Goal: Task Accomplishment & Management: Manage account settings

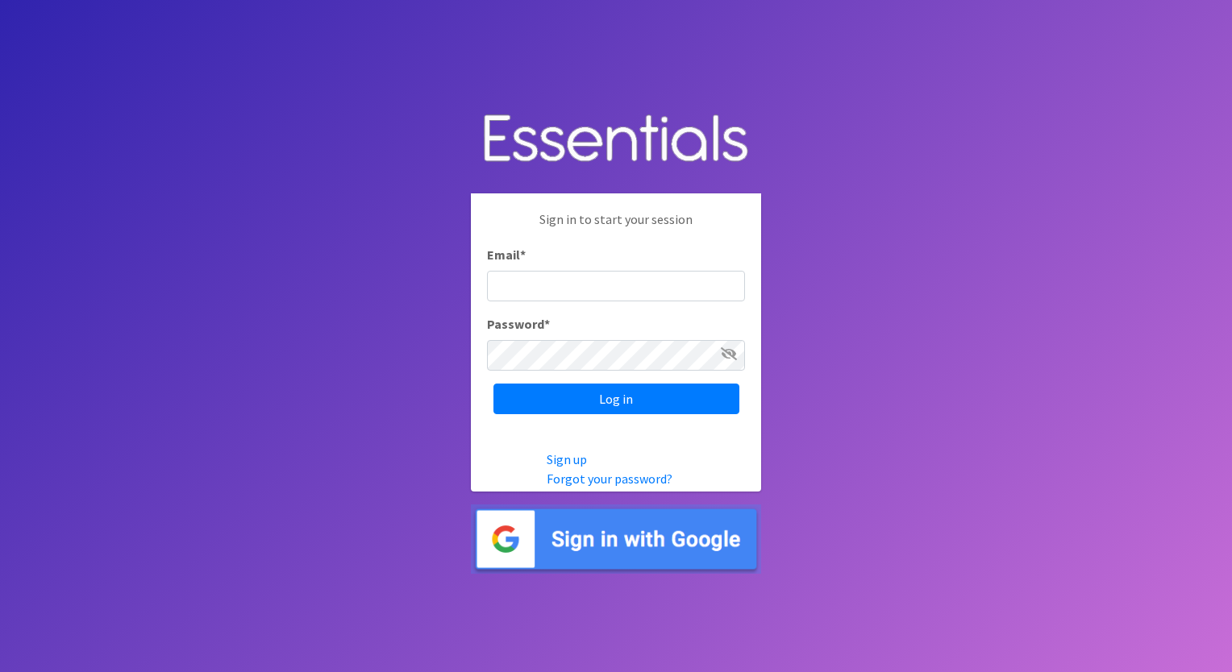
click at [551, 289] on input "Email *" at bounding box center [616, 286] width 258 height 31
type input "renprenatalassistance@franciscanalliance.org"
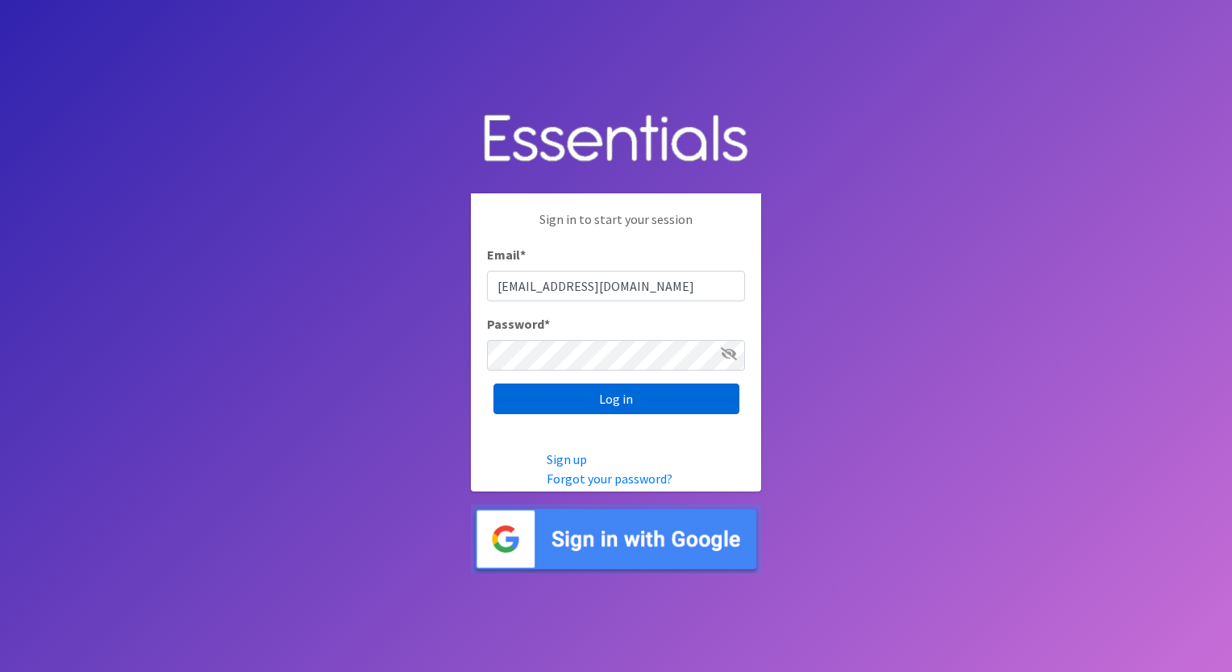
click at [655, 408] on input "Log in" at bounding box center [616, 399] width 246 height 31
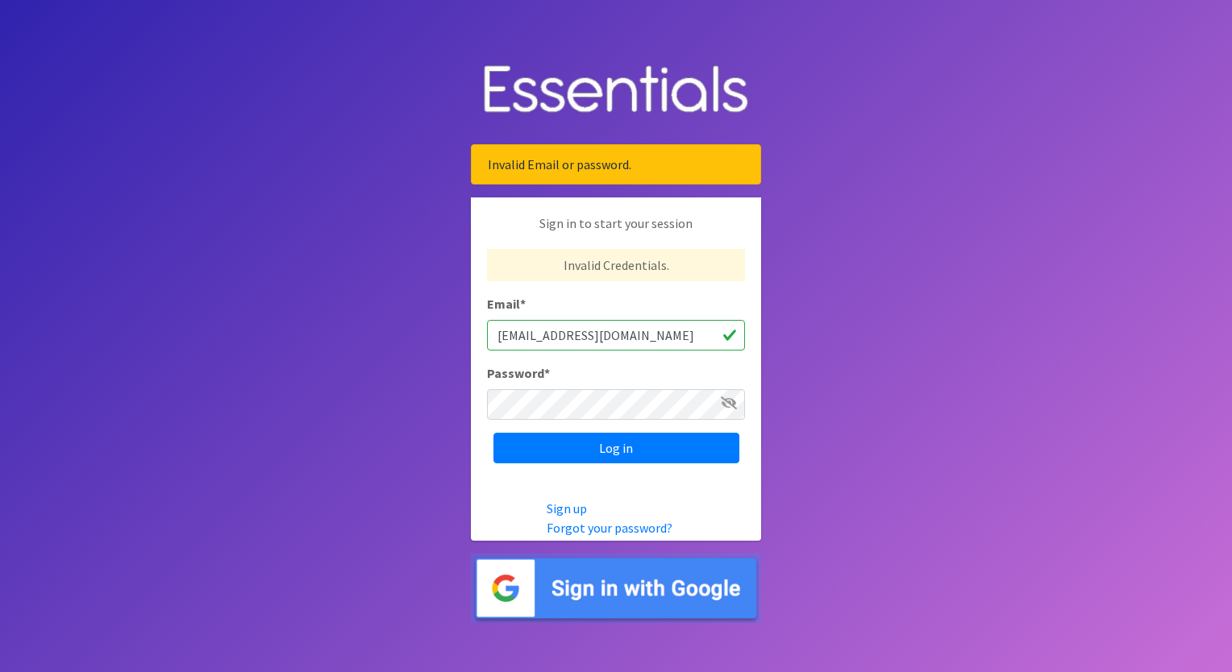
click at [563, 334] on input "[EMAIL_ADDRESS][DOMAIN_NAME]" at bounding box center [616, 335] width 258 height 31
click at [559, 334] on input "[EMAIL_ADDRESS][DOMAIN_NAME]" at bounding box center [616, 335] width 258 height 31
drag, startPoint x: 500, startPoint y: 334, endPoint x: 892, endPoint y: 311, distance: 392.4
click at [892, 311] on body "Invalid Email or password. Sign in to start your session Invalid Credentials. E…" at bounding box center [616, 336] width 1232 height 672
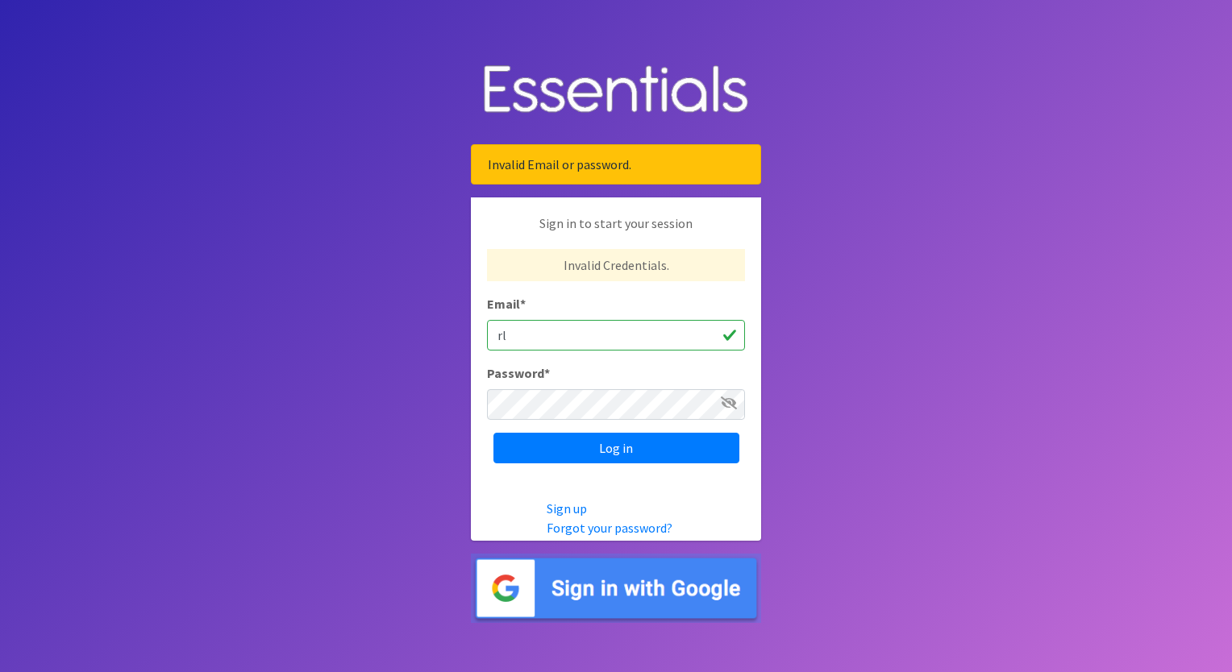
scroll to position [0, 0]
type input "[EMAIL_ADDRESS][PERSON_NAME][DOMAIN_NAME]"
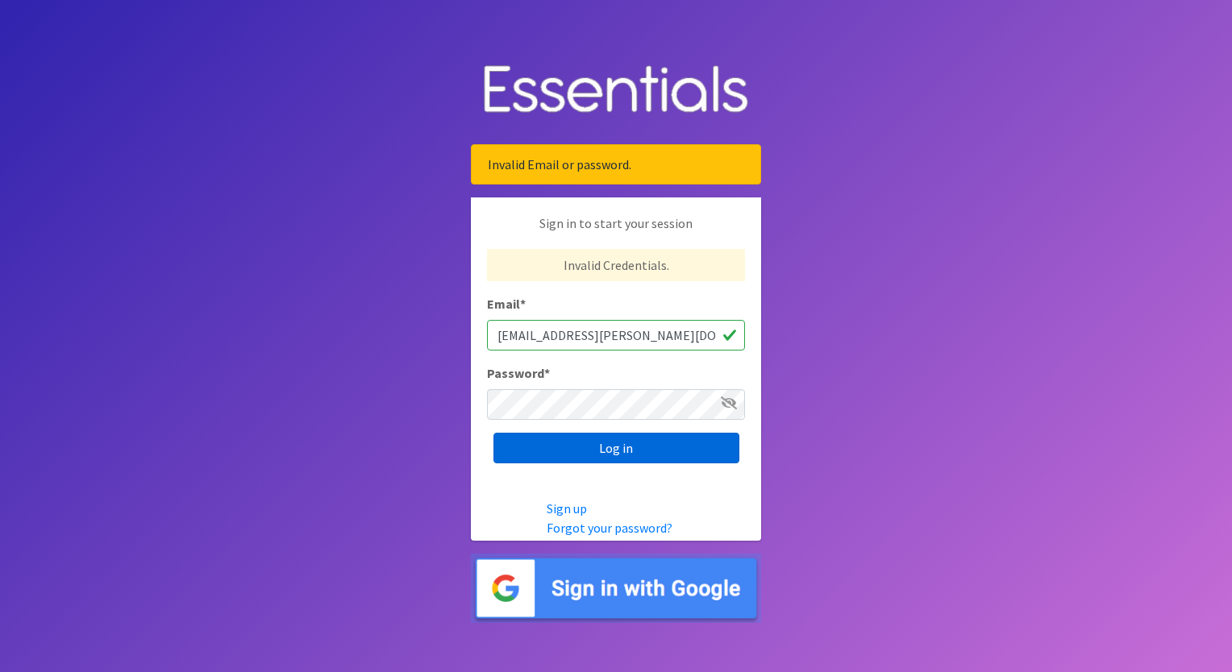
click at [627, 449] on input "Log in" at bounding box center [616, 448] width 246 height 31
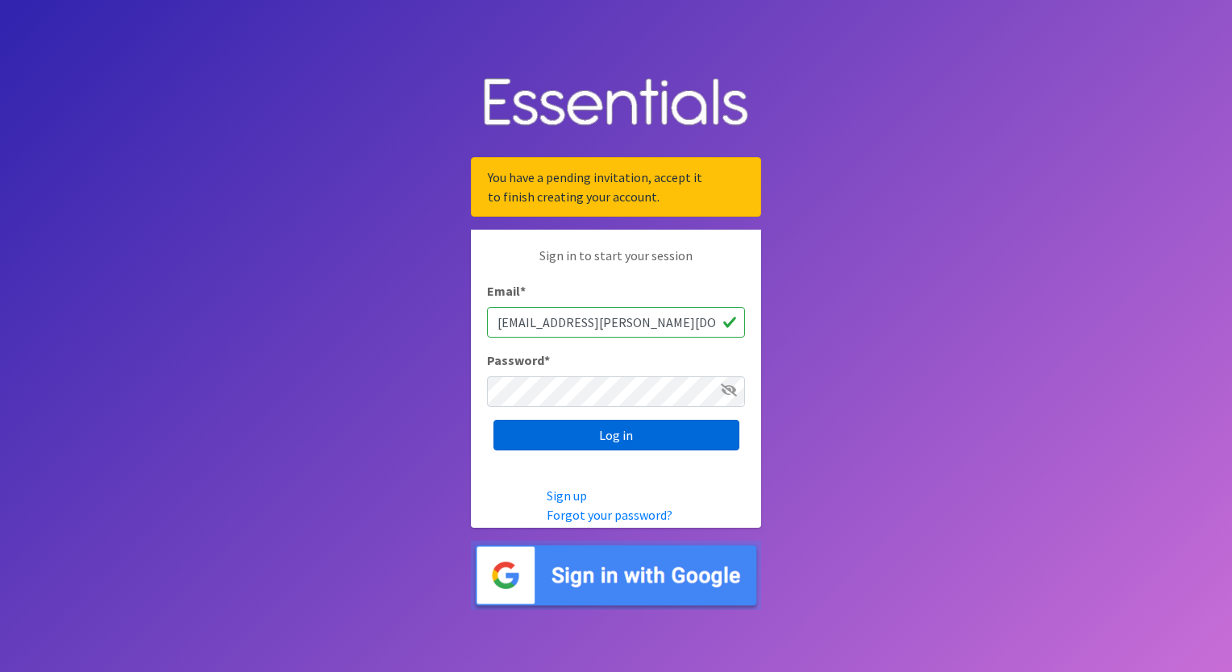
click at [614, 439] on input "Log in" at bounding box center [616, 435] width 246 height 31
click at [493, 420] on input "Log in" at bounding box center [616, 435] width 246 height 31
click at [622, 515] on link "Forgot your password?" at bounding box center [610, 515] width 126 height 16
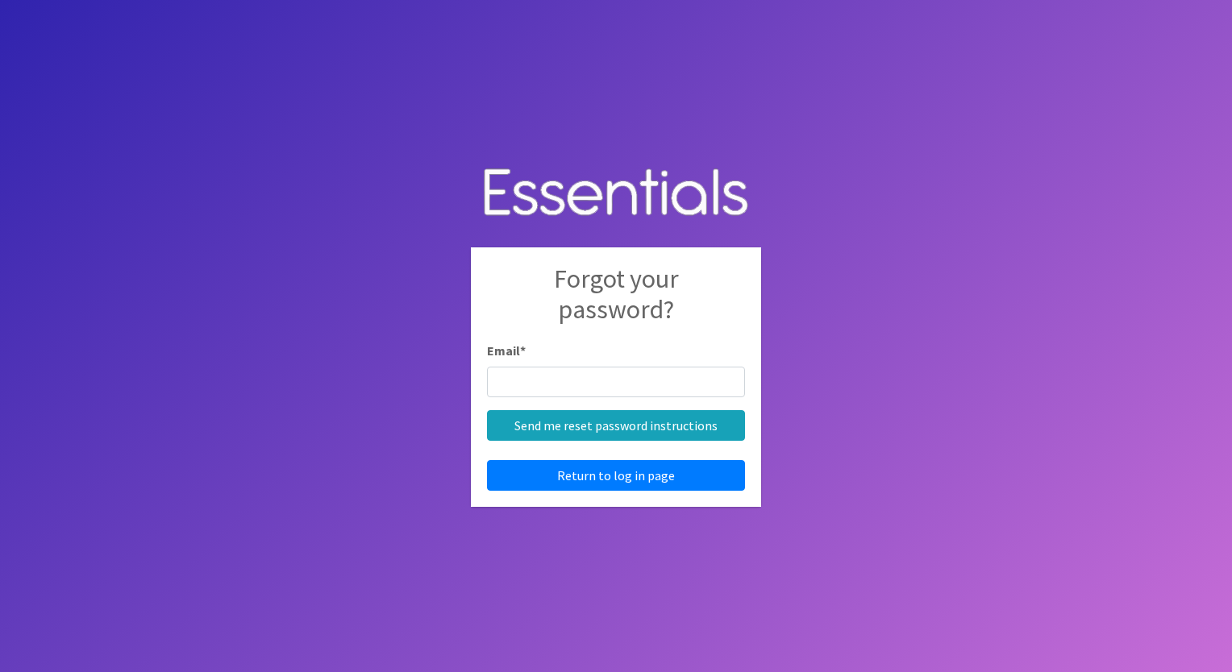
click at [555, 385] on input "Email *" at bounding box center [616, 382] width 258 height 31
type input "[EMAIL_ADDRESS][PERSON_NAME][DOMAIN_NAME]"
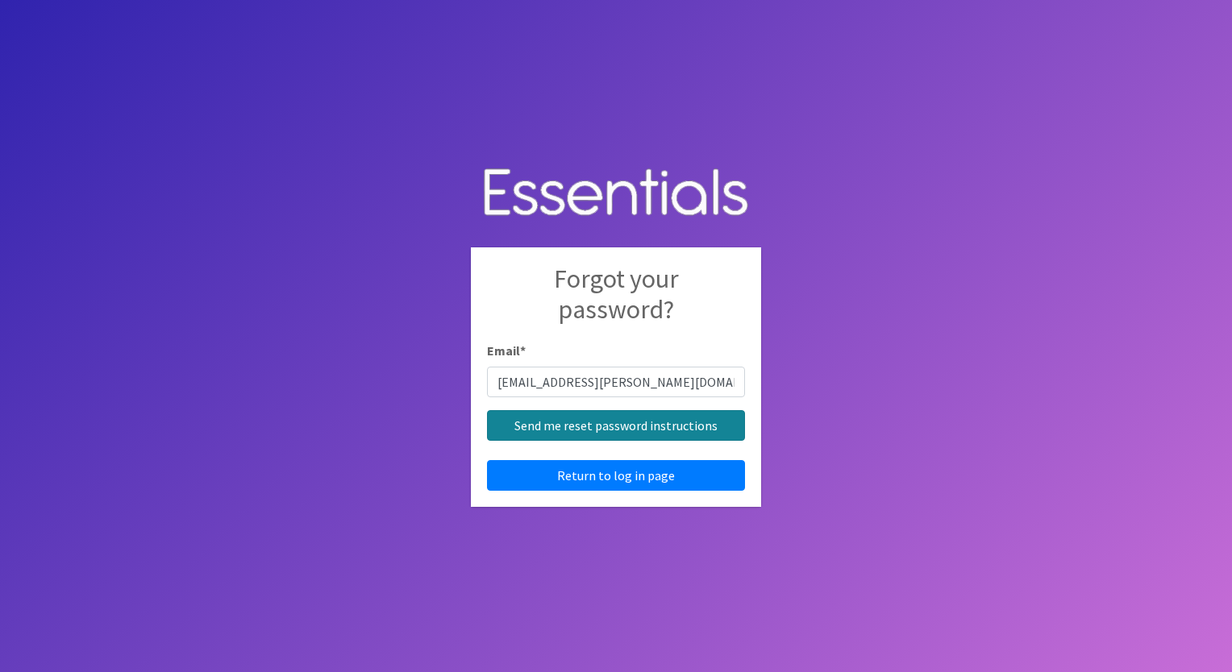
click at [561, 427] on input "Send me reset password instructions" at bounding box center [616, 425] width 258 height 31
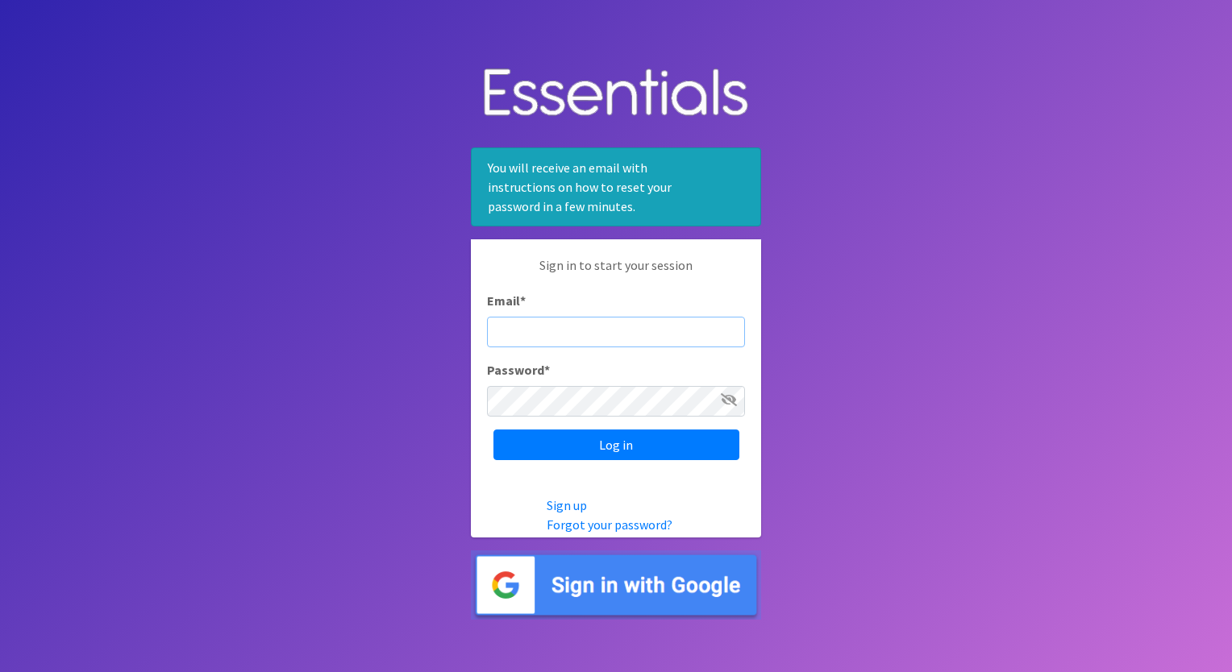
click at [559, 333] on input "Email *" at bounding box center [616, 332] width 258 height 31
type input "[EMAIL_ADDRESS][PERSON_NAME][DOMAIN_NAME]"
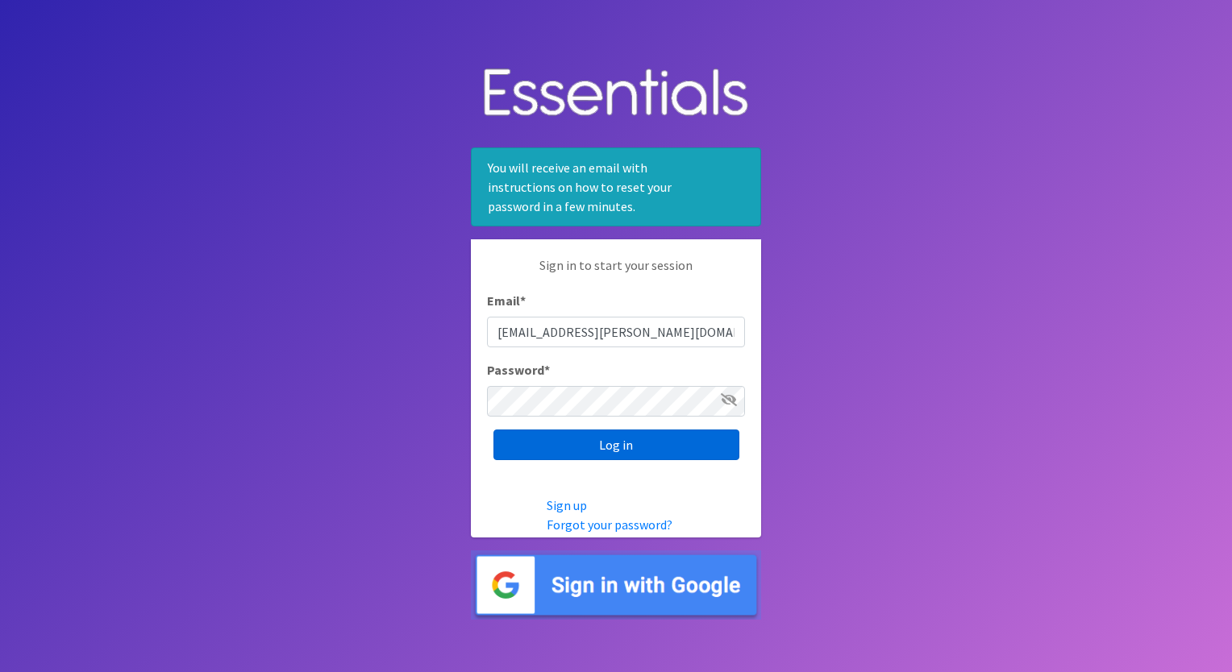
click at [572, 450] on input "Log in" at bounding box center [616, 445] width 246 height 31
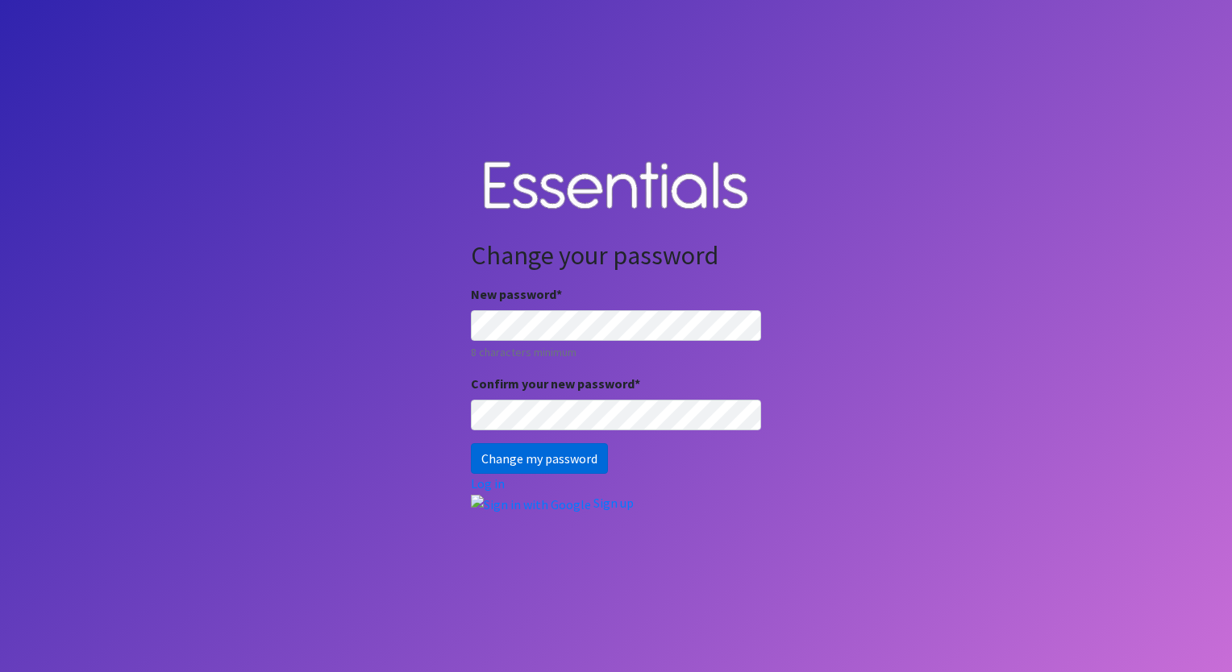
click input "Change my password"
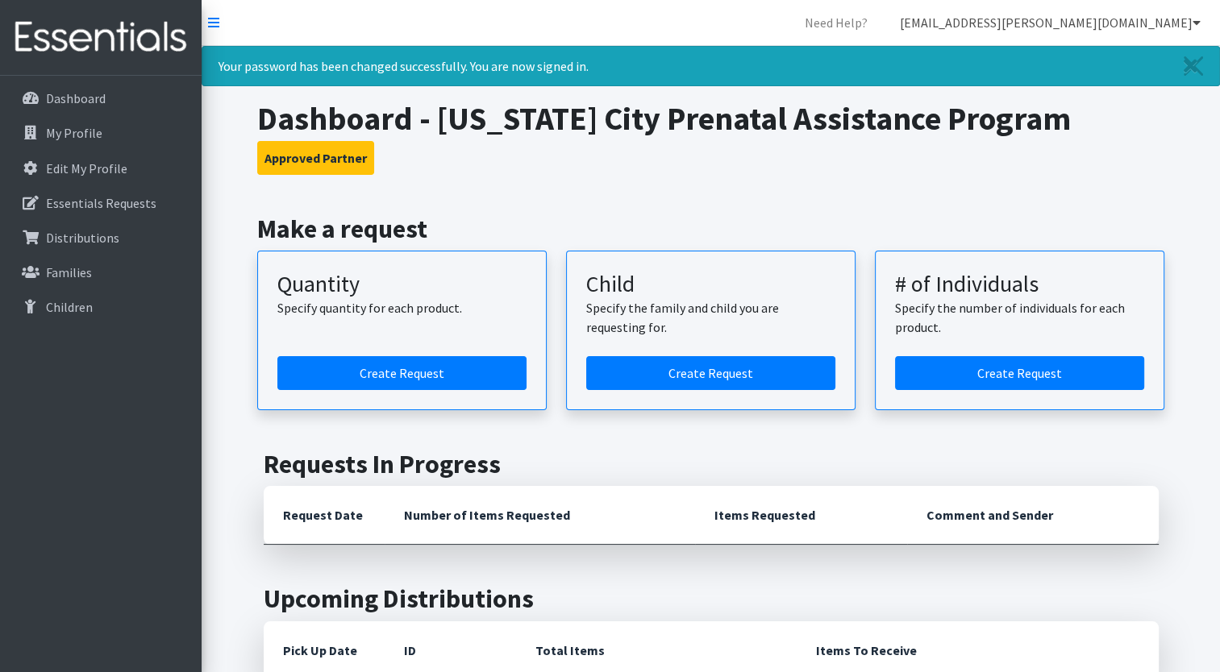
click at [1190, 23] on link "[EMAIL_ADDRESS][PERSON_NAME][DOMAIN_NAME]" at bounding box center [1050, 22] width 326 height 32
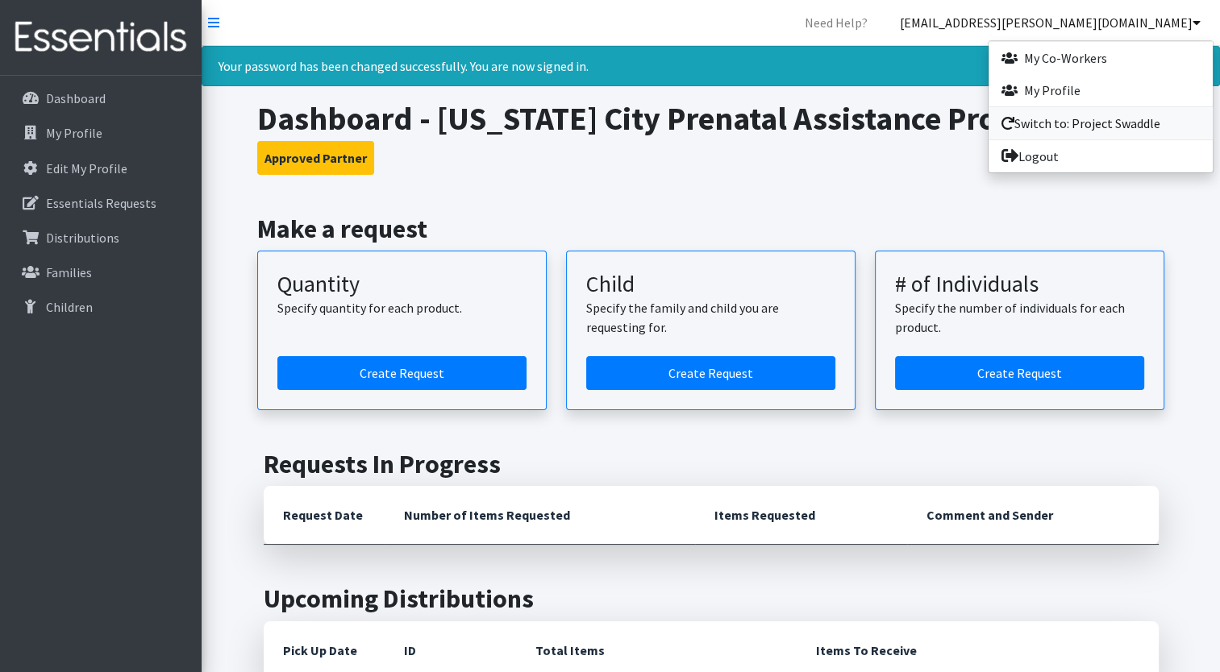
click at [1038, 121] on link "Switch to: Project Swaddle" at bounding box center [1100, 123] width 224 height 32
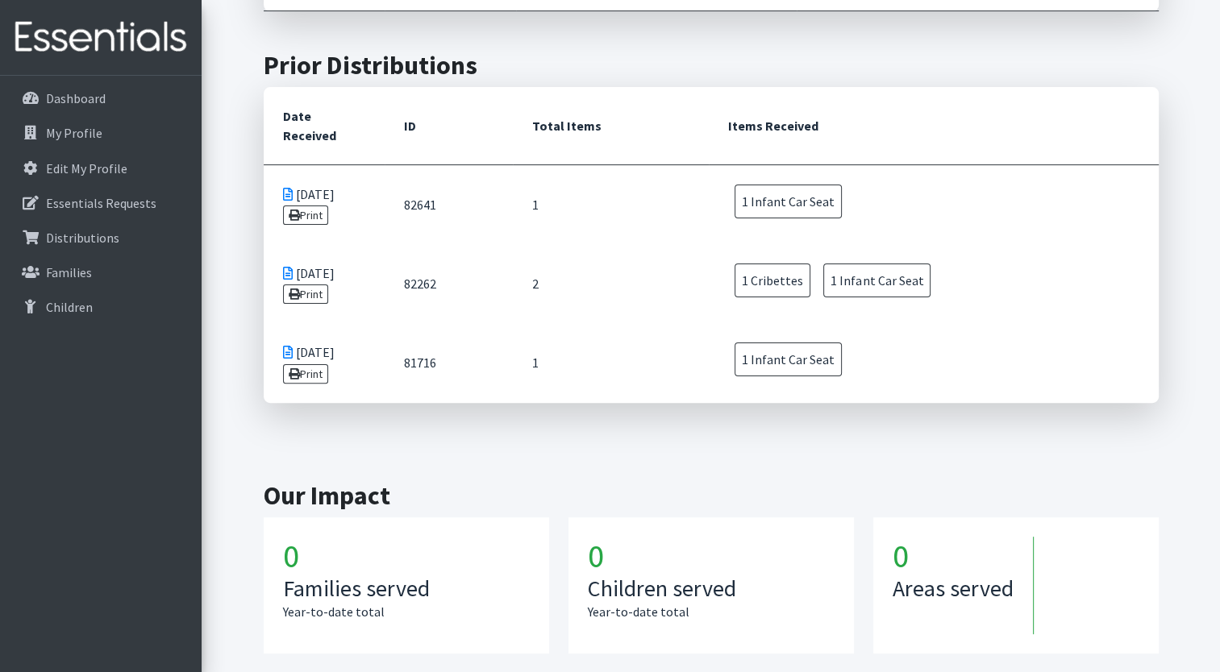
scroll to position [374, 0]
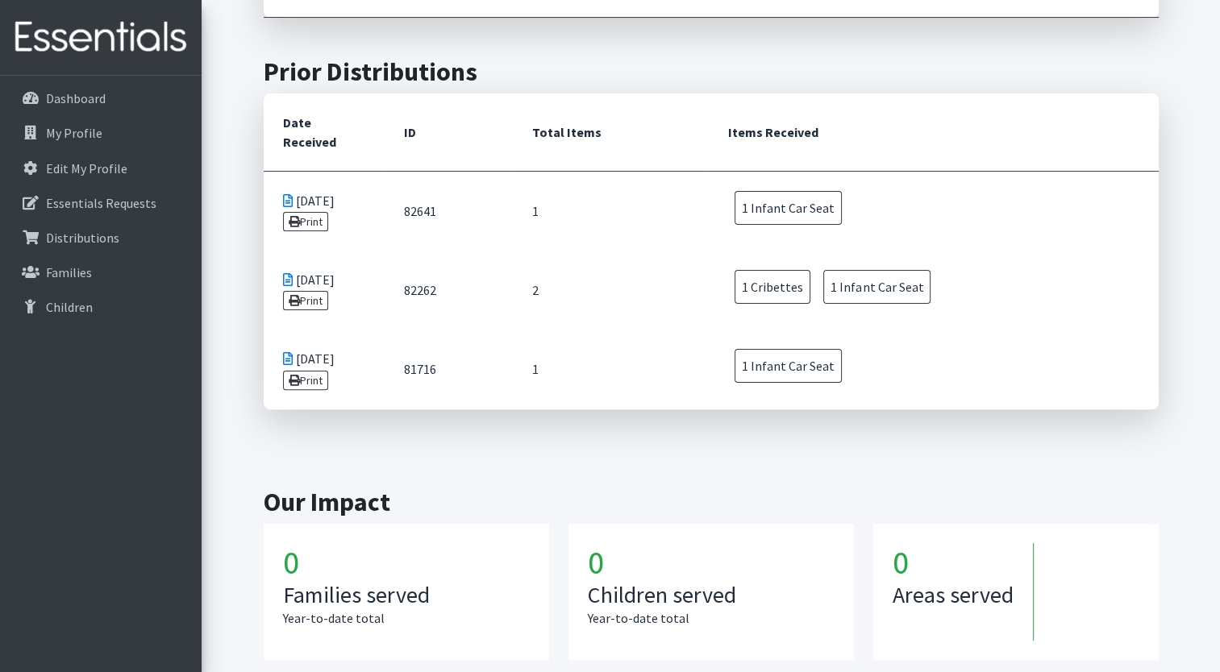
click at [777, 191] on span "1 Infant Car Seat" at bounding box center [787, 208] width 107 height 34
click at [310, 212] on link "Print" at bounding box center [306, 221] width 46 height 19
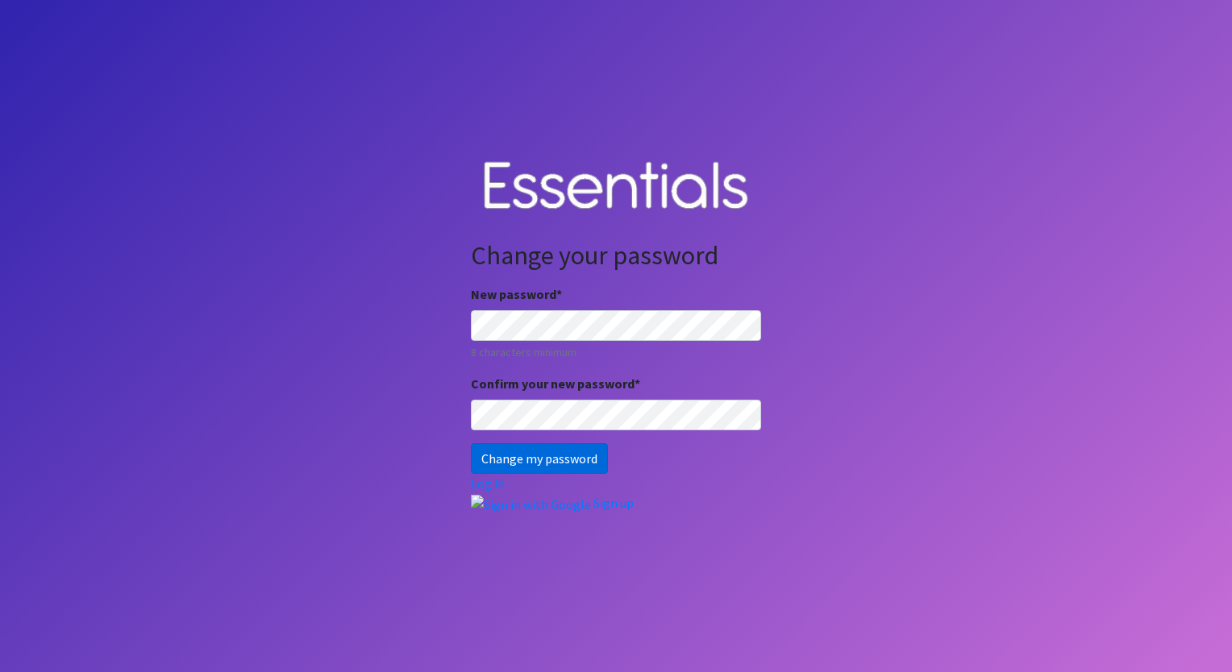
click at [526, 462] on input "Change my password" at bounding box center [539, 458] width 137 height 31
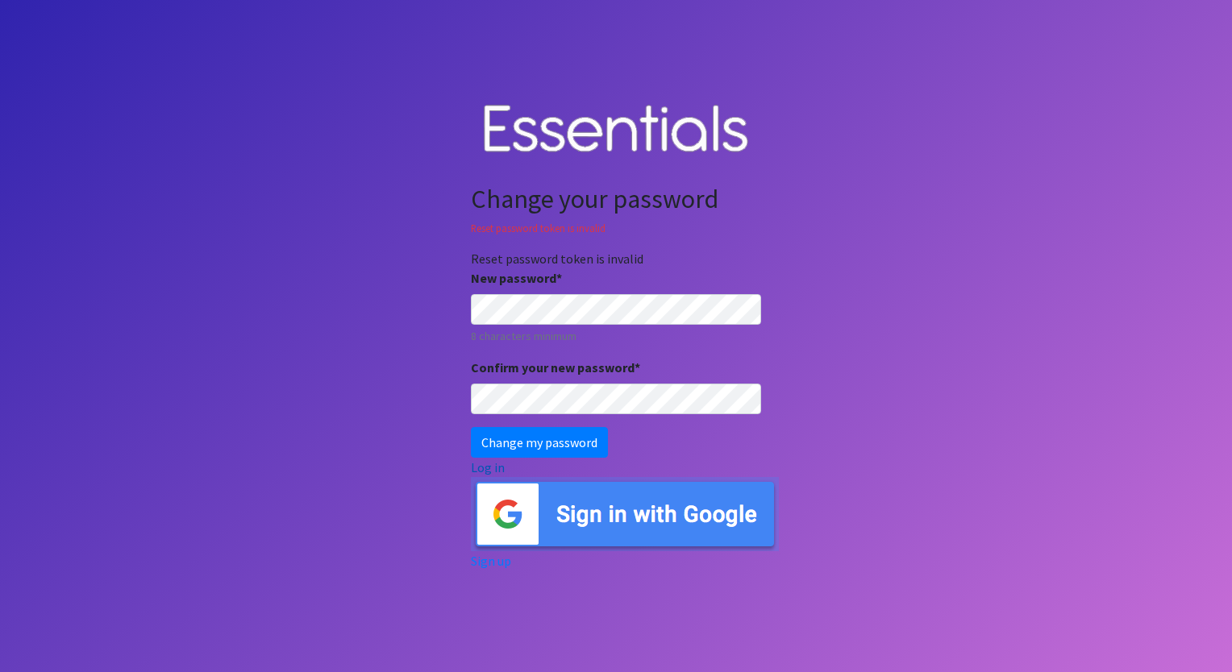
click at [494, 469] on link "Log in" at bounding box center [488, 468] width 34 height 16
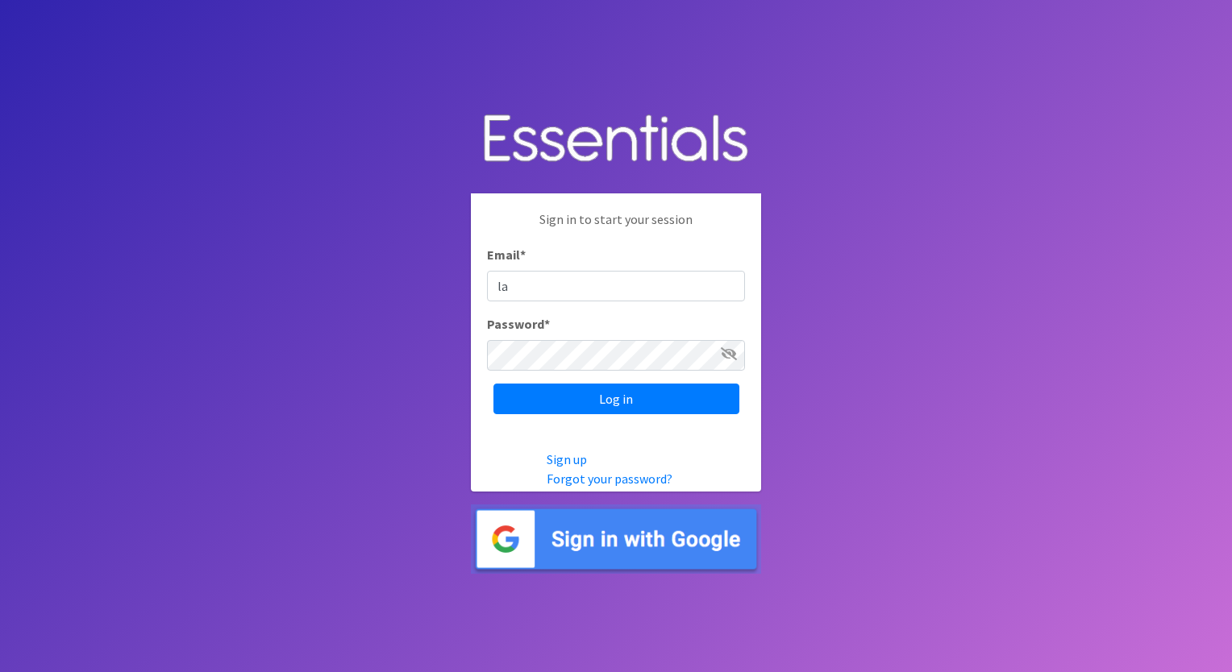
type input "[EMAIL_ADDRESS][PERSON_NAME][DOMAIN_NAME]"
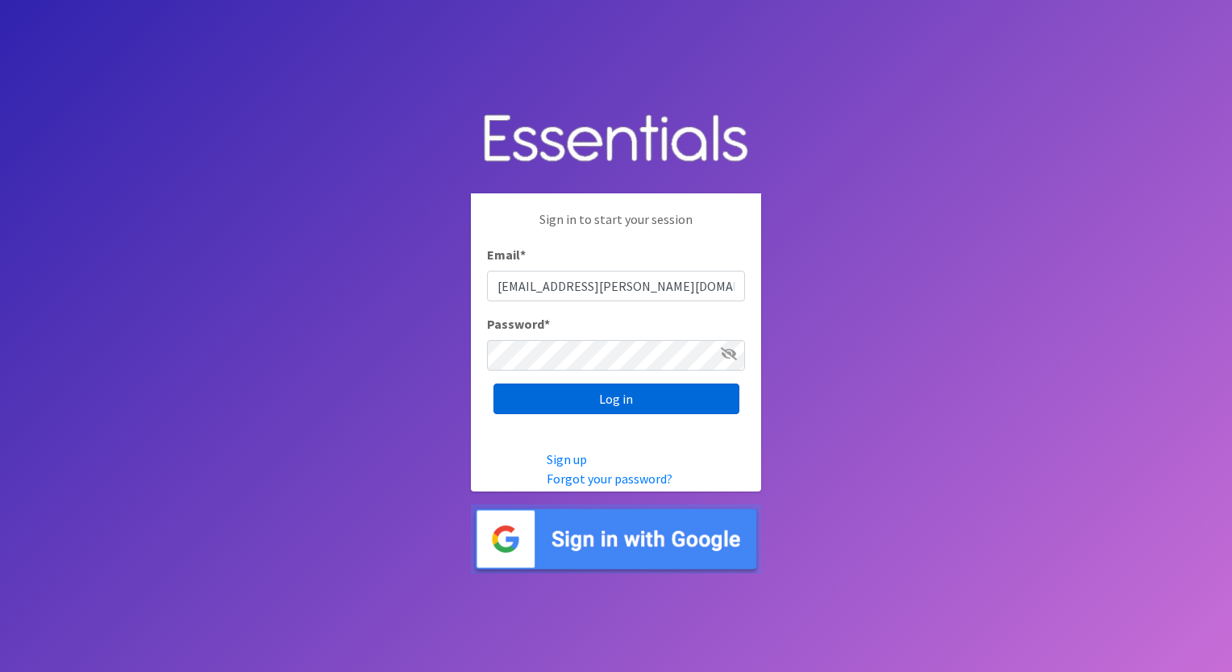
click at [652, 400] on input "Log in" at bounding box center [616, 399] width 246 height 31
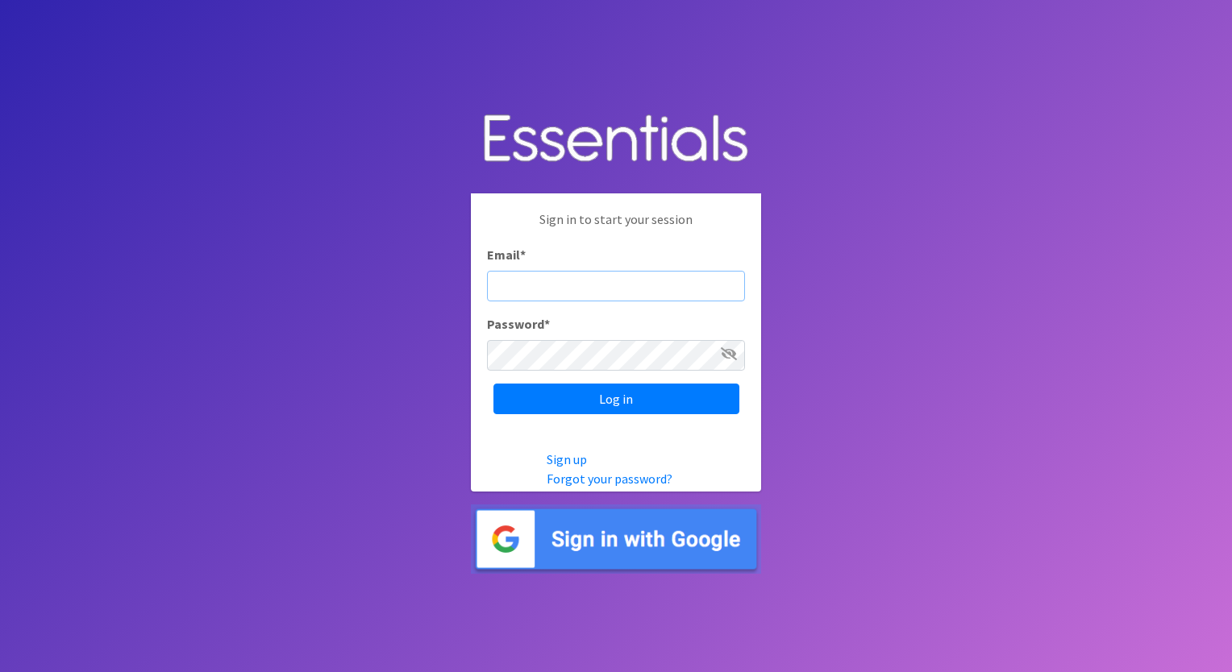
click at [521, 272] on input "Email *" at bounding box center [616, 286] width 258 height 31
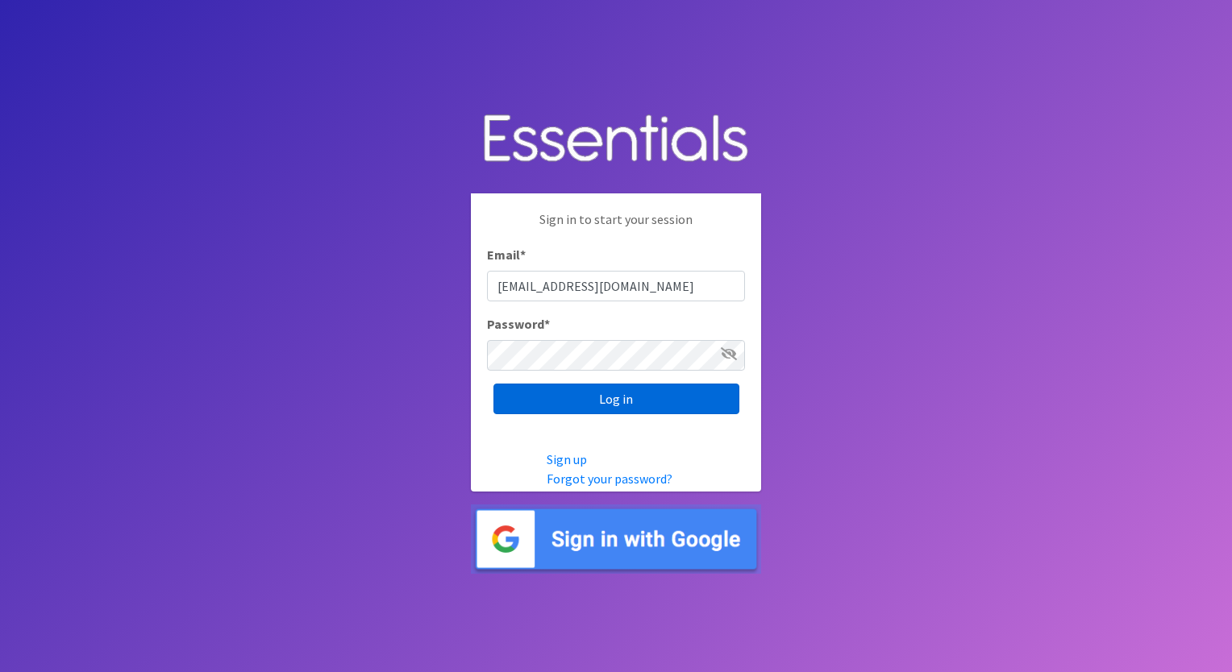
click at [543, 408] on input "Log in" at bounding box center [616, 399] width 246 height 31
click at [557, 298] on input "renprenatalassistance@franciscanalliance.org" at bounding box center [616, 286] width 258 height 31
click at [516, 288] on input "renprenatalassistance@franciscanalliance.org" at bounding box center [616, 286] width 258 height 31
type input "cpprenatalassistance@franciscanalliance.org"
click at [593, 408] on input "Log in" at bounding box center [616, 399] width 246 height 31
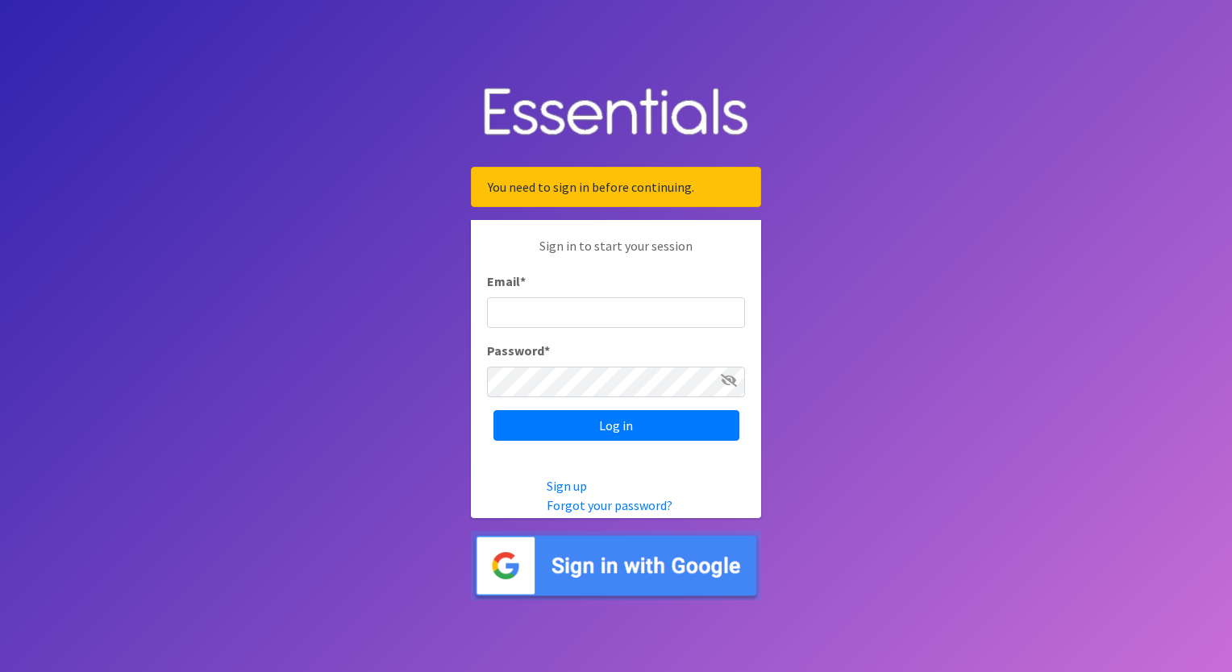
click at [523, 314] on input "Email *" at bounding box center [616, 312] width 258 height 31
type input "[EMAIL_ADDRESS][PERSON_NAME][DOMAIN_NAME]"
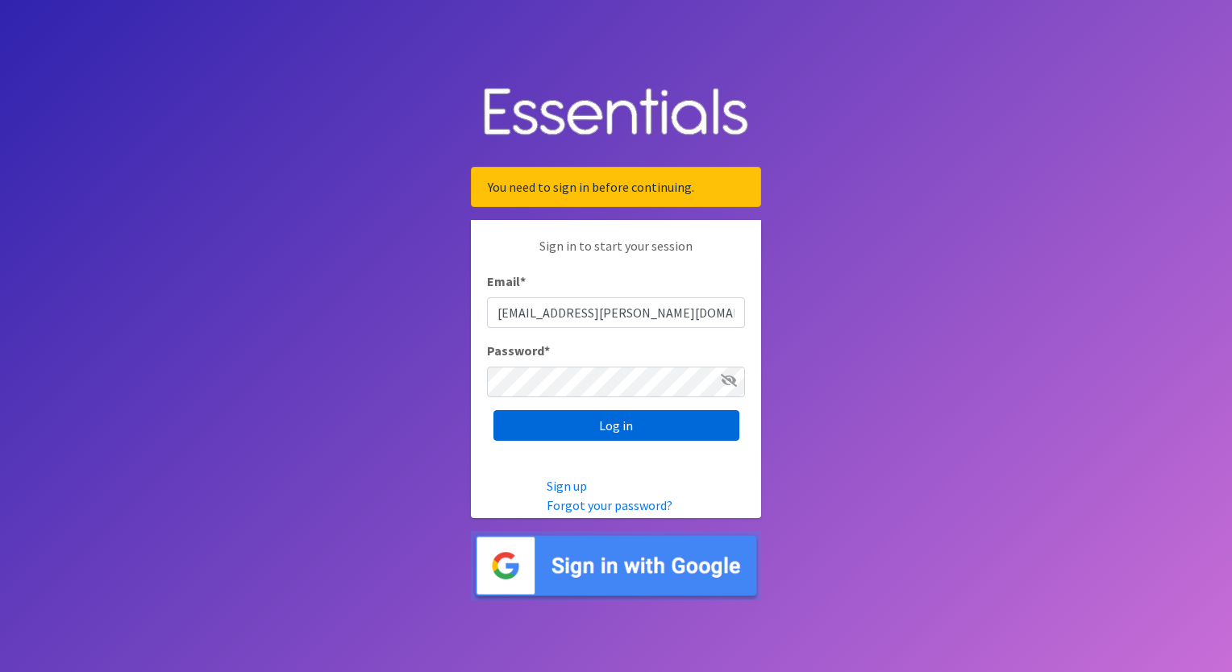
click at [634, 425] on input "Log in" at bounding box center [616, 425] width 246 height 31
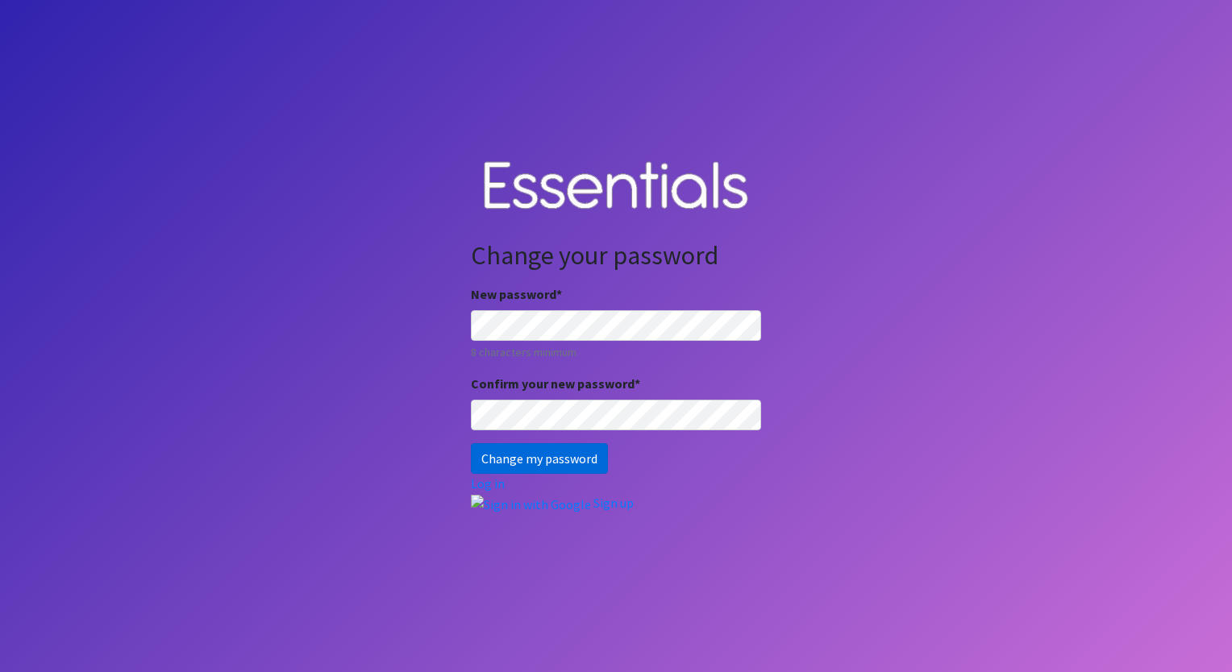
click at [509, 463] on input "Change my password" at bounding box center [539, 458] width 137 height 31
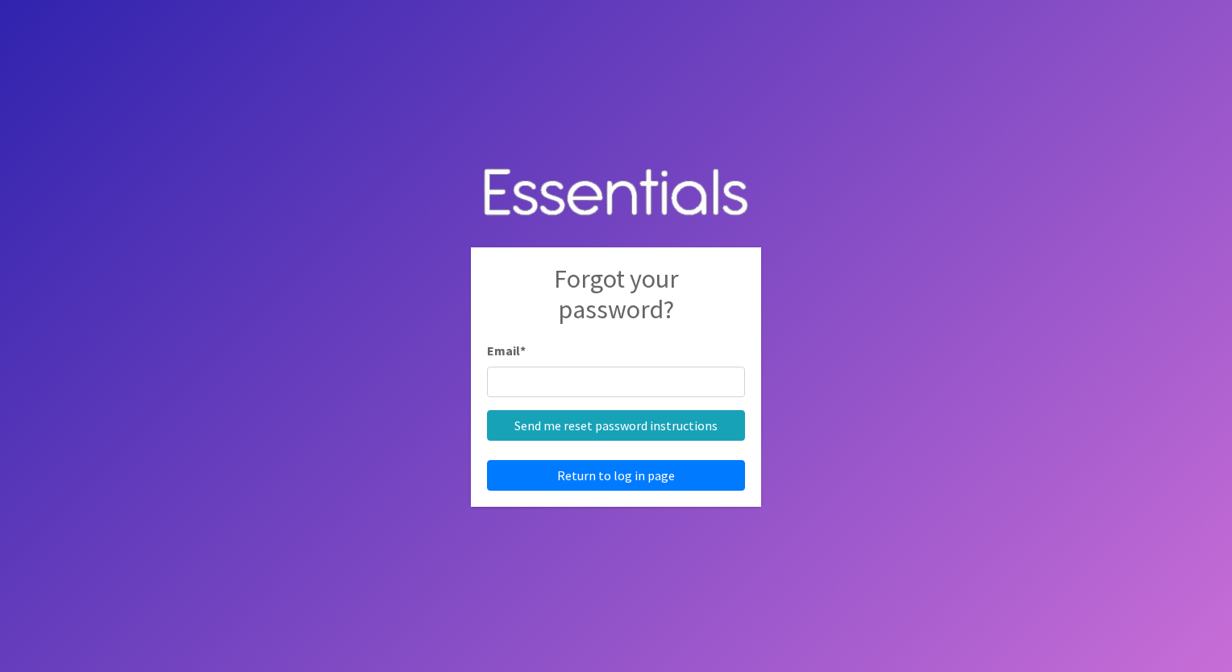
click at [524, 384] on input "Email *" at bounding box center [616, 382] width 258 height 31
type input "larissa.hoyt@franciscanalliance.org"
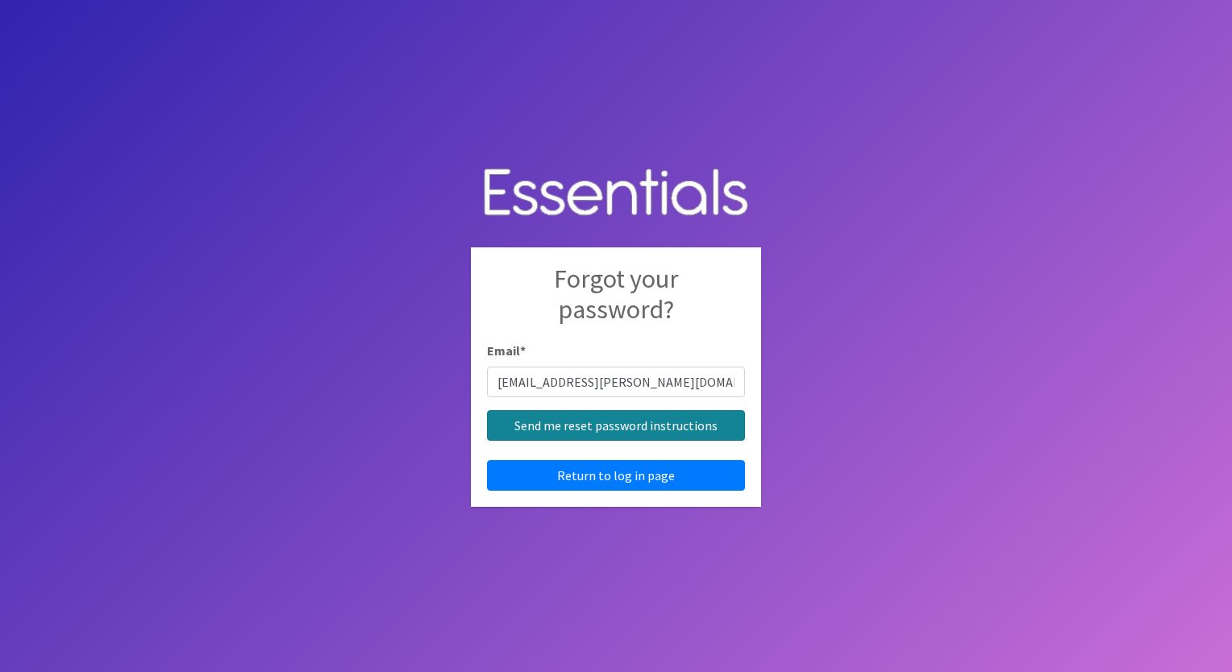
click at [543, 424] on input "Send me reset password instructions" at bounding box center [616, 425] width 258 height 31
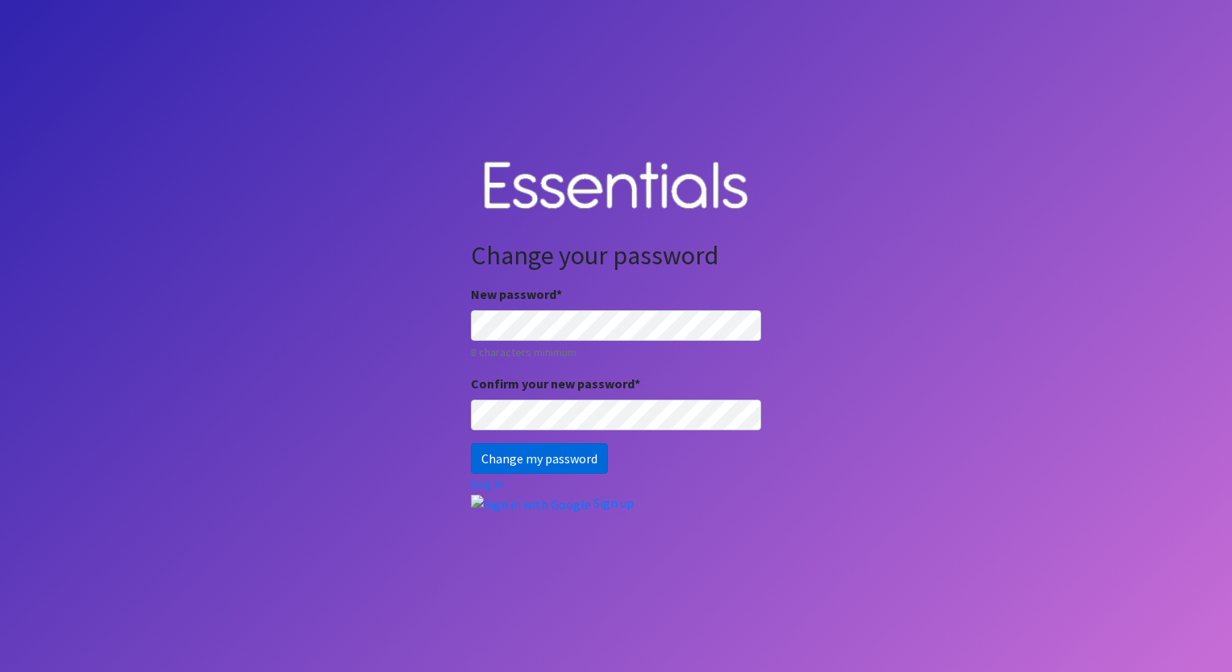
click at [541, 457] on input "Change my password" at bounding box center [539, 458] width 137 height 31
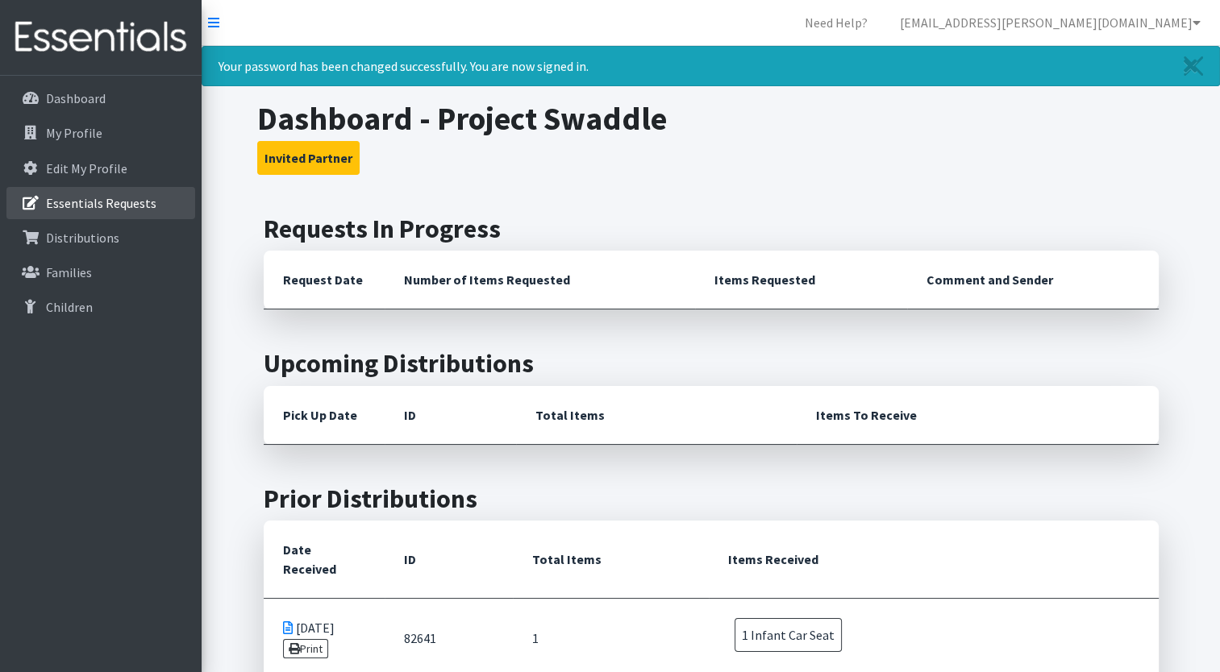
click at [106, 198] on p "Essentials Requests" at bounding box center [101, 203] width 110 height 16
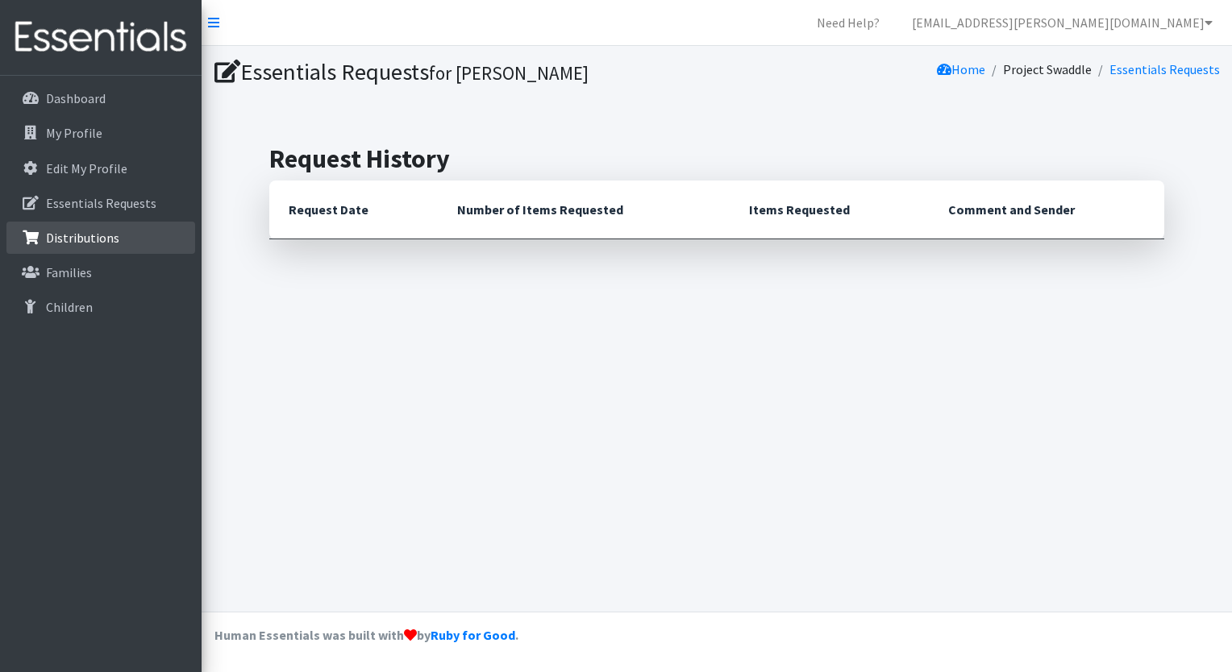
click at [76, 240] on p "Distributions" at bounding box center [82, 238] width 73 height 16
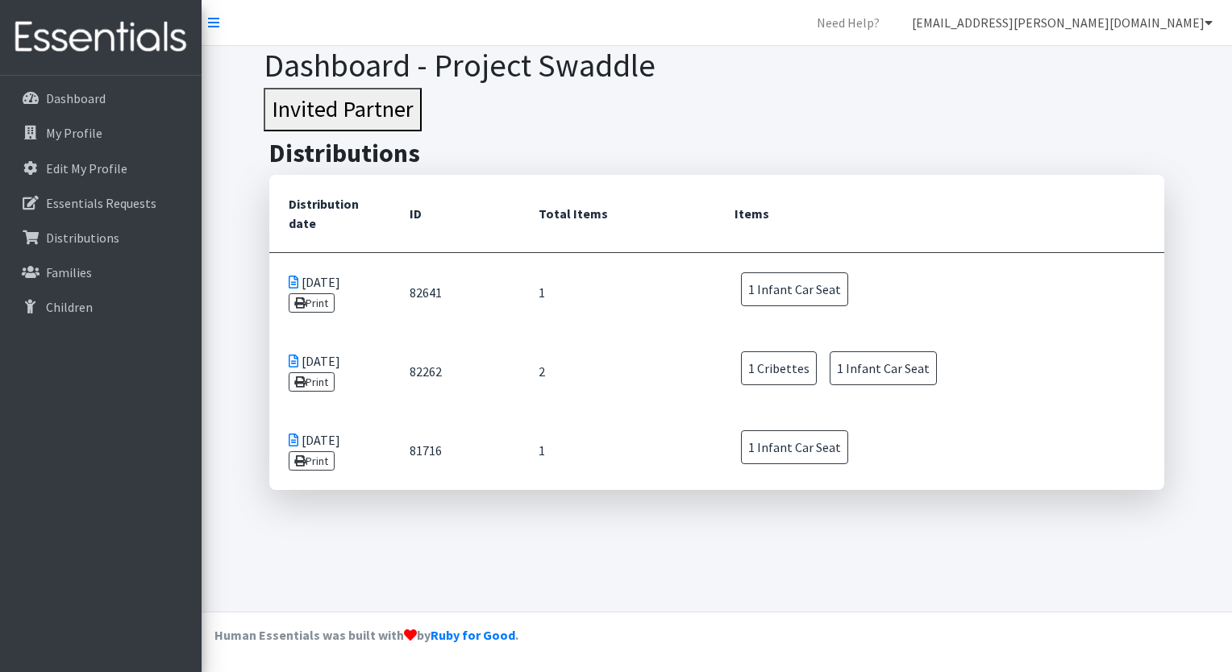
click at [1210, 24] on icon at bounding box center [1208, 22] width 8 height 13
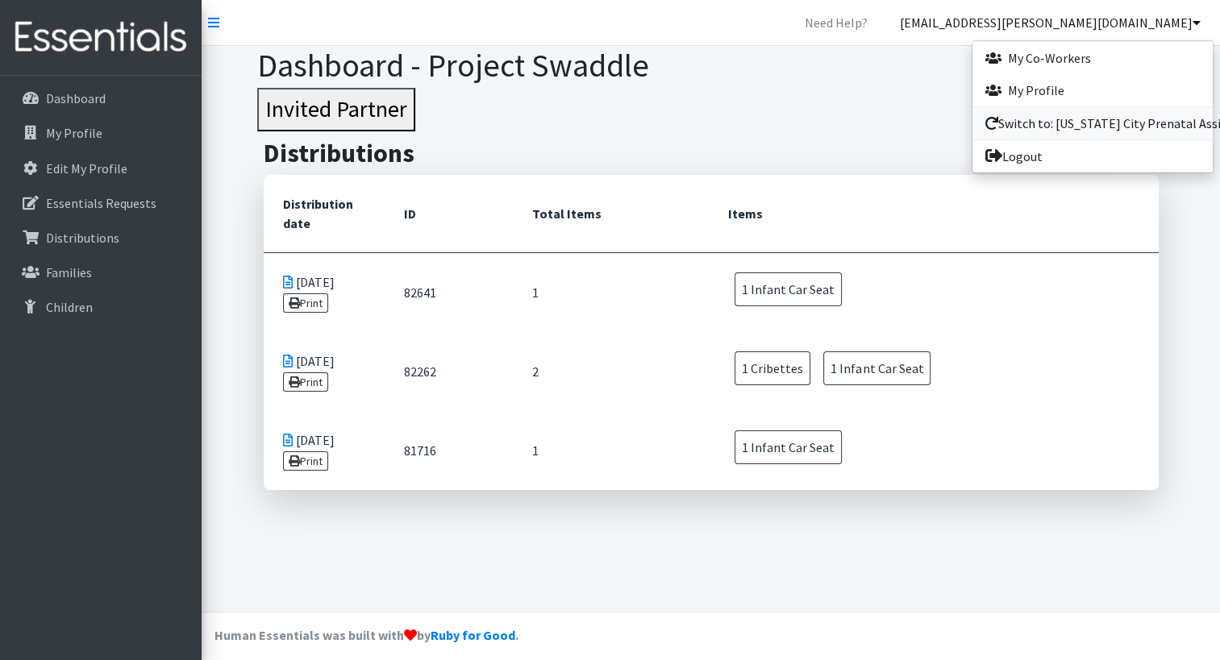
click at [1064, 123] on link "Switch to: [US_STATE] City Prenatal Assistance Program" at bounding box center [1092, 123] width 240 height 32
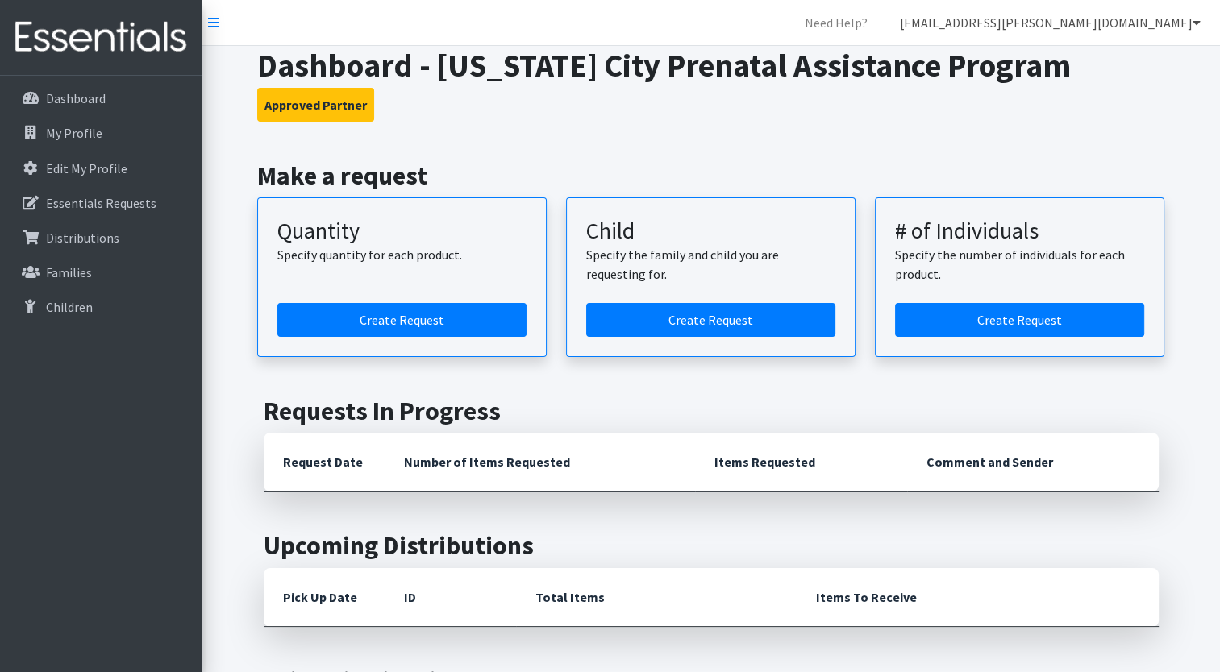
click at [1142, 26] on link "[EMAIL_ADDRESS][PERSON_NAME][DOMAIN_NAME]" at bounding box center [1050, 22] width 326 height 32
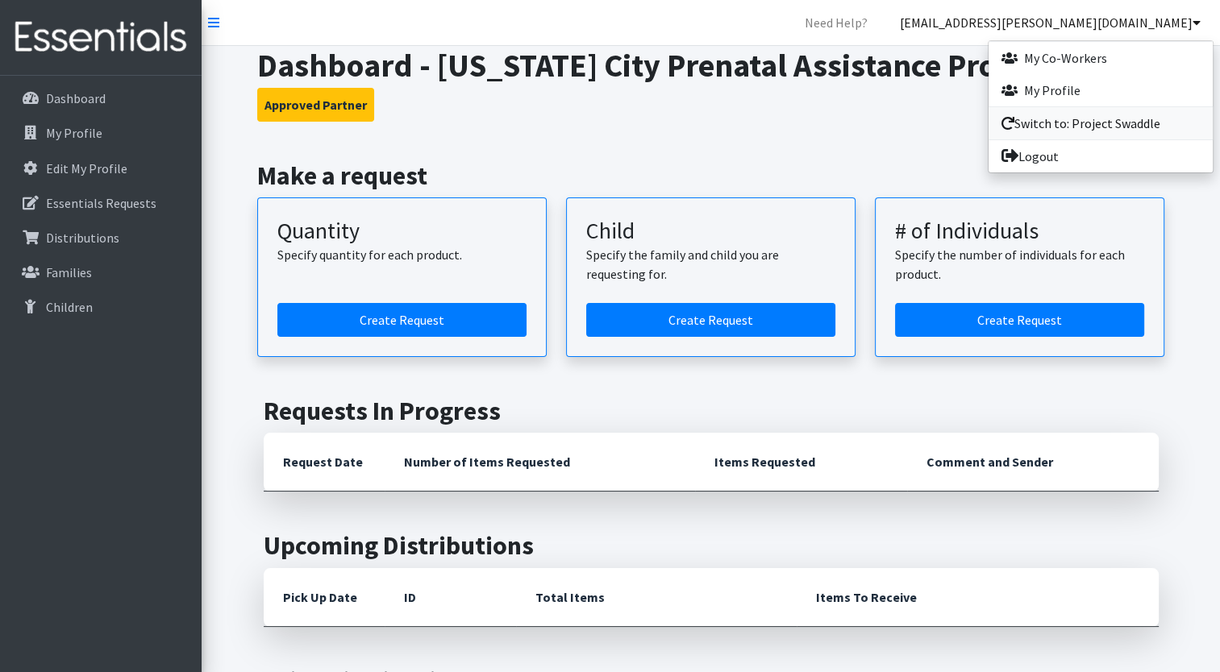
click at [1058, 122] on link "Switch to: Project Swaddle" at bounding box center [1100, 123] width 224 height 32
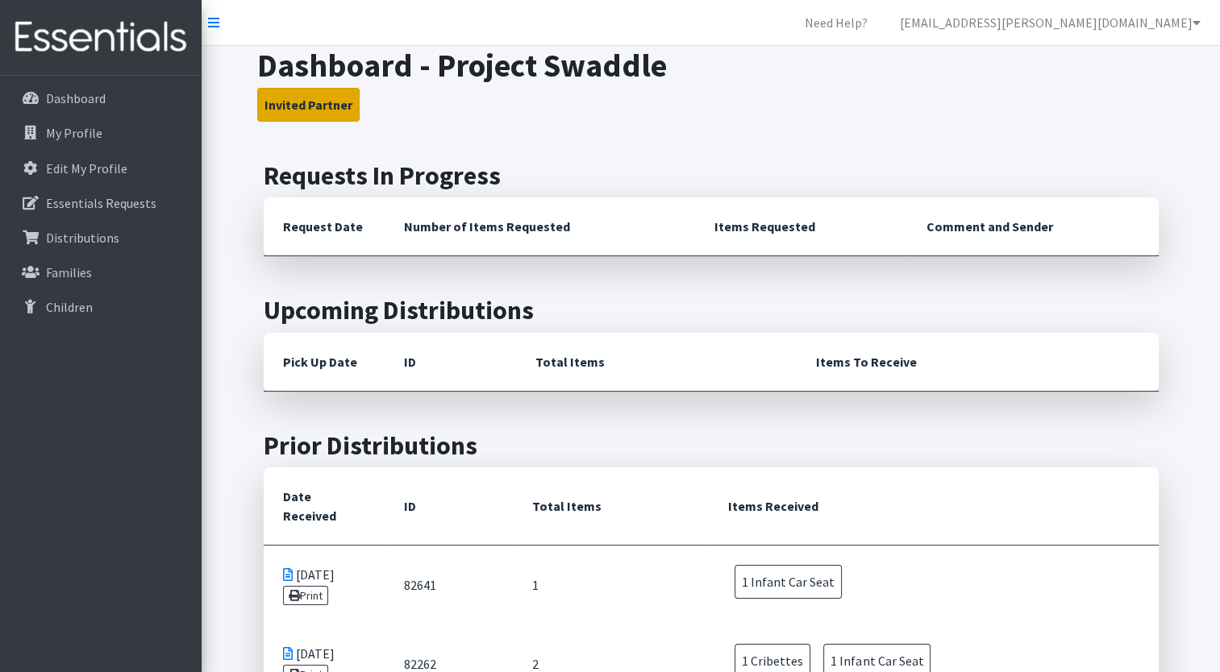
click at [293, 98] on button "Invited Partner" at bounding box center [308, 105] width 102 height 34
click at [72, 230] on p "Distributions" at bounding box center [82, 238] width 73 height 16
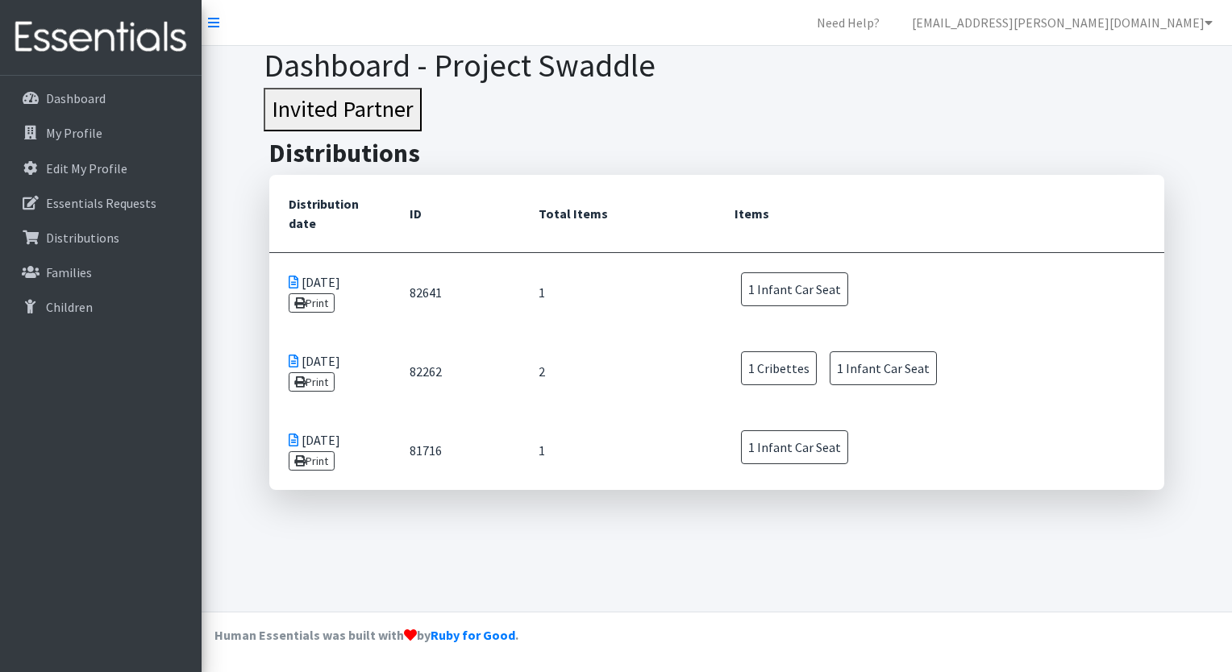
click at [319, 390] on td "[DATE] Print" at bounding box center [329, 371] width 121 height 79
click at [319, 382] on link "Print" at bounding box center [312, 381] width 46 height 19
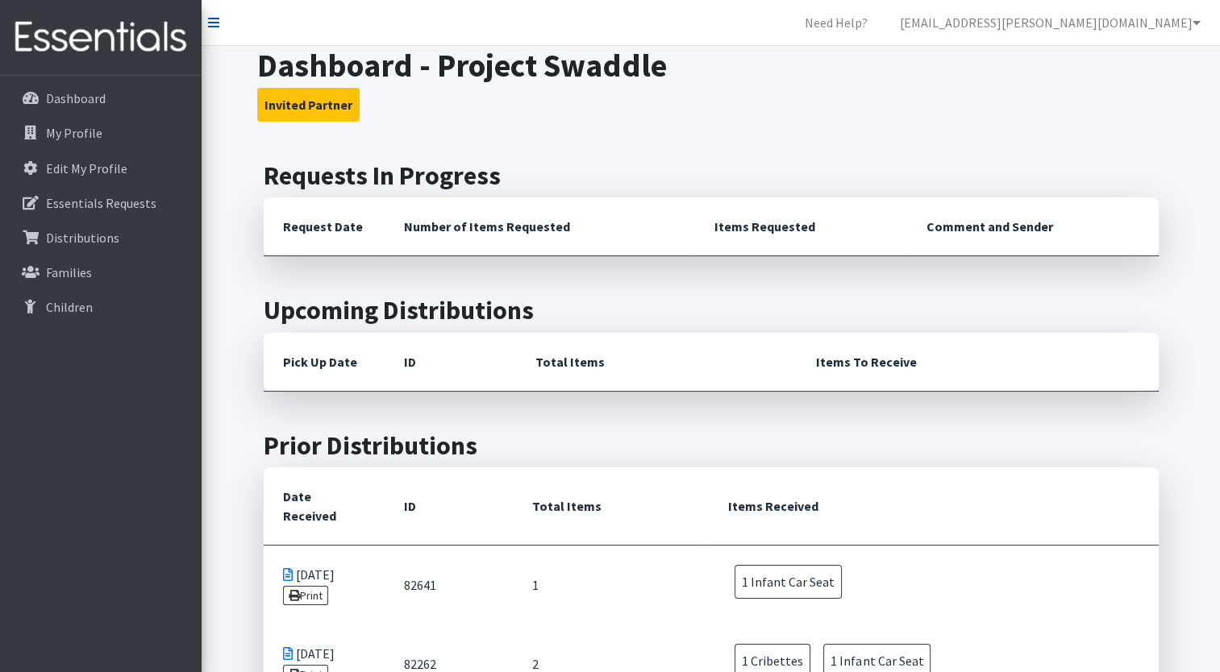
click at [214, 24] on icon at bounding box center [213, 22] width 11 height 13
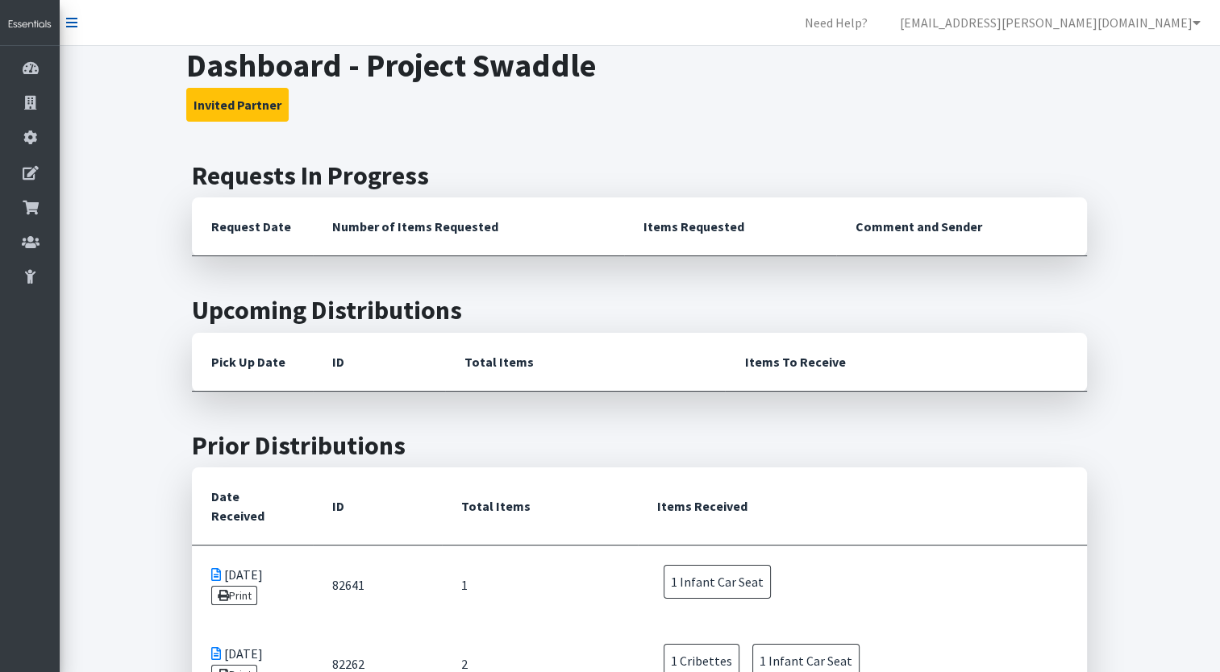
click at [73, 20] on icon at bounding box center [71, 22] width 11 height 13
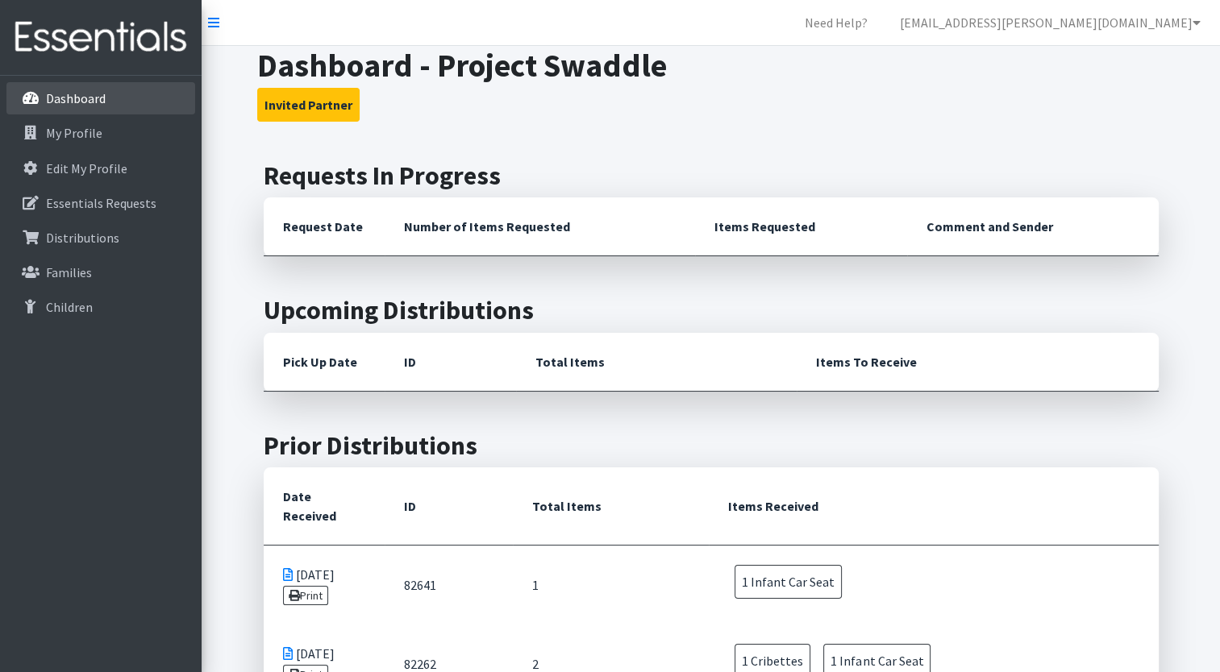
click at [87, 105] on p "Dashboard" at bounding box center [76, 98] width 60 height 16
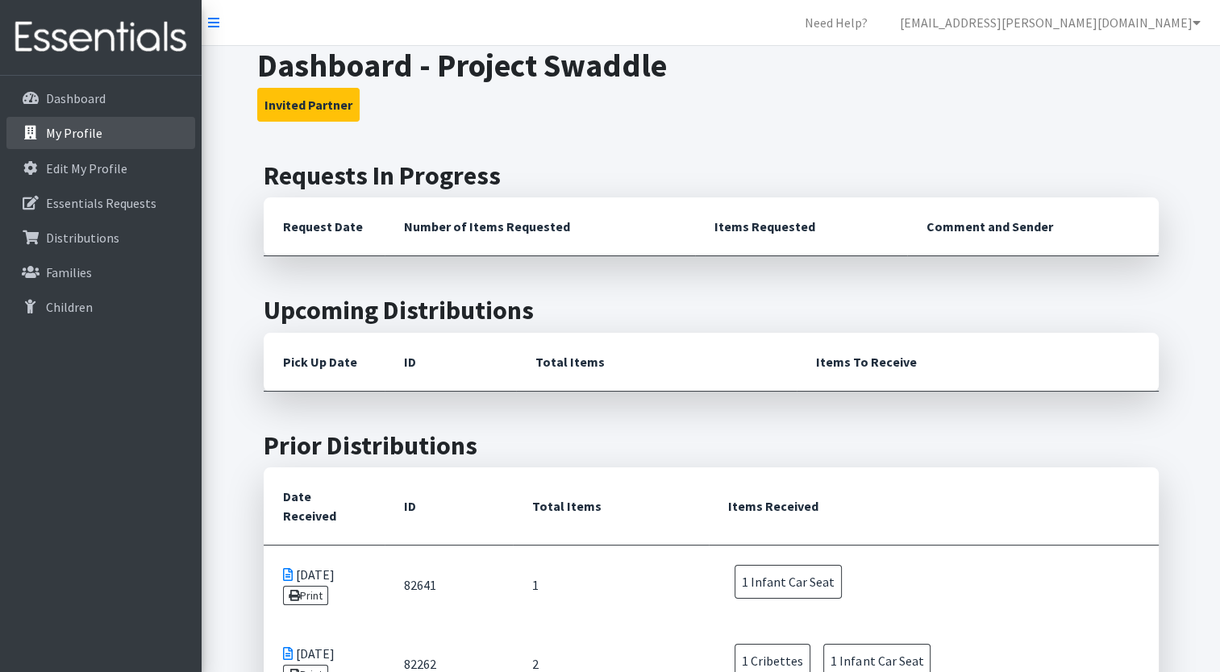
click at [82, 130] on p "My Profile" at bounding box center [74, 133] width 56 height 16
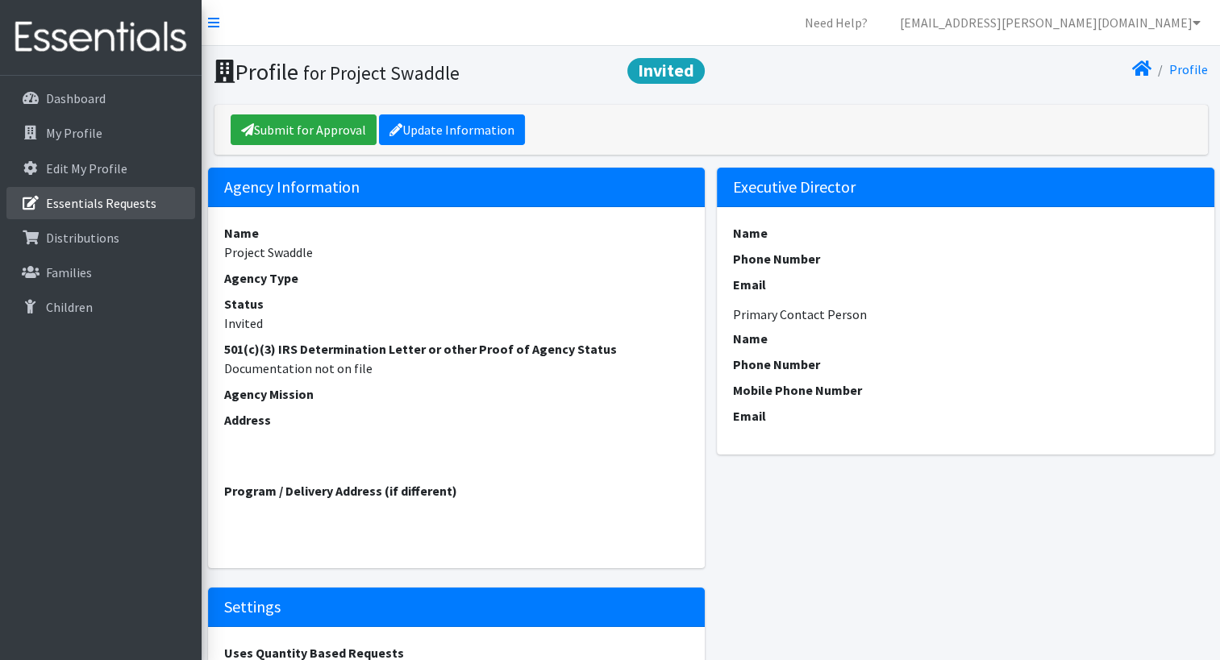
click at [77, 190] on link "Essentials Requests" at bounding box center [100, 203] width 189 height 32
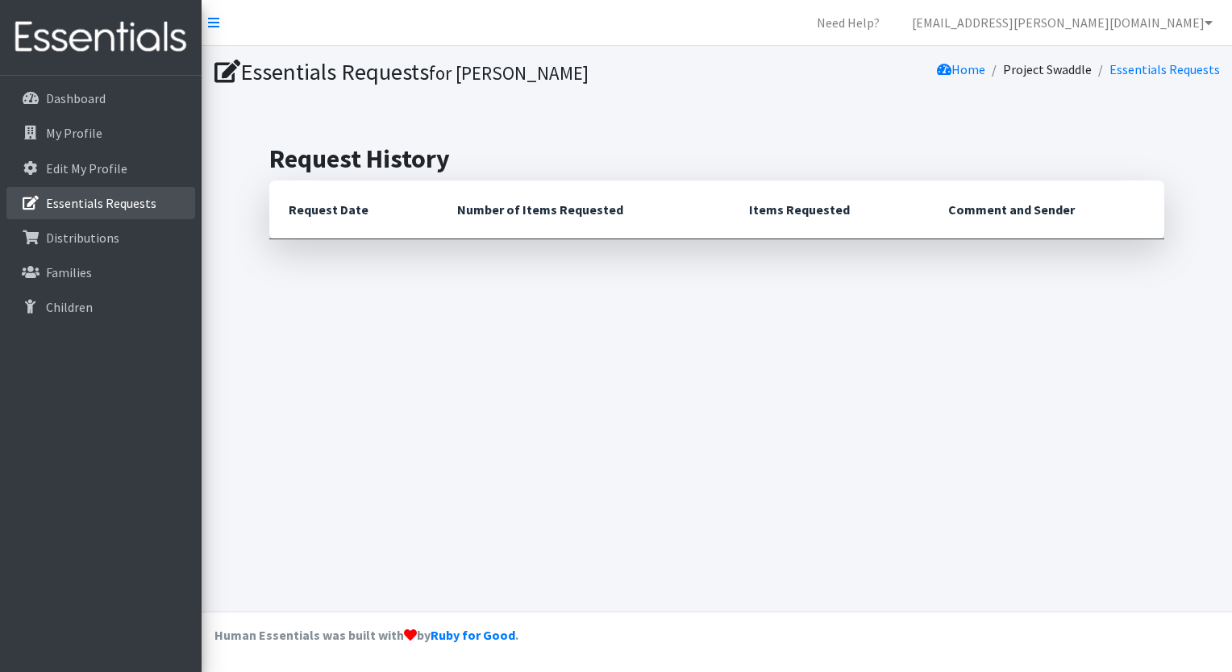
click at [77, 205] on p "Essentials Requests" at bounding box center [101, 203] width 110 height 16
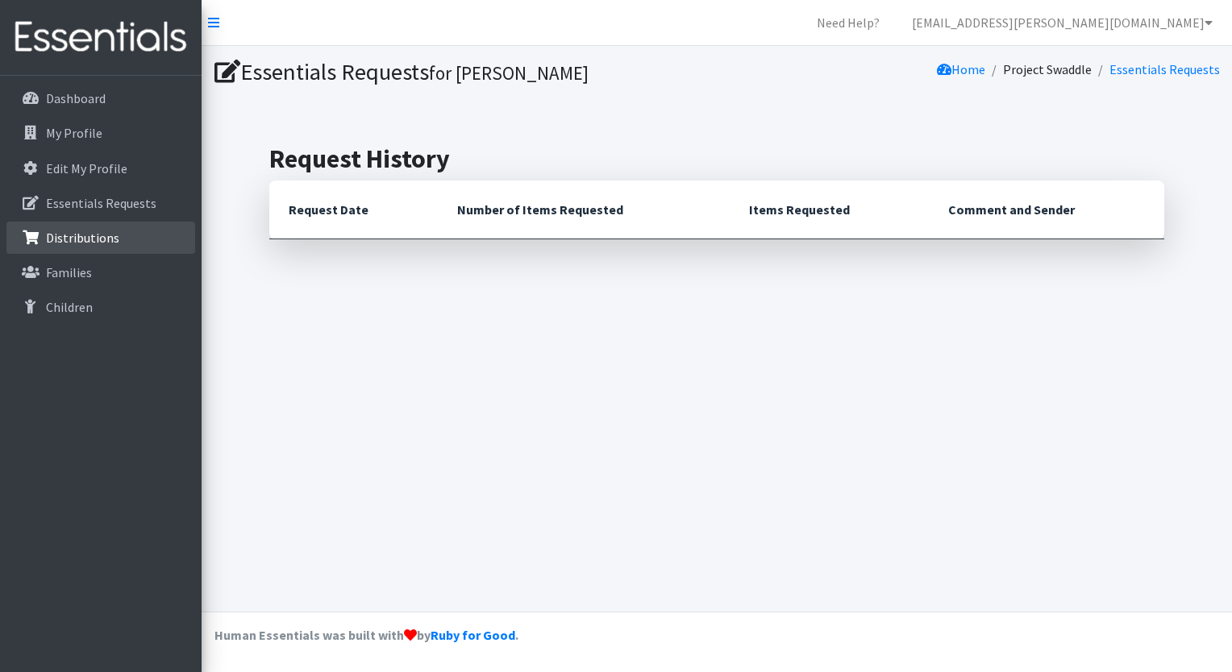
click at [102, 239] on p "Distributions" at bounding box center [82, 238] width 73 height 16
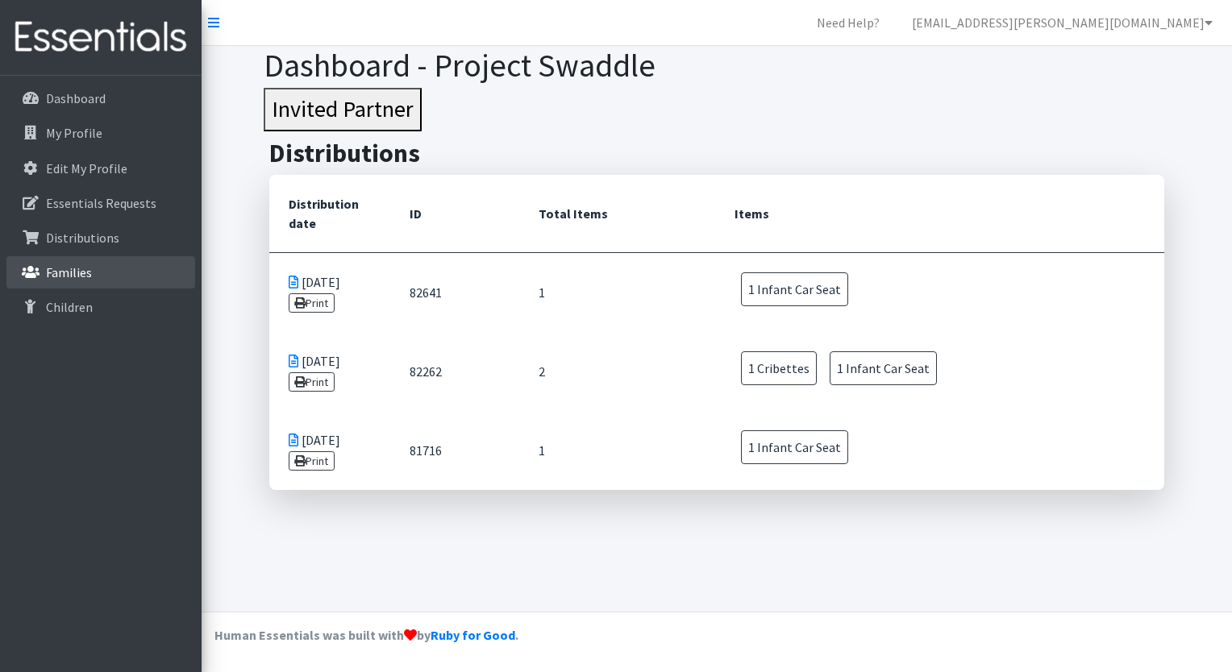
click at [66, 276] on p "Families" at bounding box center [69, 272] width 46 height 16
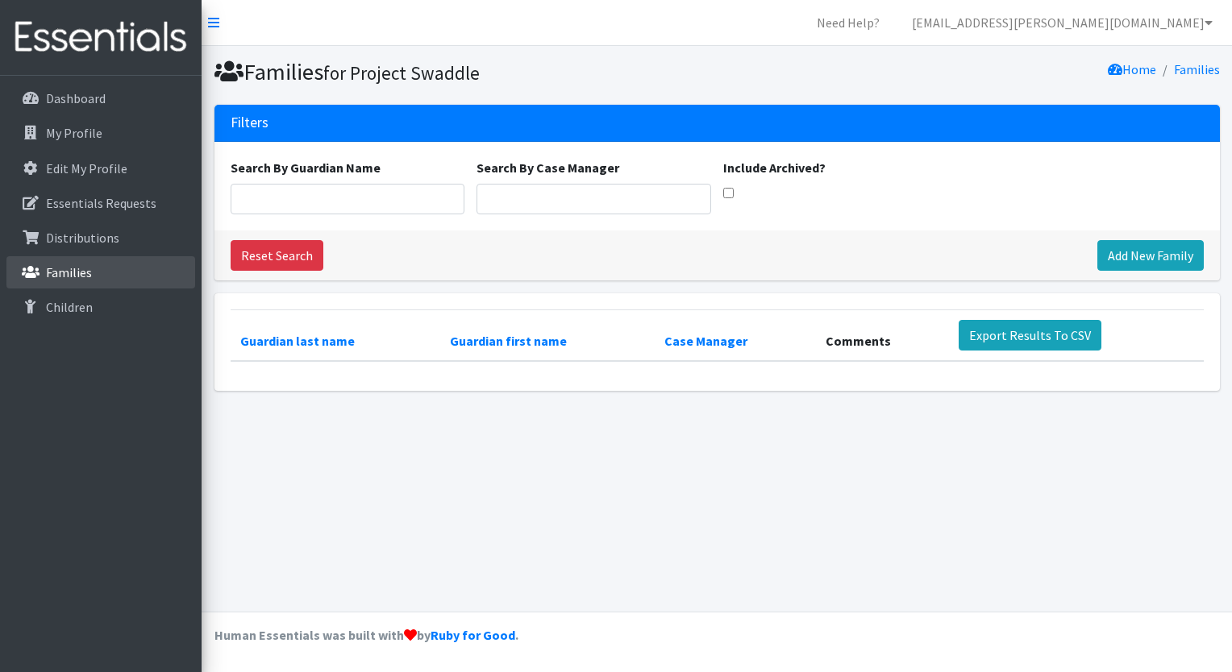
click at [69, 271] on p "Families" at bounding box center [69, 272] width 46 height 16
click at [73, 308] on p "Children" at bounding box center [69, 307] width 47 height 16
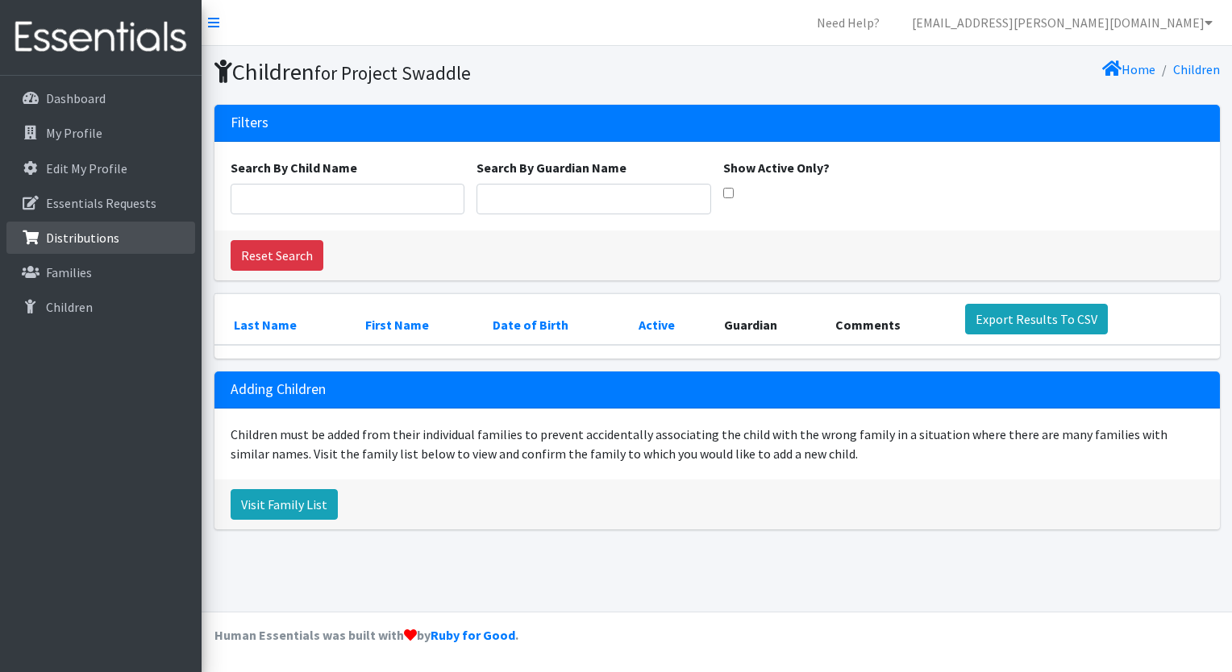
click at [77, 242] on p "Distributions" at bounding box center [82, 238] width 73 height 16
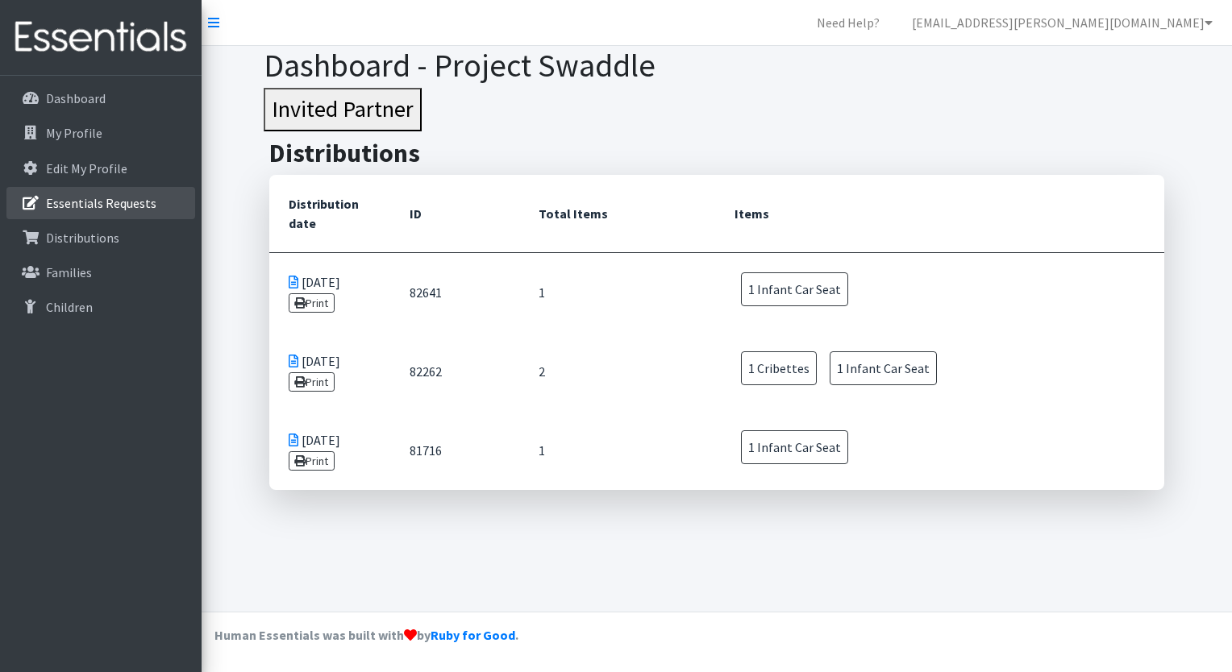
click at [77, 195] on p "Essentials Requests" at bounding box center [101, 203] width 110 height 16
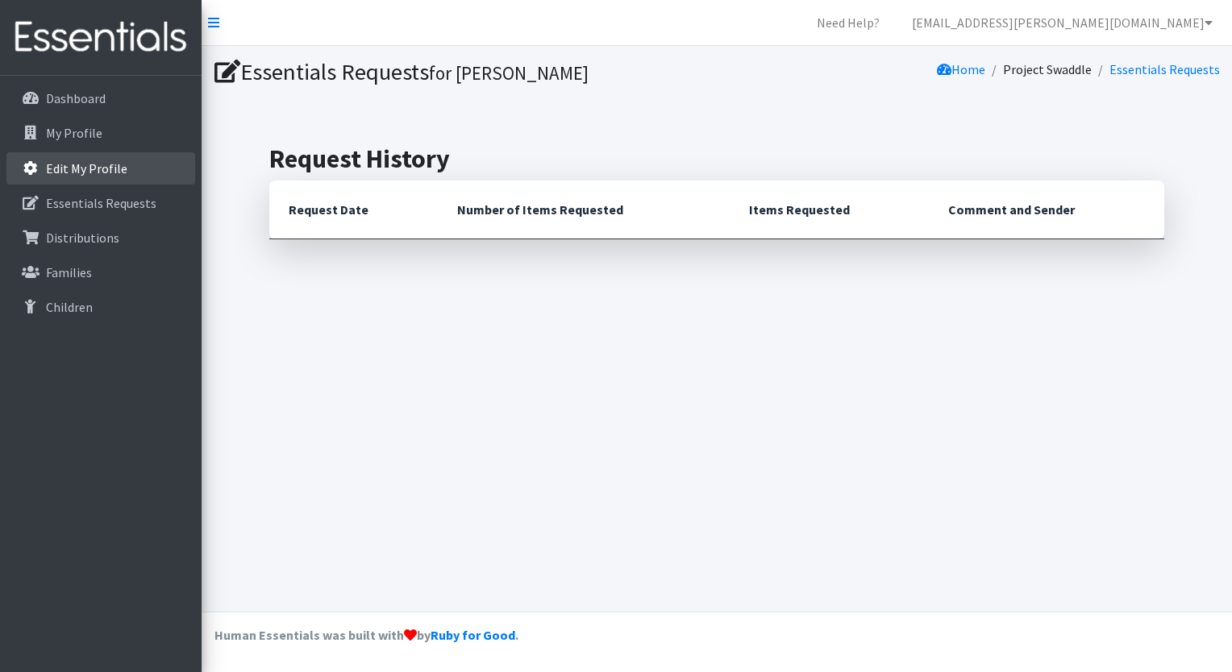
click at [80, 169] on p "Edit My Profile" at bounding box center [86, 168] width 81 height 16
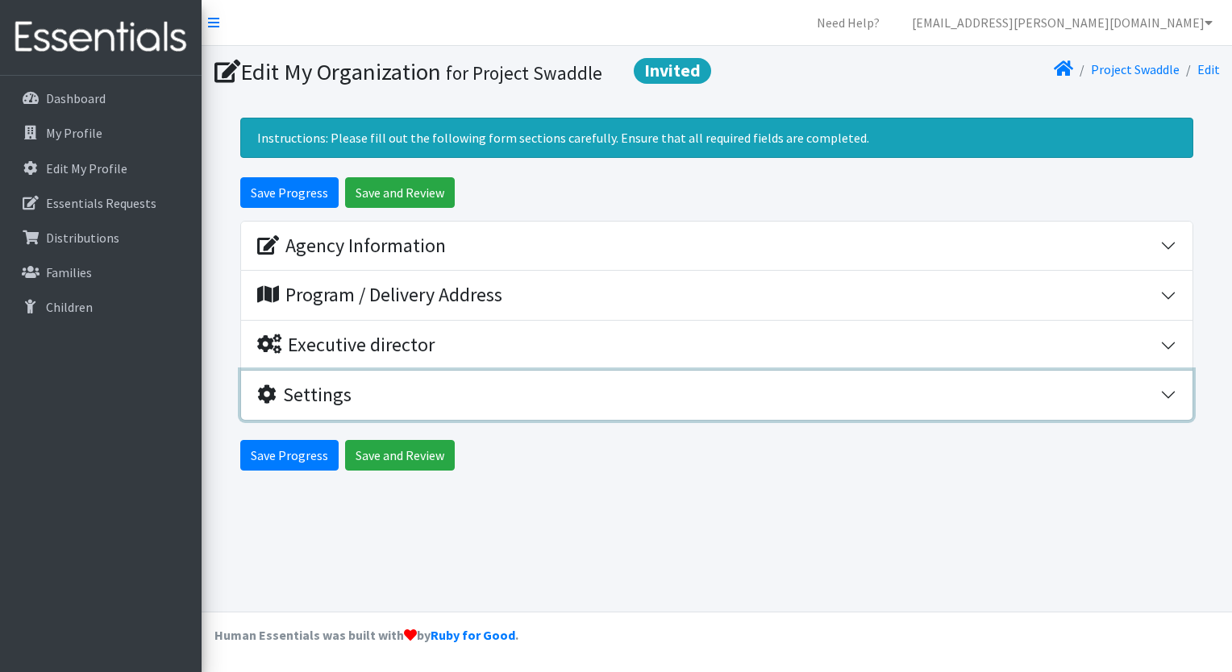
click at [312, 398] on div "Settings" at bounding box center [304, 395] width 94 height 23
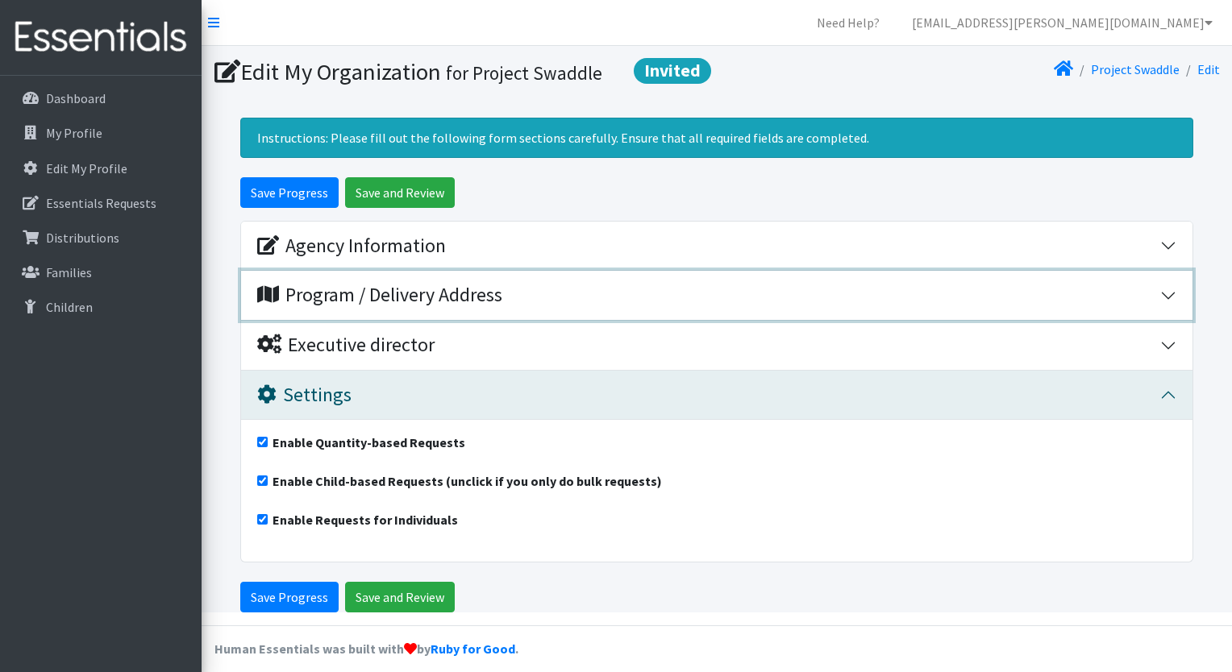
click at [345, 296] on div "Program / Delivery Address" at bounding box center [379, 295] width 245 height 23
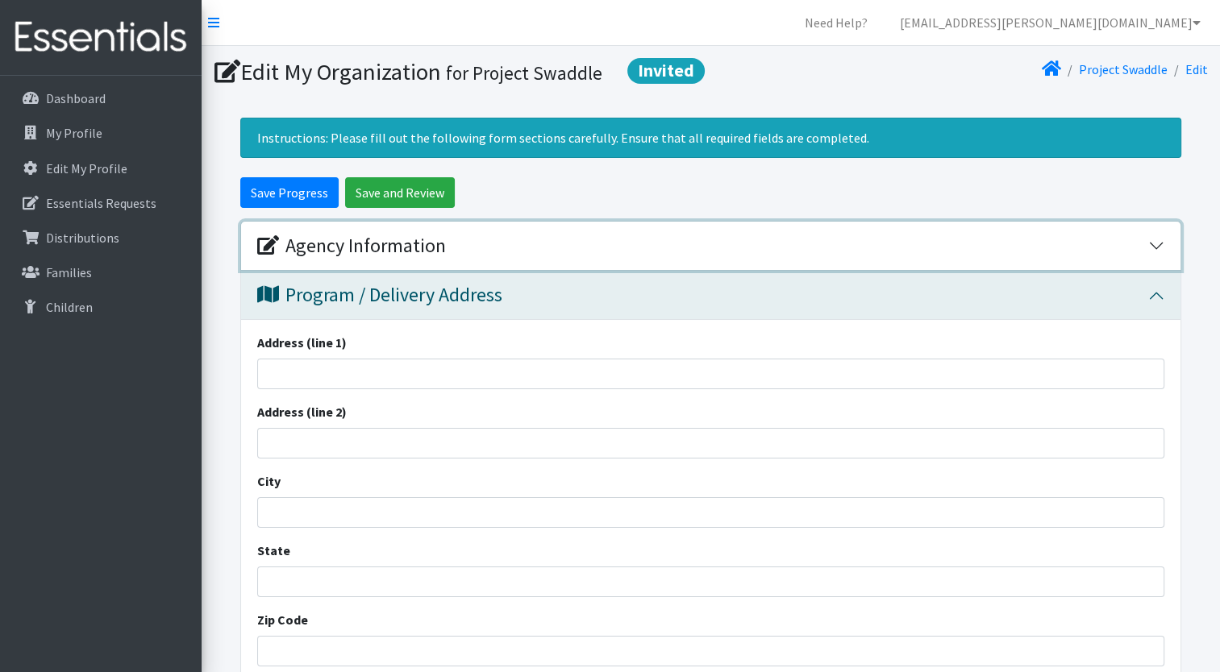
click at [285, 243] on div "Agency Information" at bounding box center [351, 246] width 189 height 23
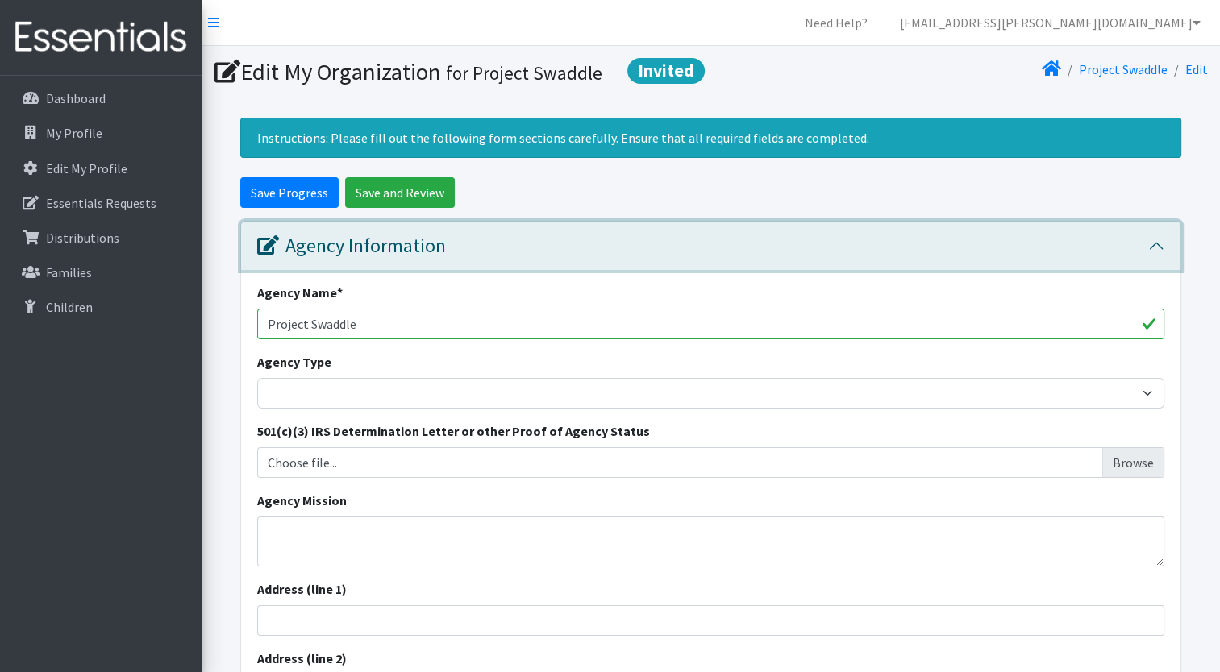
drag, startPoint x: 285, startPoint y: 243, endPoint x: 1171, endPoint y: 464, distance: 913.1
click at [1171, 464] on div "Agency Information Agency Name * Project Swaddle Agency Type Basic Needs Bank C…" at bounding box center [710, 581] width 941 height 720
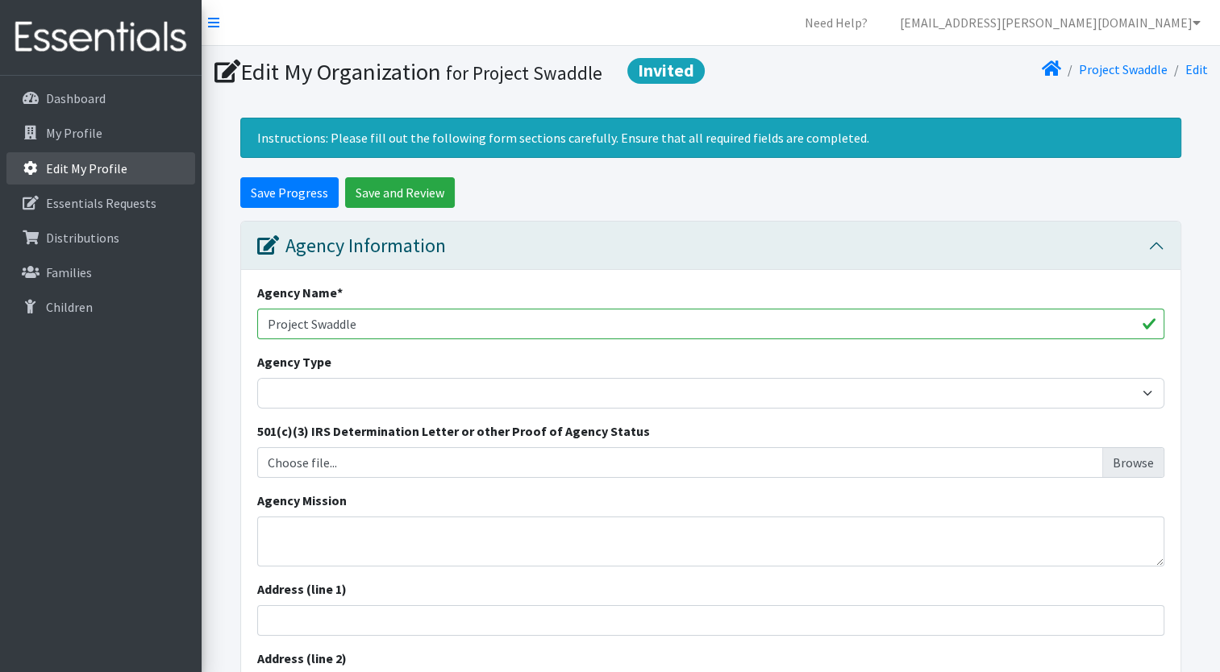
click at [81, 169] on p "Edit My Profile" at bounding box center [86, 168] width 81 height 16
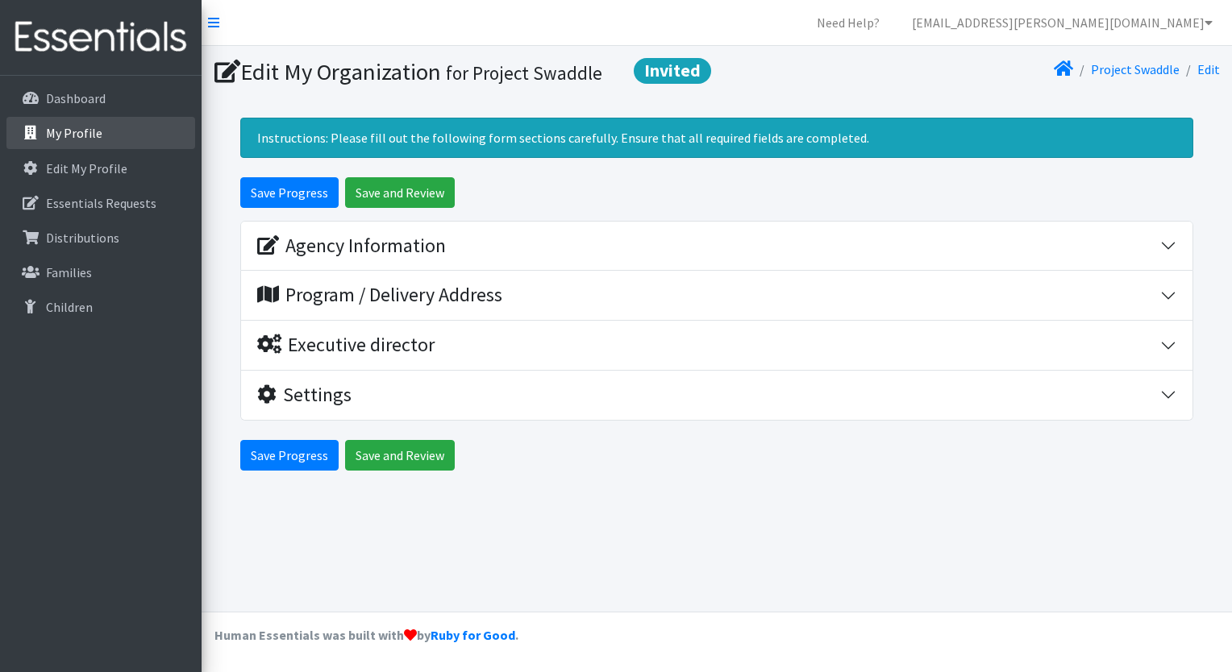
click at [73, 139] on p "My Profile" at bounding box center [74, 133] width 56 height 16
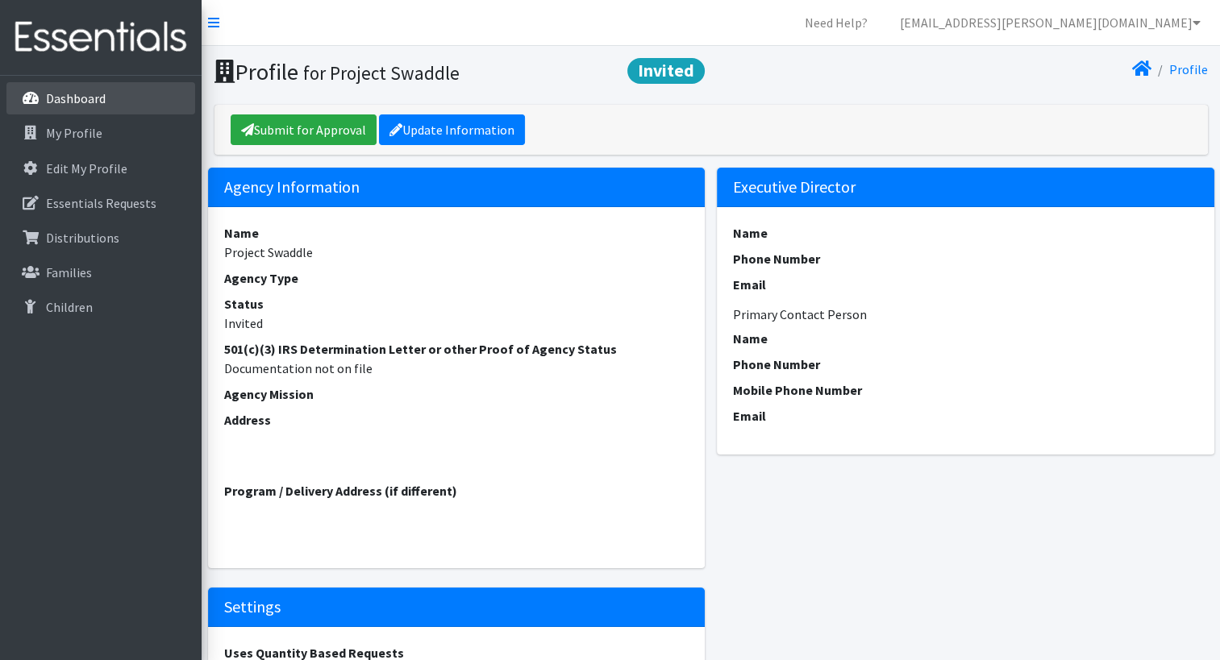
click at [63, 100] on p "Dashboard" at bounding box center [76, 98] width 60 height 16
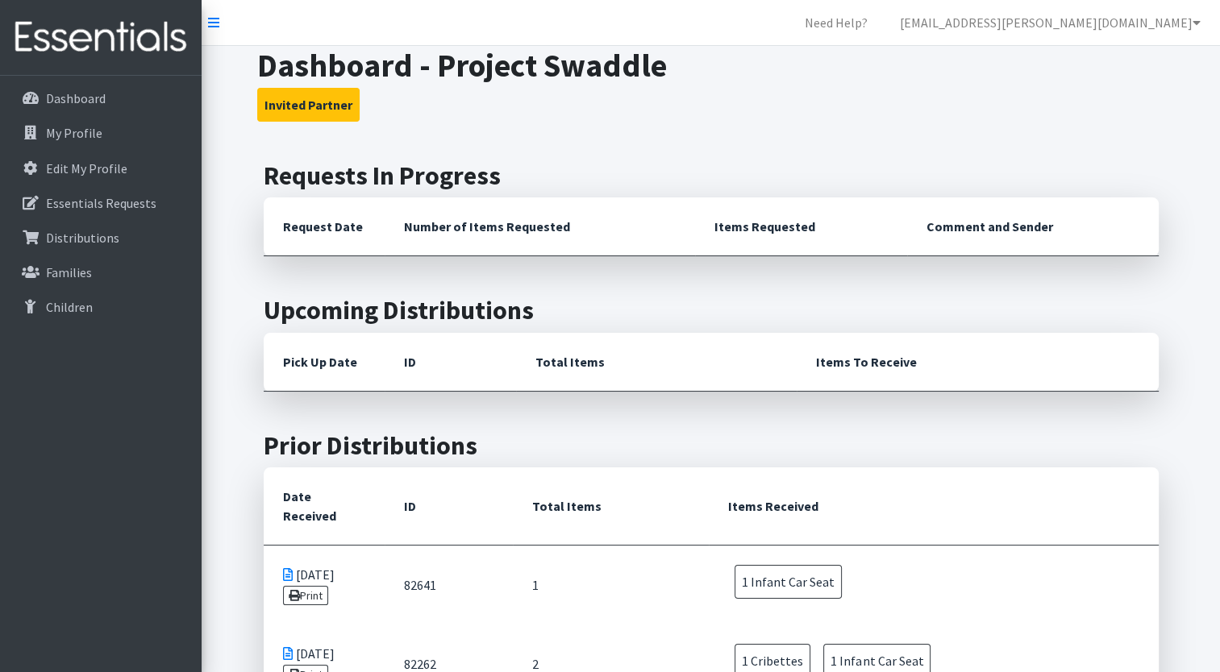
click at [395, 27] on nav "Need Help? larissa.hoyt@franciscanalliance.org My Co-Workers My Profile Switch …" at bounding box center [711, 23] width 1018 height 46
click at [212, 27] on icon at bounding box center [213, 22] width 11 height 13
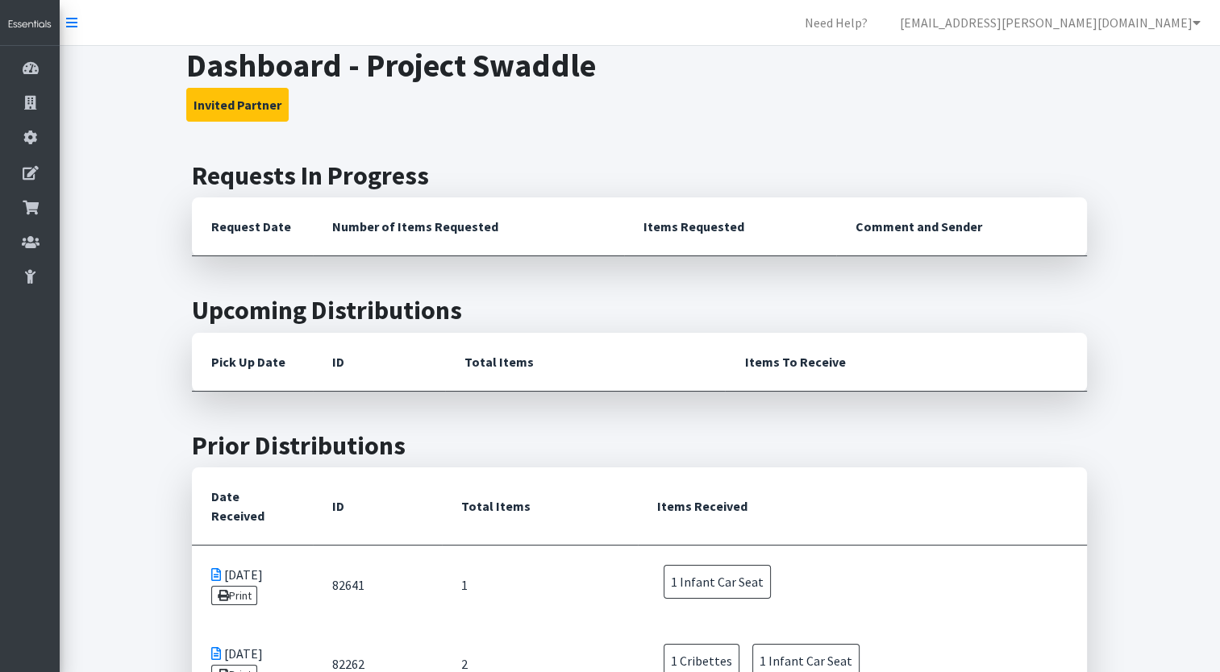
click at [60, 19] on nav "Need Help? larissa.hoyt@franciscanalliance.org My Co-Workers My Profile Switch …" at bounding box center [640, 23] width 1160 height 46
click at [72, 31] on link at bounding box center [71, 22] width 11 height 19
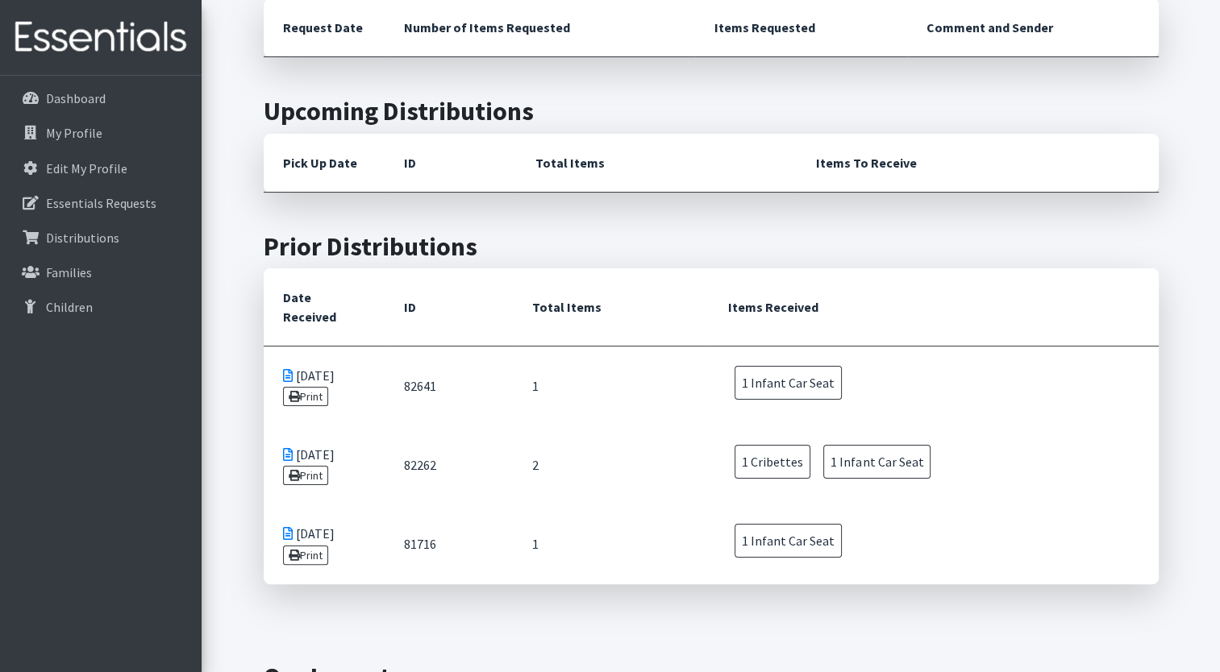
scroll to position [324, 0]
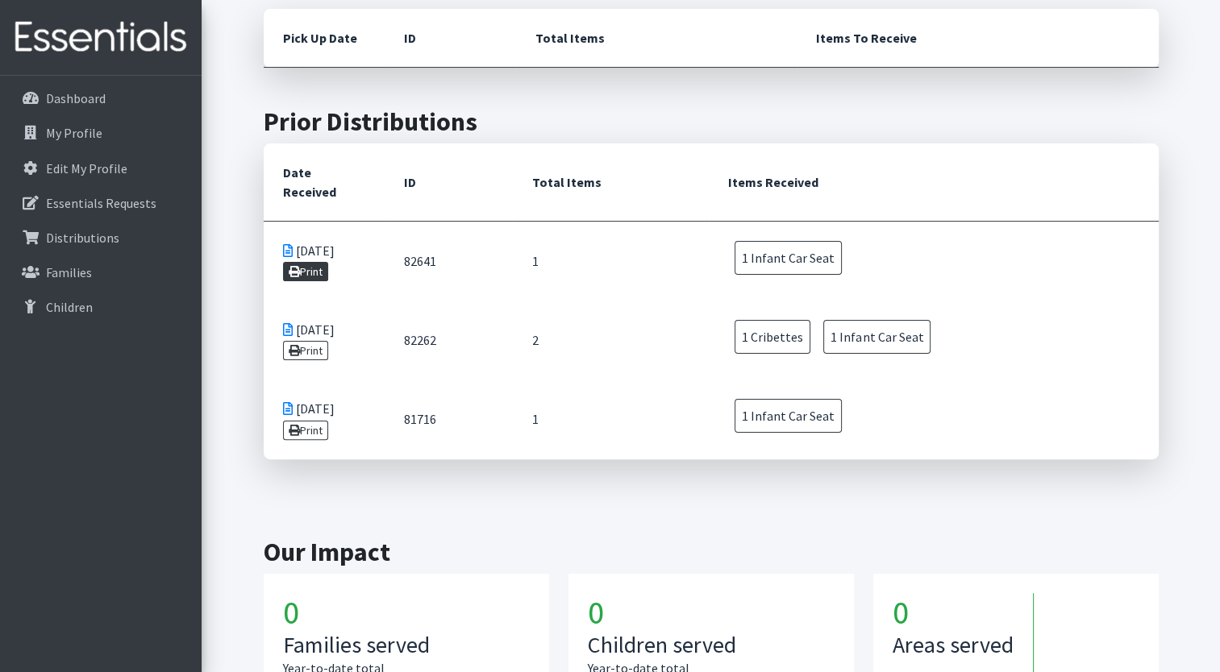
click at [305, 262] on link "Print" at bounding box center [306, 271] width 46 height 19
click at [306, 341] on link "Print" at bounding box center [306, 350] width 46 height 19
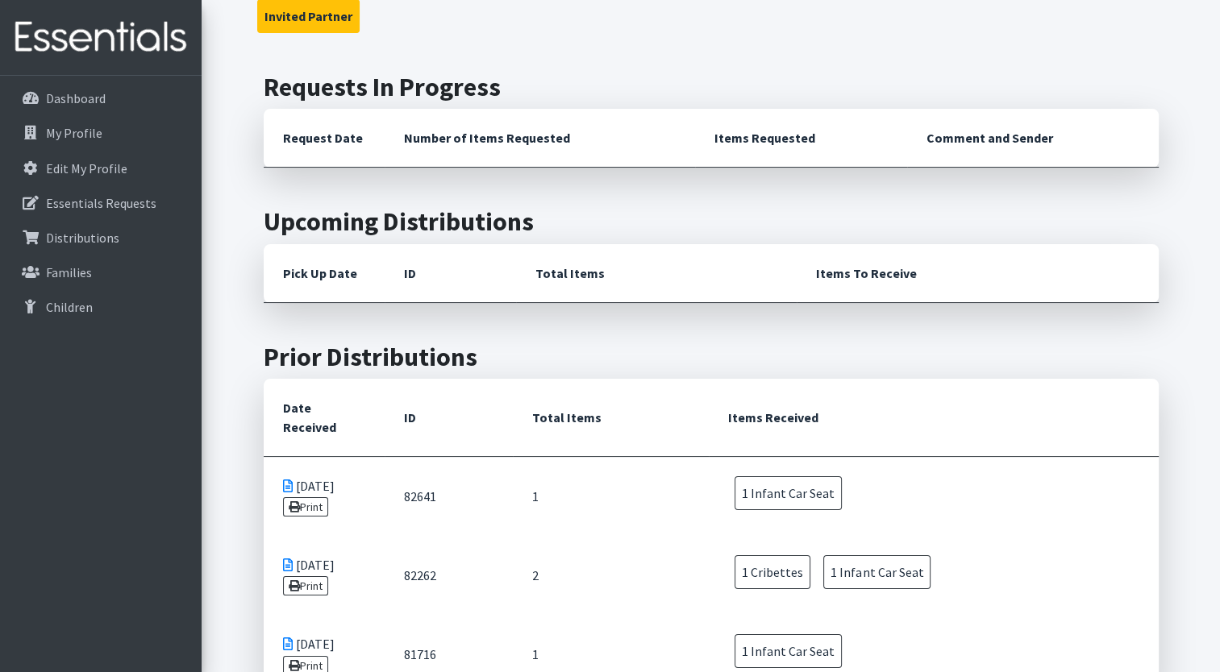
scroll to position [0, 0]
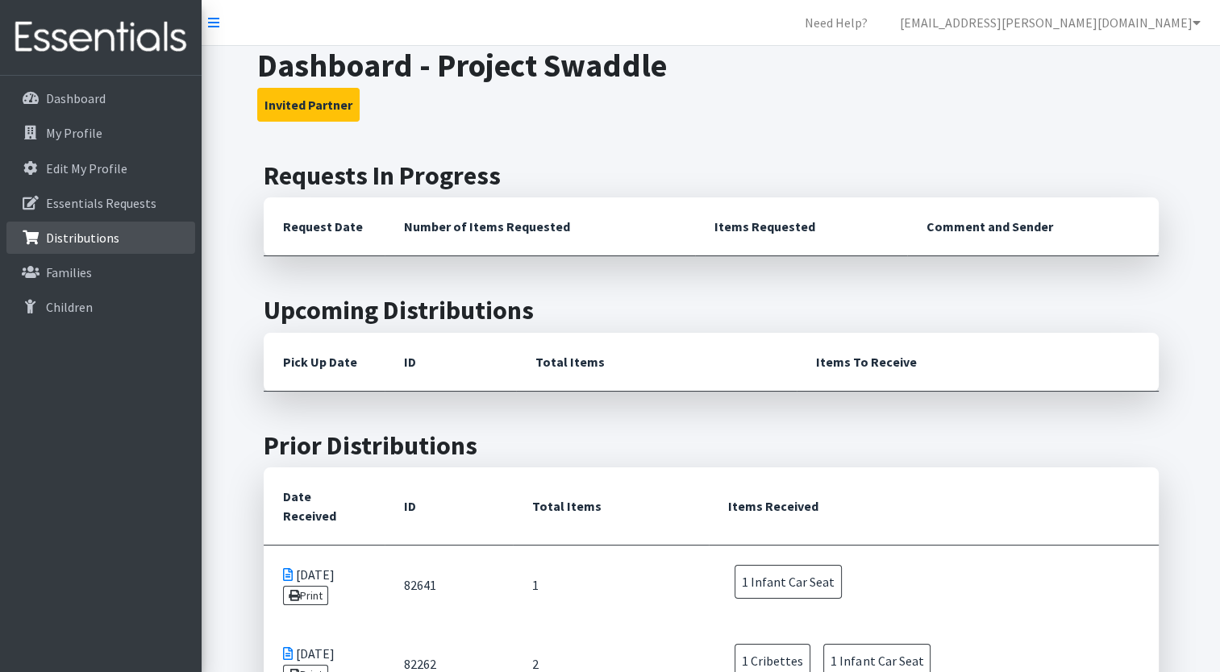
click at [90, 241] on p "Distributions" at bounding box center [82, 238] width 73 height 16
click at [1197, 23] on icon at bounding box center [1196, 22] width 8 height 13
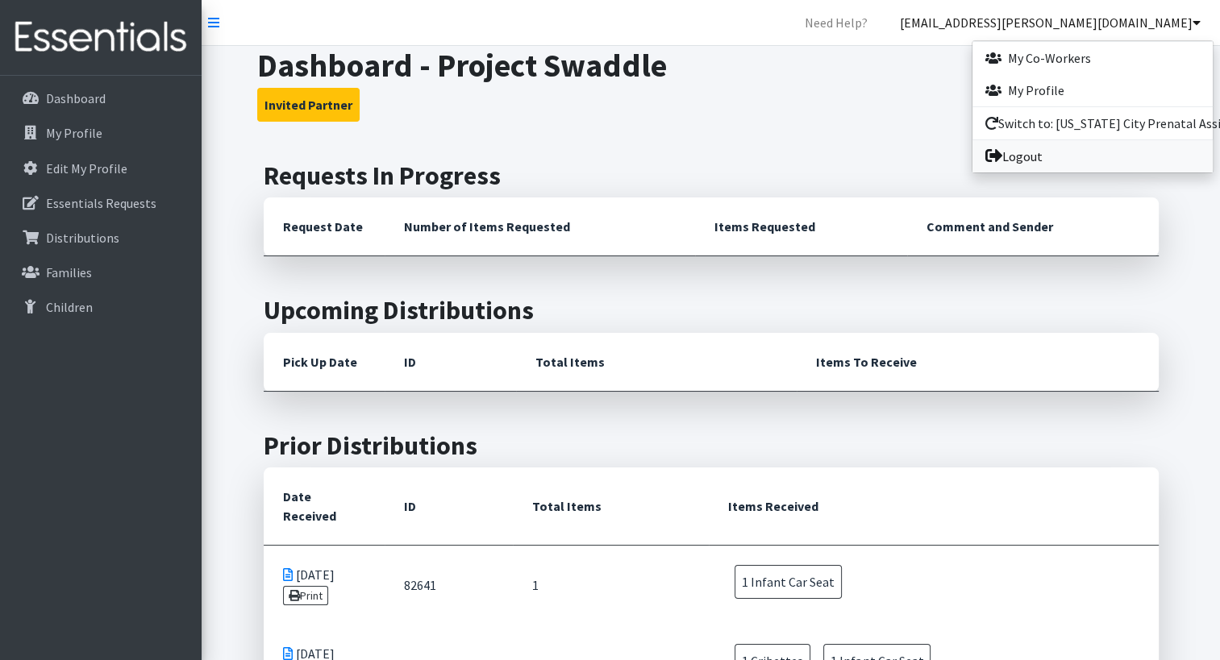
click at [1033, 153] on link "Logout" at bounding box center [1092, 156] width 240 height 32
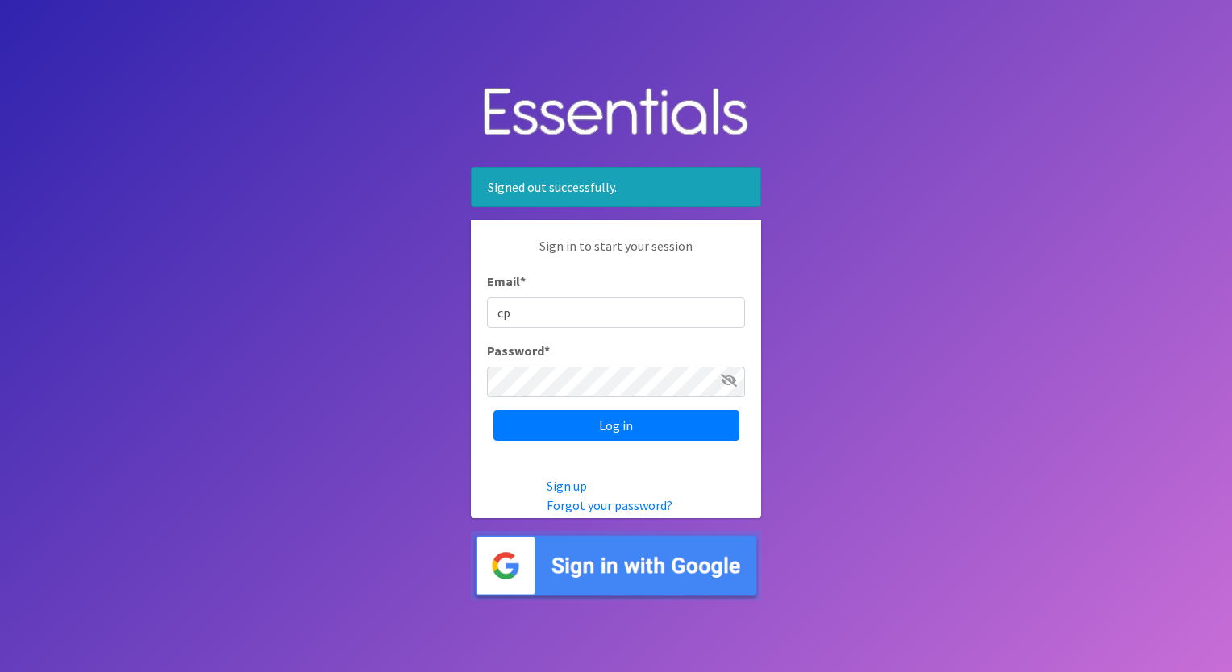
type input "[EMAIL_ADDRESS][DOMAIN_NAME]"
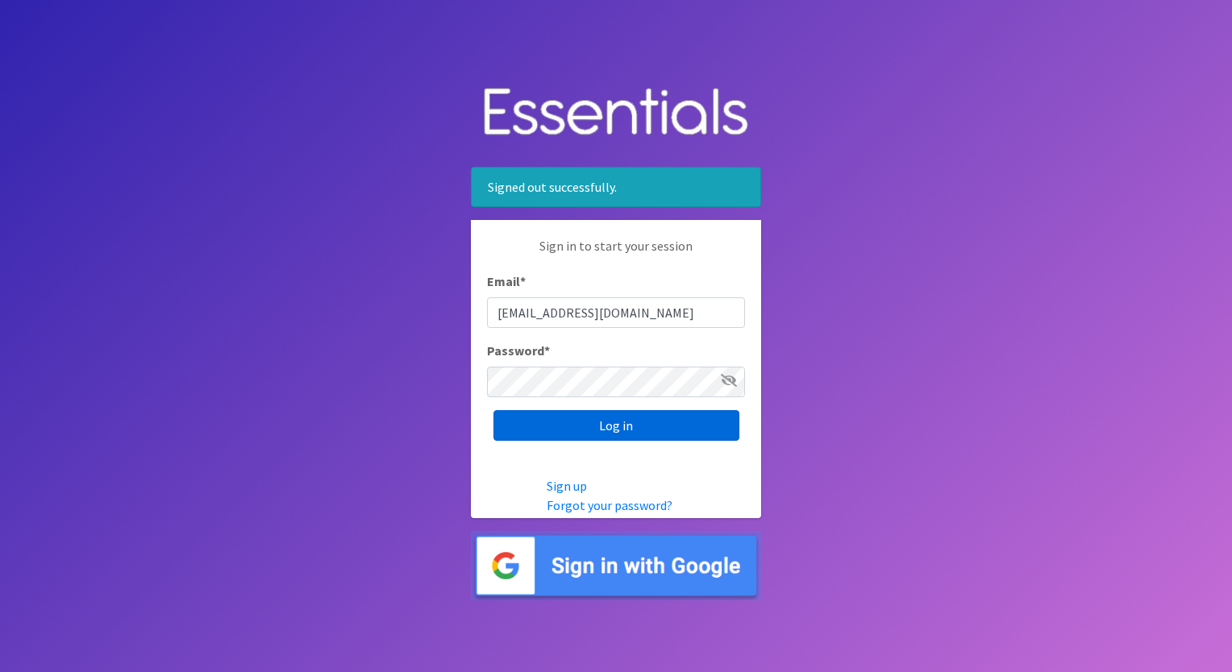
click at [543, 425] on input "Log in" at bounding box center [616, 425] width 246 height 31
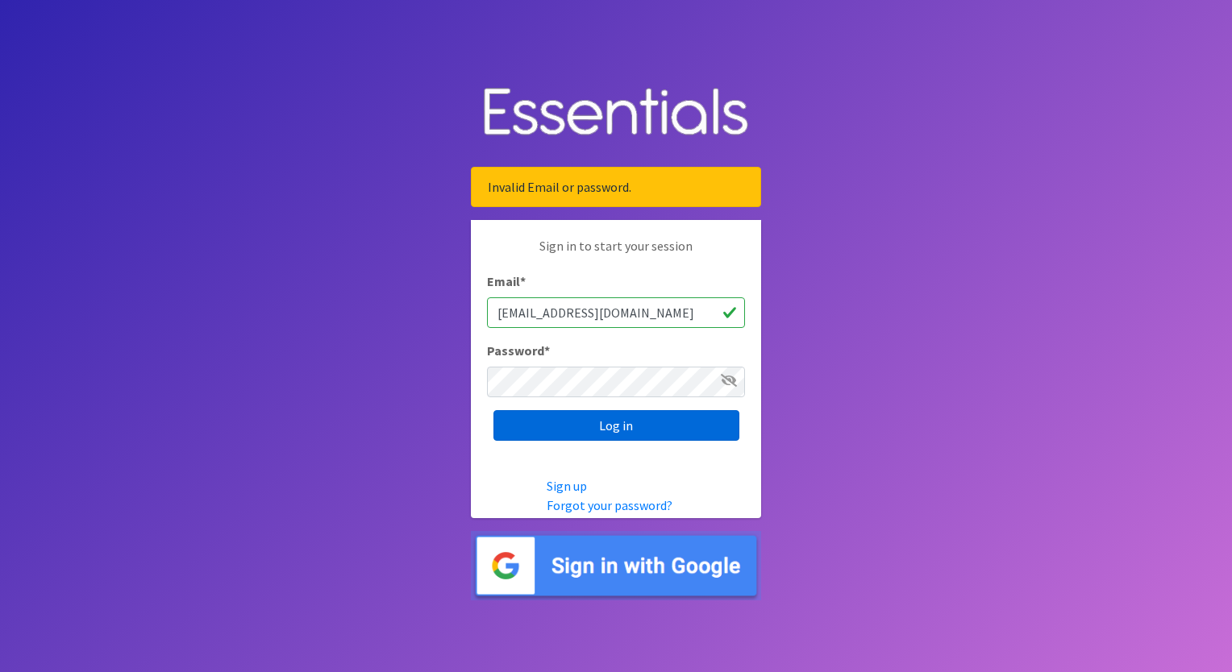
click at [677, 430] on input "Log in" at bounding box center [616, 425] width 246 height 31
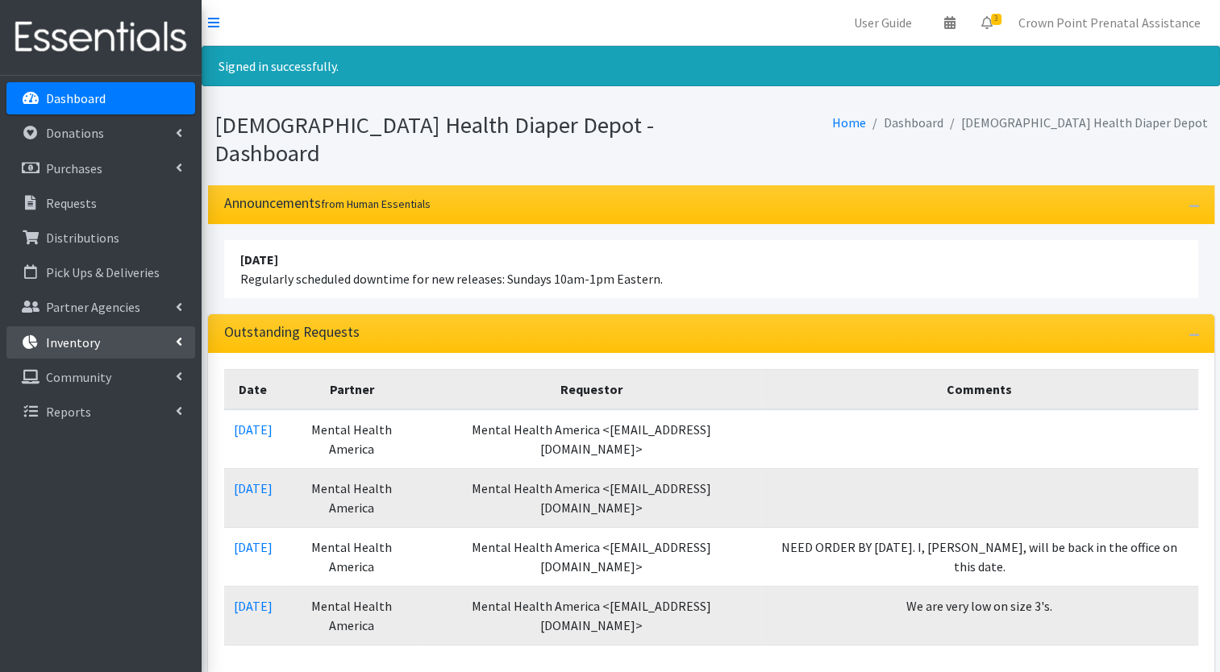
click at [172, 340] on link "Inventory" at bounding box center [100, 342] width 189 height 32
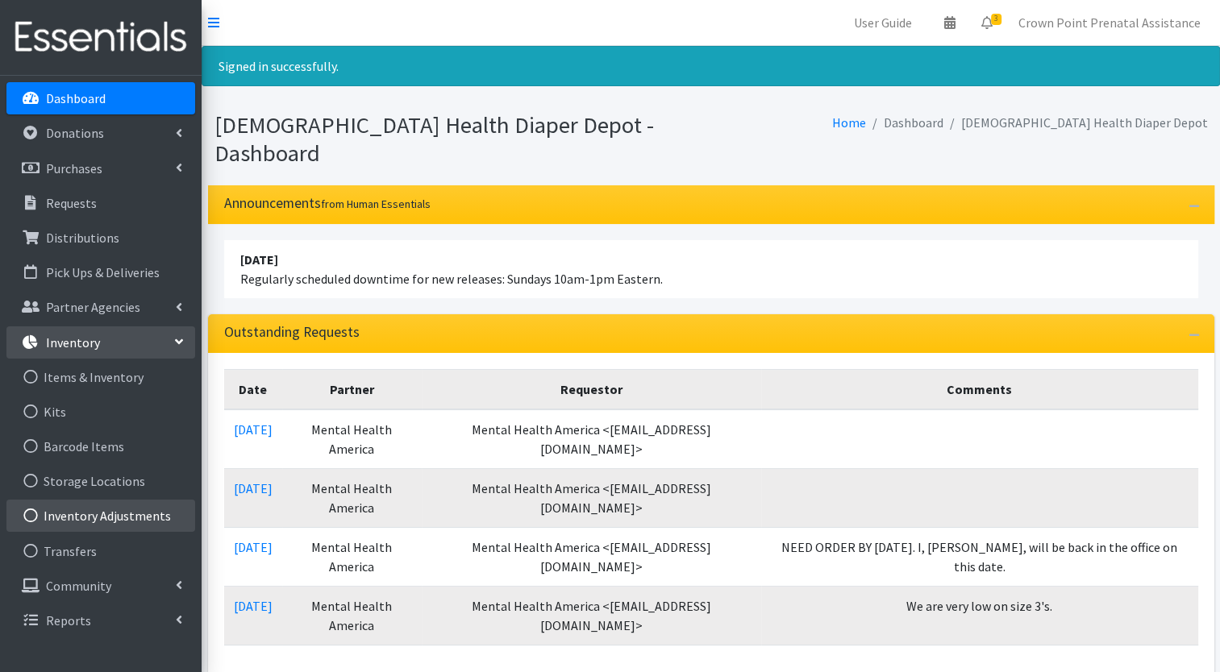
click at [60, 514] on link "Inventory Adjustments" at bounding box center [100, 516] width 189 height 32
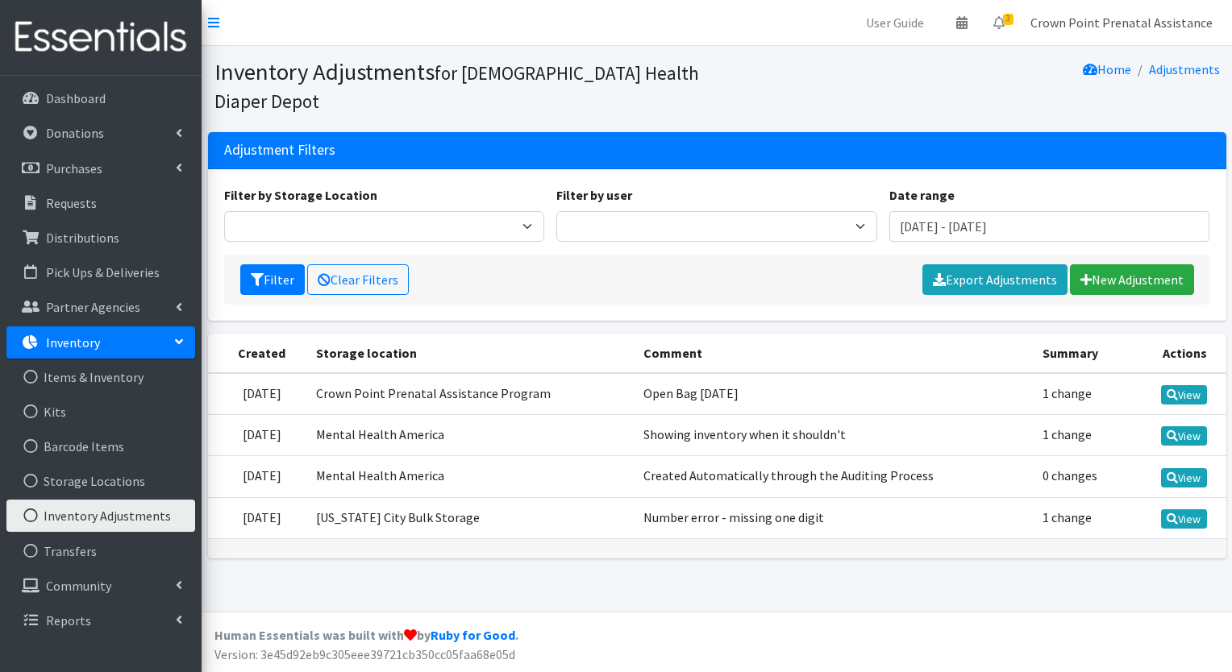
click at [1133, 18] on link "Crown Point Prenatal Assistance" at bounding box center [1121, 22] width 208 height 32
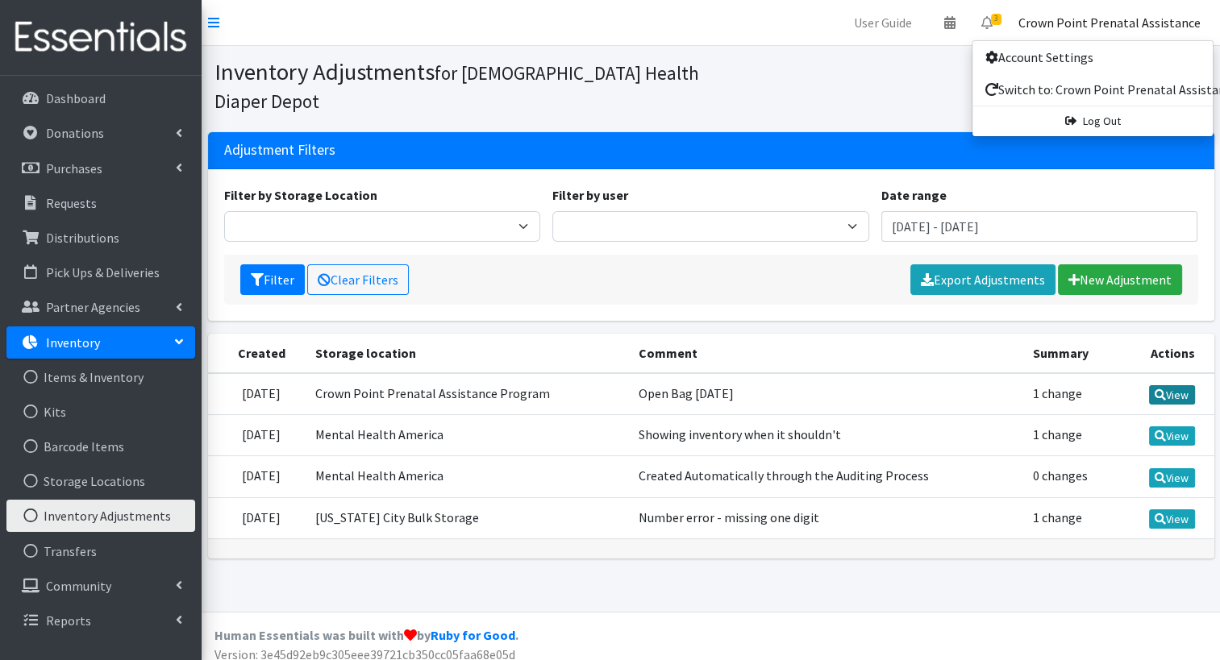
click at [1160, 397] on icon at bounding box center [1159, 394] width 11 height 11
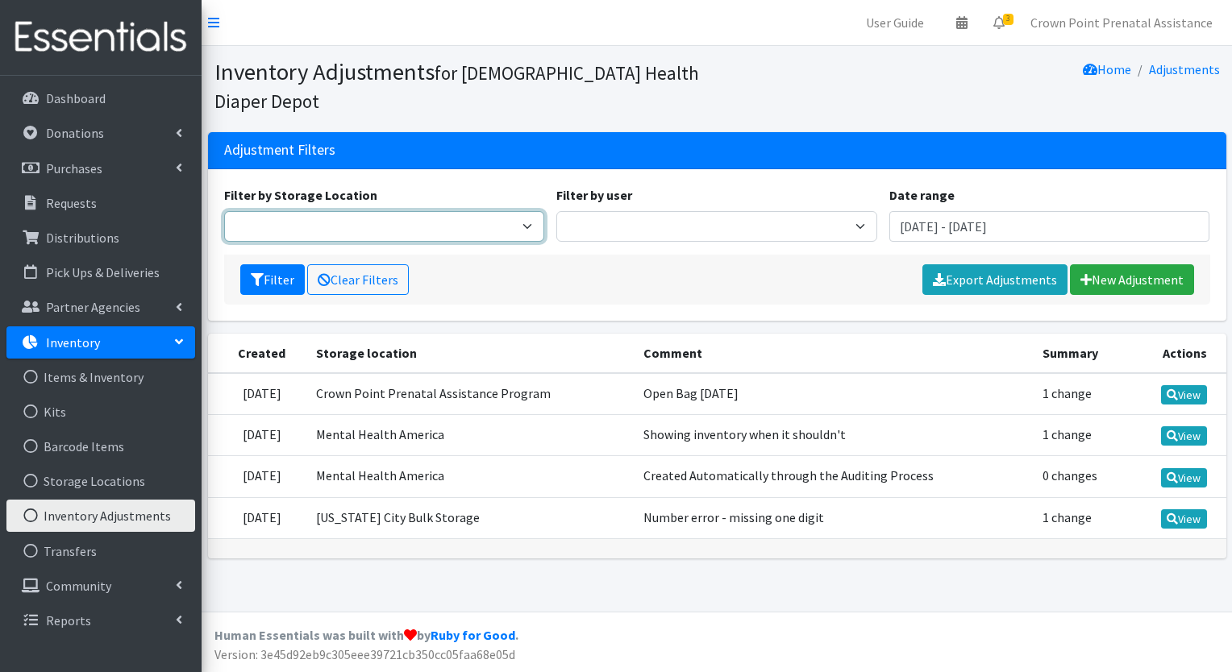
click at [530, 211] on select "Crown Point Bulk Storage Crown Point Prenatal Assistance Program Grant Car Seat…" at bounding box center [384, 226] width 321 height 31
select select "459"
click at [224, 211] on select "Crown Point Bulk Storage Crown Point Prenatal Assistance Program Grant Car Seat…" at bounding box center [384, 226] width 321 height 31
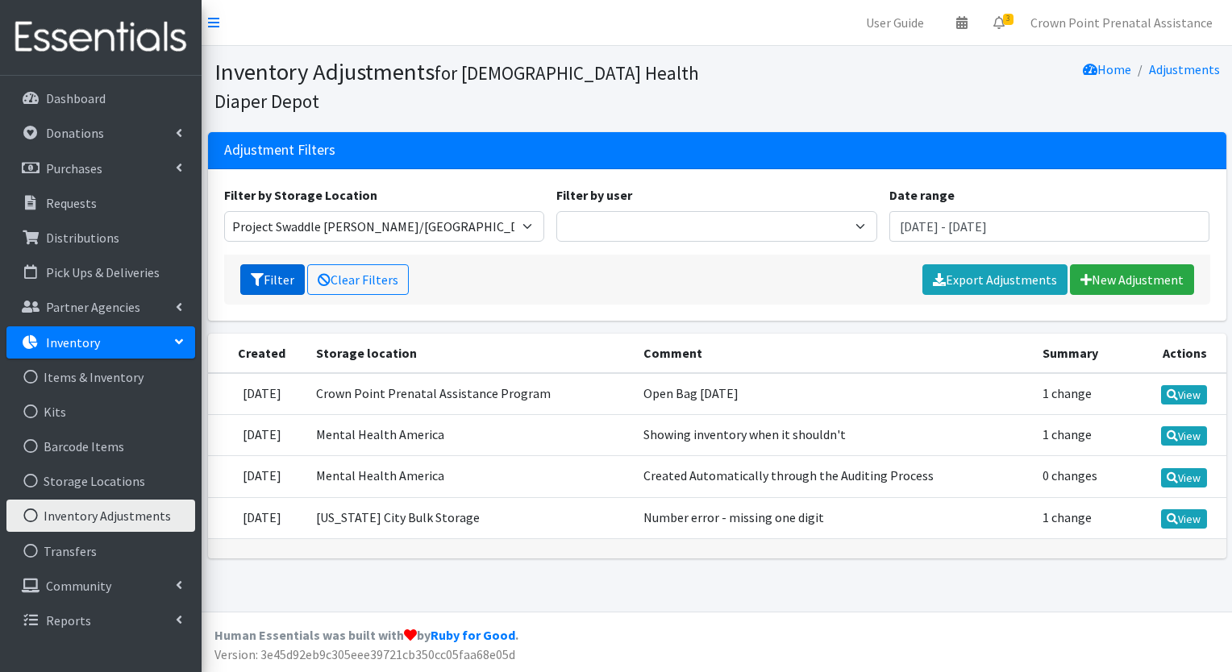
click at [277, 264] on button "Filter" at bounding box center [272, 279] width 64 height 31
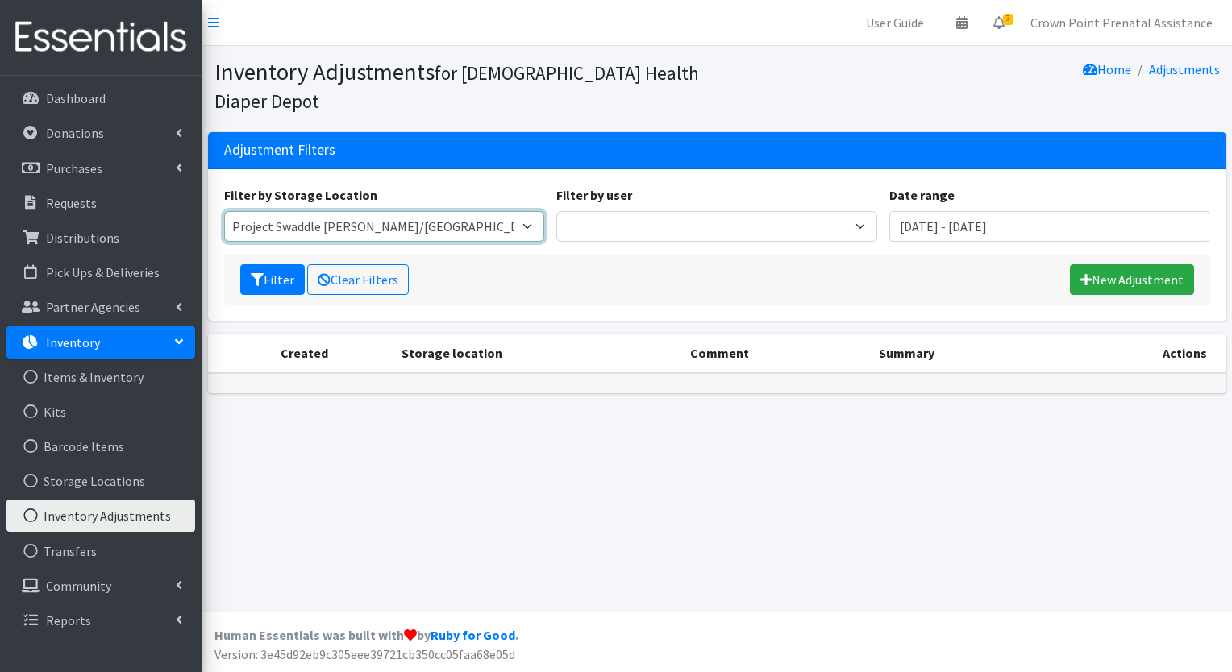
click at [526, 211] on select "Crown Point Bulk Storage Crown Point Prenatal Assistance Program Grant Car Seat…" at bounding box center [384, 226] width 321 height 31
click at [103, 343] on link "Inventory" at bounding box center [100, 342] width 189 height 32
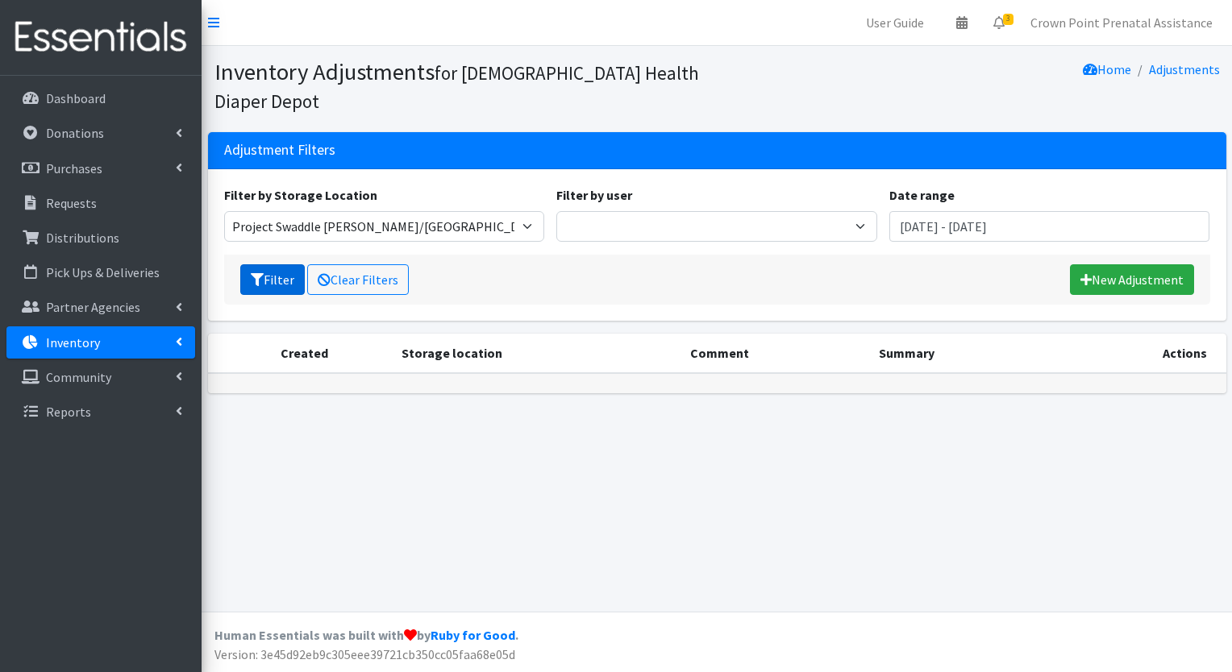
click at [272, 264] on button "Filter" at bounding box center [272, 279] width 64 height 31
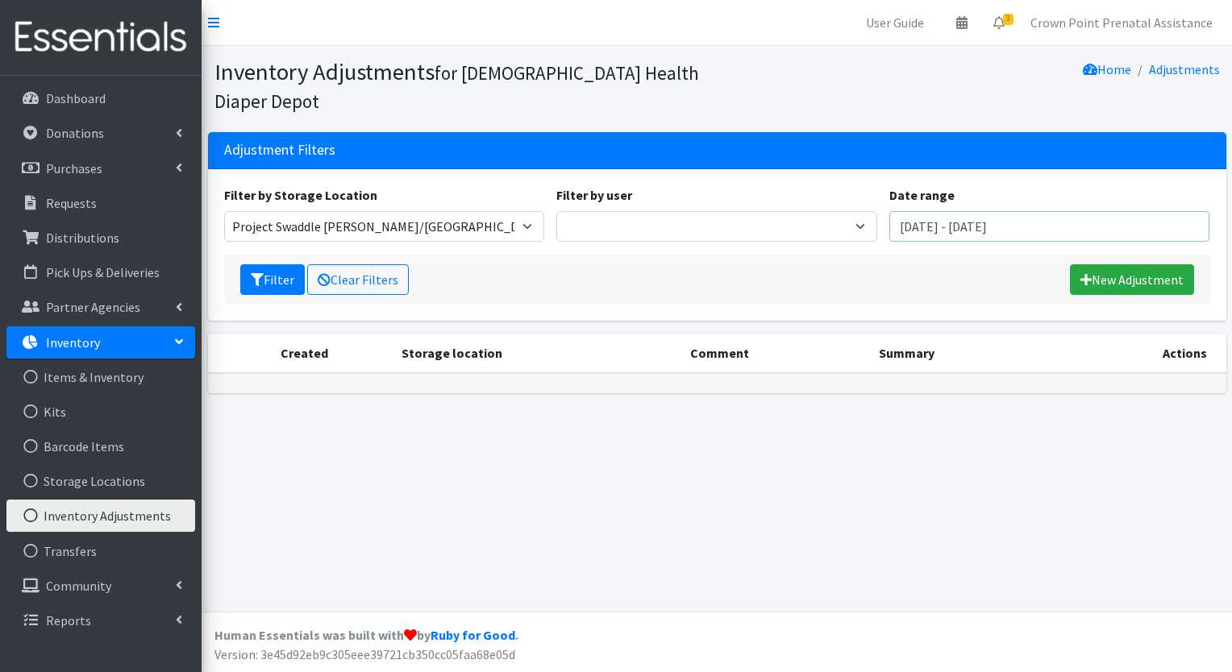
click at [1167, 211] on input "[DATE] - [DATE]" at bounding box center [1049, 226] width 321 height 31
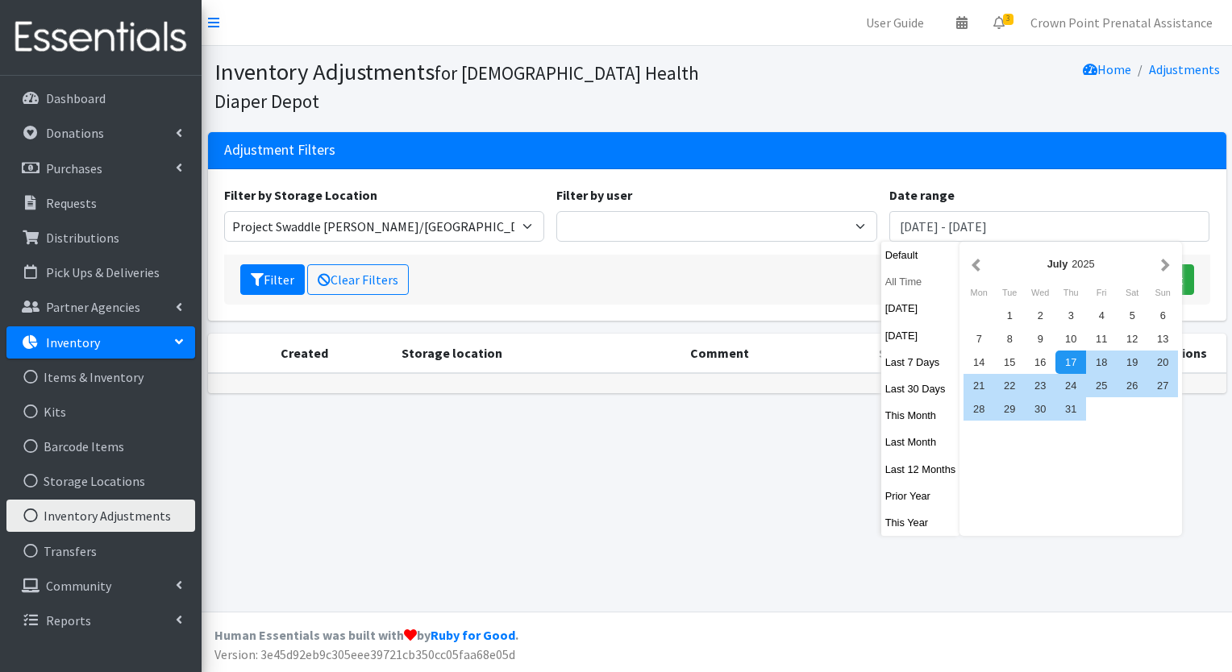
click at [902, 281] on button "All Time" at bounding box center [920, 281] width 79 height 23
type input "September 17, 1925 - September 17, 2026"
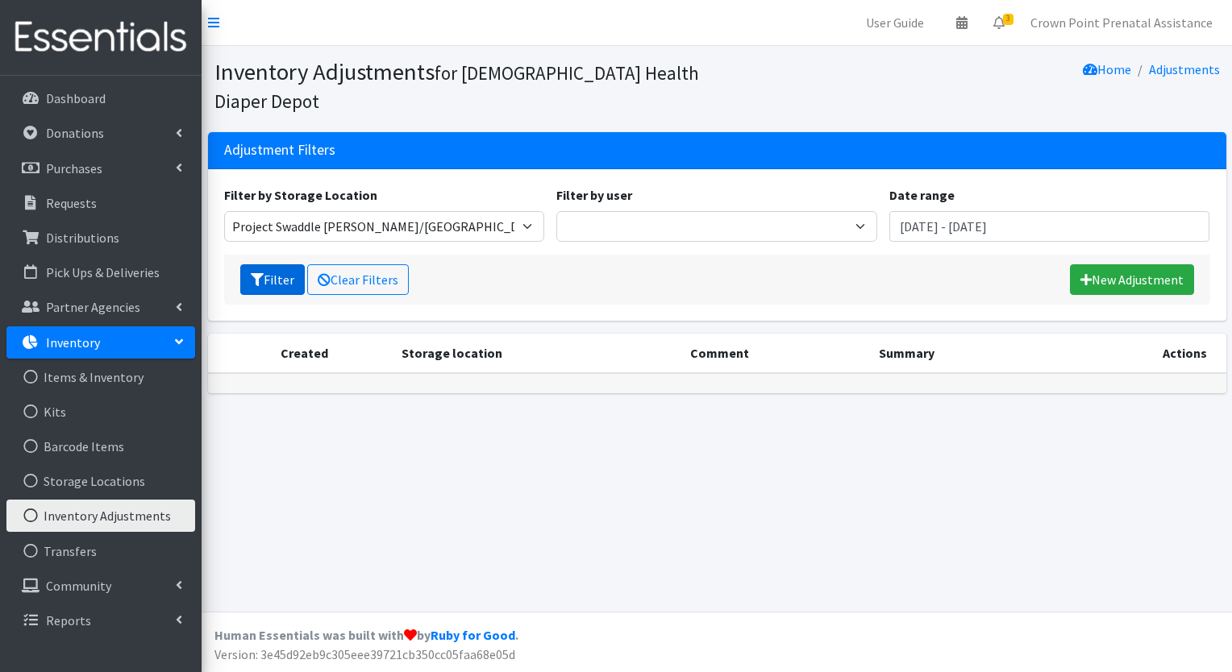
click at [280, 264] on button "Filter" at bounding box center [272, 279] width 64 height 31
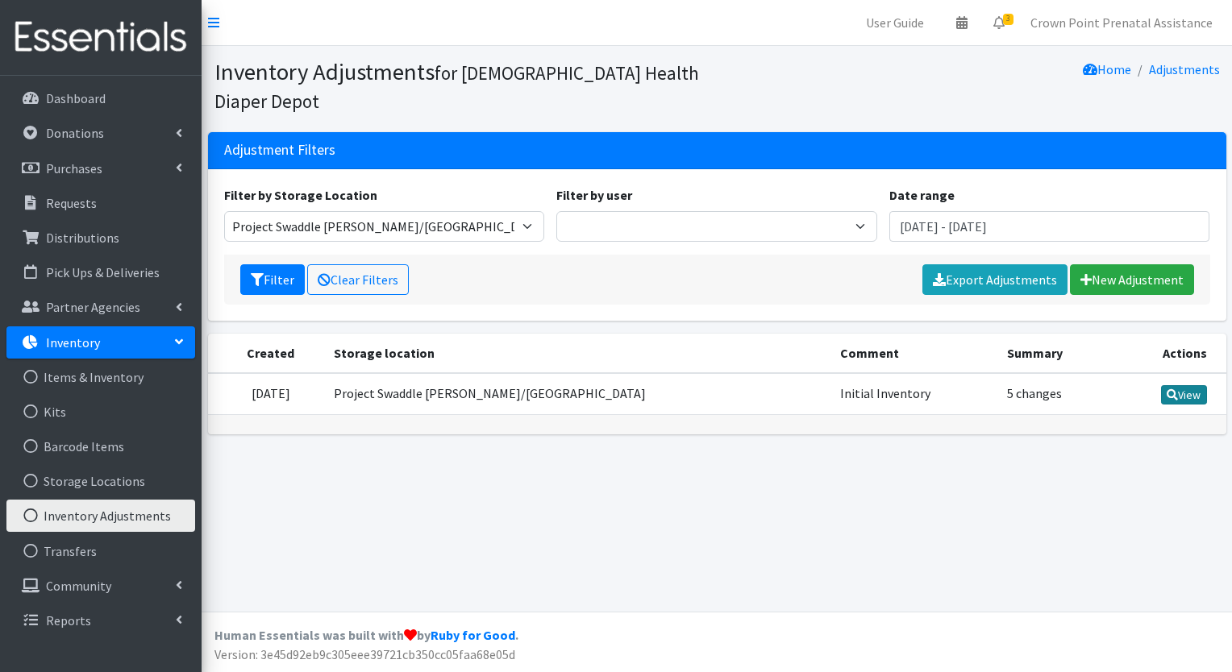
click at [1178, 385] on link "View" at bounding box center [1184, 394] width 46 height 19
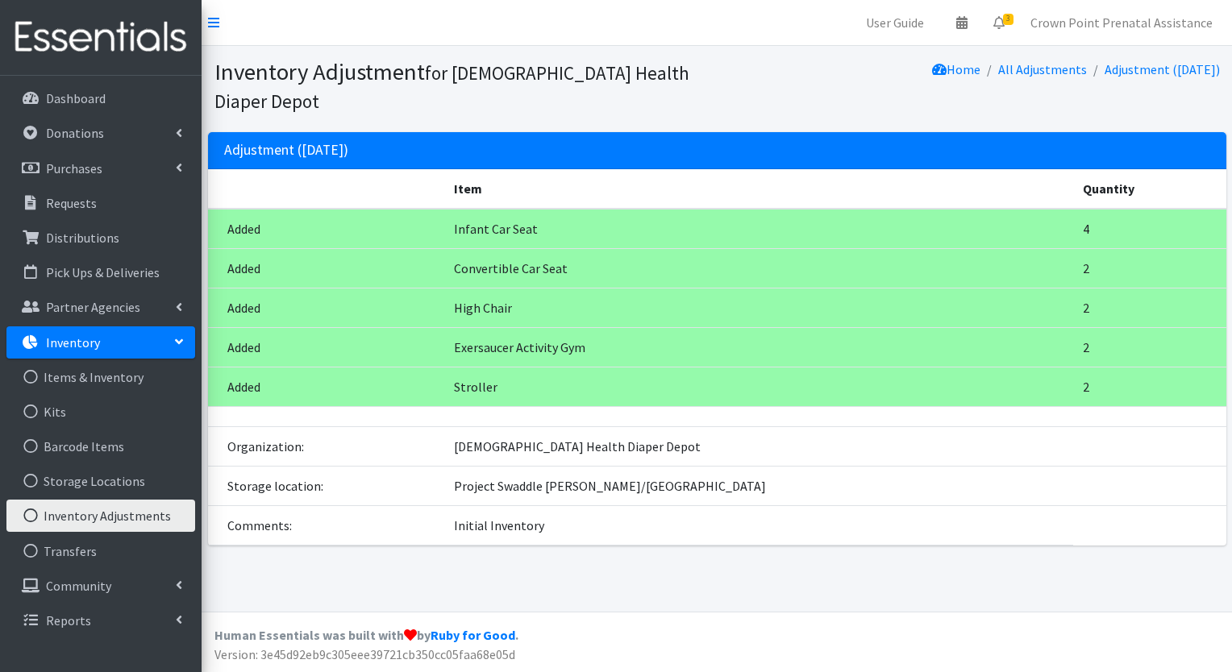
click at [435, 94] on section "Inventory Adjustment for Franciscan Health Diaper Depot Home All Adjustments Ad…" at bounding box center [717, 89] width 1030 height 86
click at [61, 239] on p "Distributions" at bounding box center [82, 238] width 73 height 16
click at [77, 236] on p "Distributions" at bounding box center [82, 238] width 73 height 16
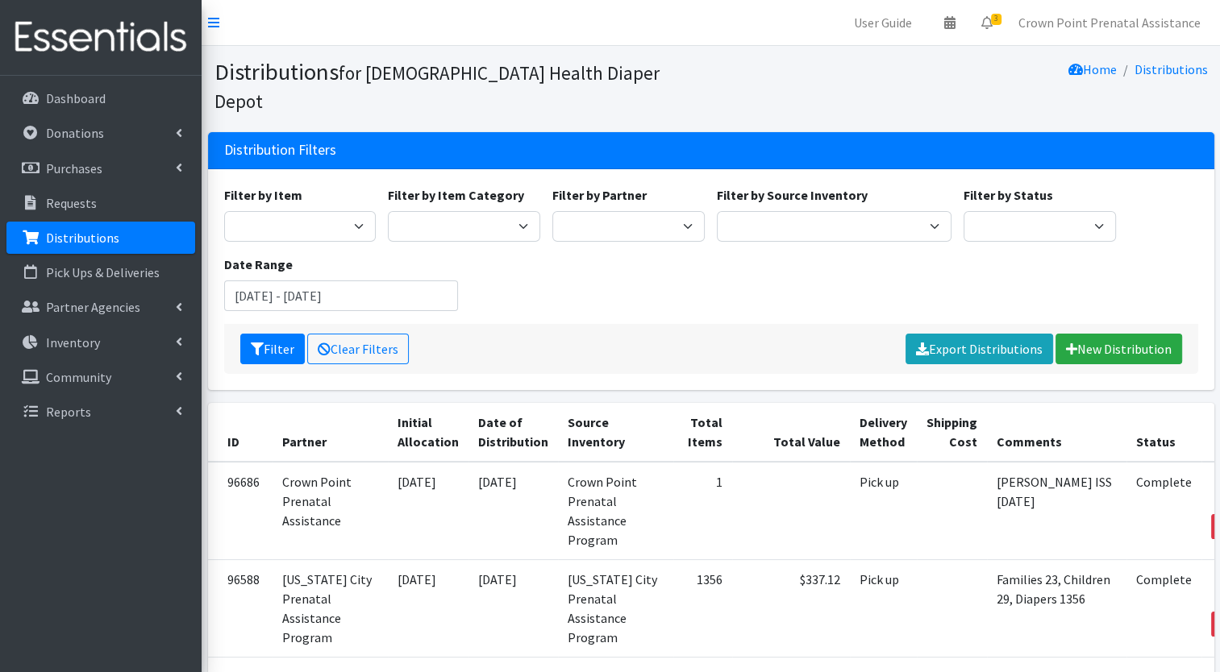
click at [61, 239] on p "Distributions" at bounding box center [82, 238] width 73 height 16
click at [260, 334] on button "Filter" at bounding box center [272, 349] width 64 height 31
click at [688, 211] on select "ANEW Minitries Crown Point Prenatal Assistance [PERSON_NAME] Prenatal Assistanc…" at bounding box center [628, 226] width 152 height 31
click at [552, 211] on select "ANEW Minitries Crown Point Prenatal Assistance Hammond Prenatal Assistance Prog…" at bounding box center [628, 226] width 152 height 31
click at [689, 211] on select "ANEW Minitries Crown Point Prenatal Assistance Hammond Prenatal Assistance Prog…" at bounding box center [628, 226] width 152 height 31
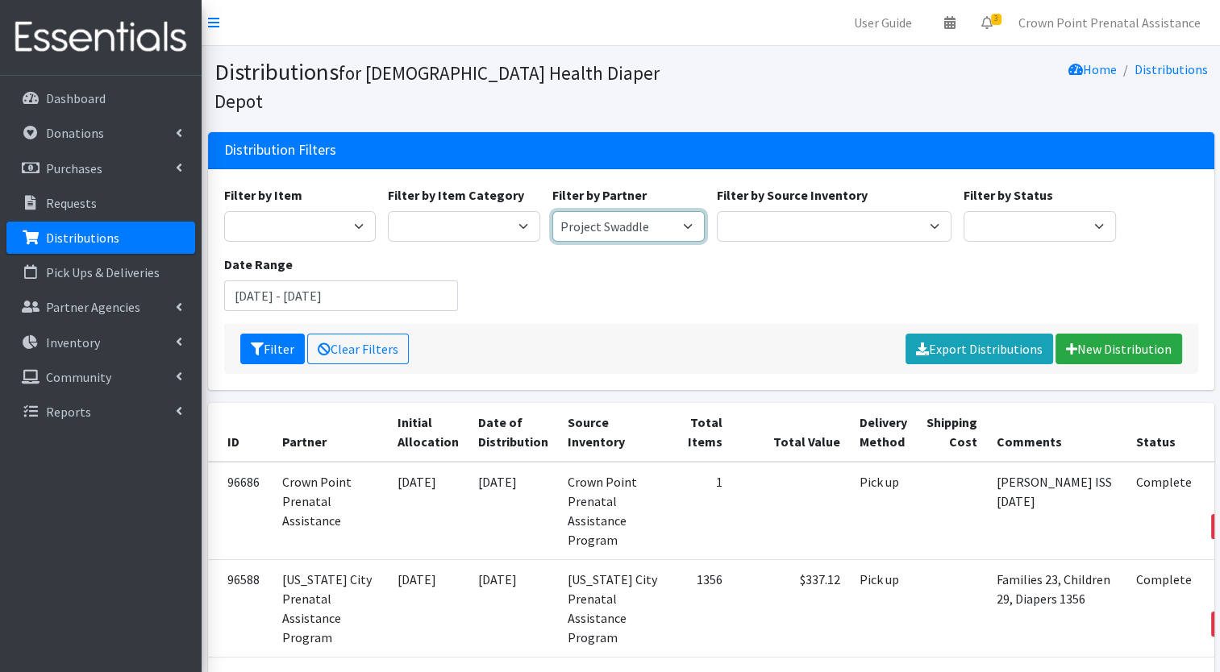
click at [552, 211] on select "ANEW Minitries Crown Point Prenatal Assistance Hammond Prenatal Assistance Prog…" at bounding box center [628, 226] width 152 height 31
click at [690, 211] on select "ANEW Minitries Crown Point Prenatal Assistance Hammond Prenatal Assistance Prog…" at bounding box center [628, 226] width 152 height 31
select select "2983"
click at [552, 211] on select "ANEW Minitries Crown Point Prenatal Assistance Hammond Prenatal Assistance Prog…" at bounding box center [628, 226] width 152 height 31
click at [1096, 334] on link "New Distribution" at bounding box center [1118, 349] width 127 height 31
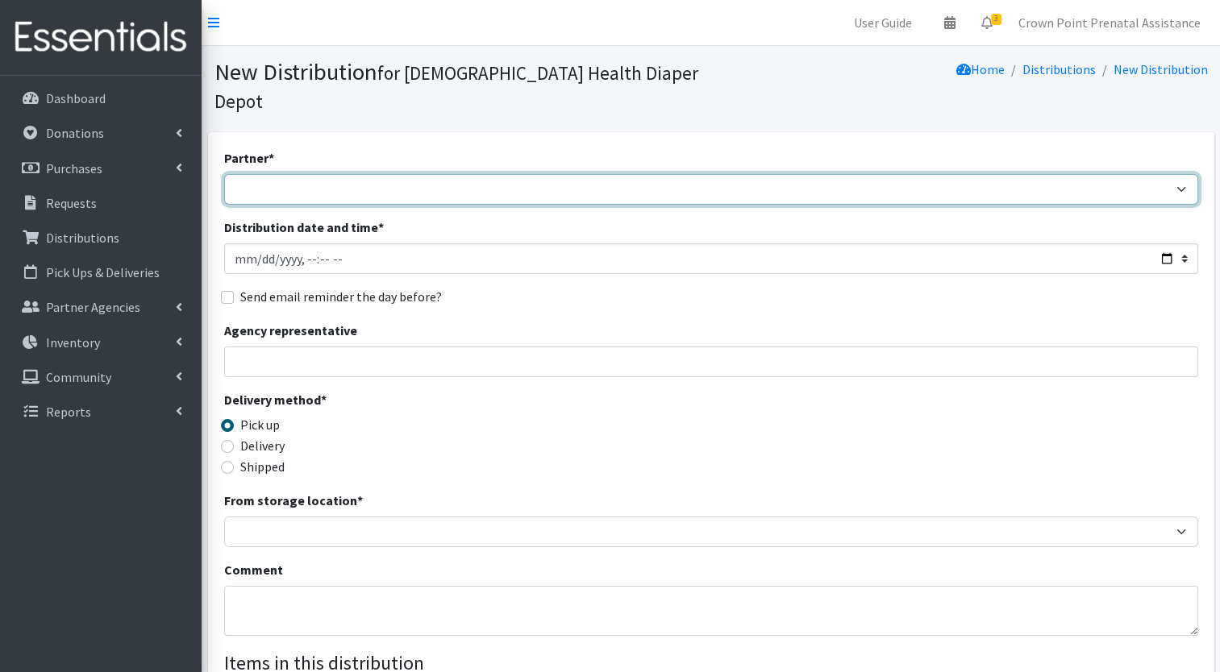
click at [306, 174] on select "ANEW Minitries Crown Point Prenatal Assistance Hammond Prenatal Assistance Prog…" at bounding box center [711, 189] width 974 height 31
select select "6408"
click at [224, 174] on select "ANEW Minitries Crown Point Prenatal Assistance Hammond Prenatal Assistance Prog…" at bounding box center [711, 189] width 974 height 31
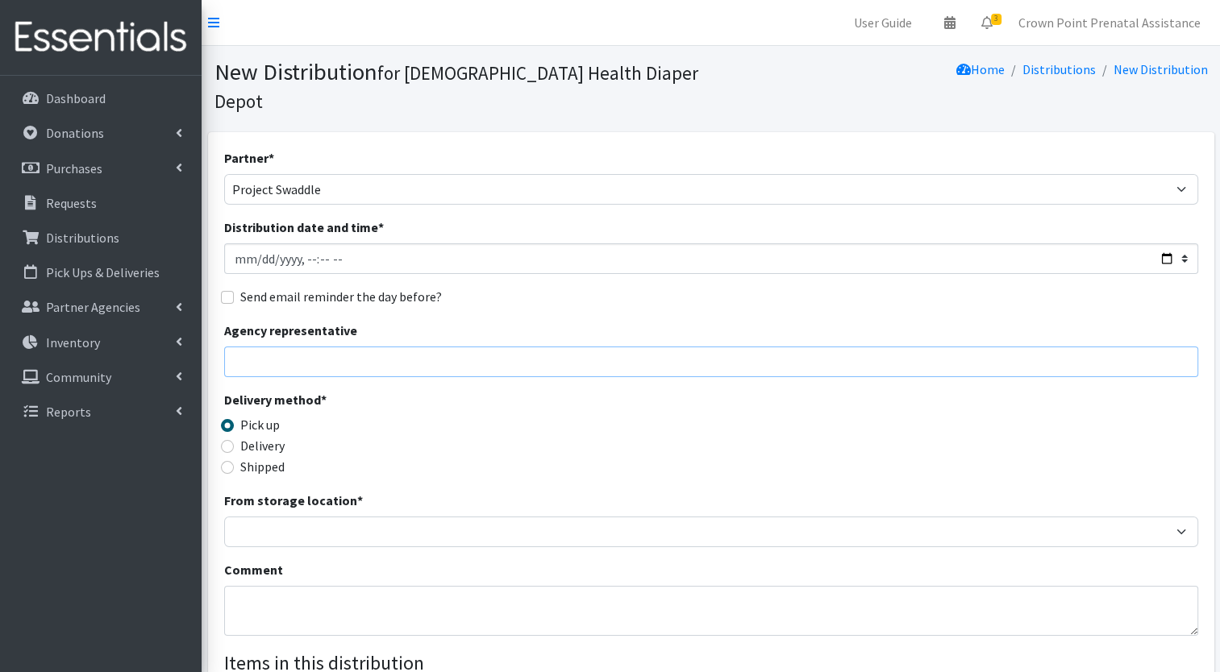
click at [307, 347] on input "Agency representative" at bounding box center [711, 362] width 974 height 31
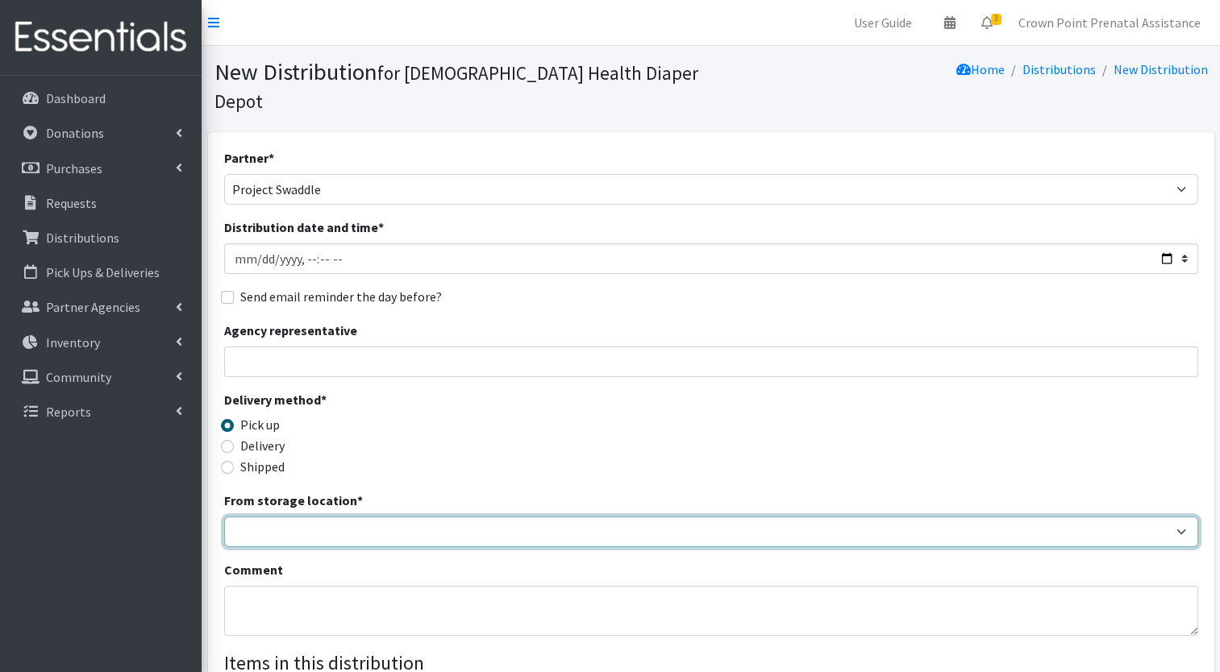
click at [576, 517] on select "Crown Point Bulk Storage Crown Point Prenatal Assistance Program Grant Car Seat…" at bounding box center [711, 532] width 974 height 31
select select "459"
click at [224, 517] on select "Crown Point Bulk Storage Crown Point Prenatal Assistance Program Grant Car Seat…" at bounding box center [711, 532] width 974 height 31
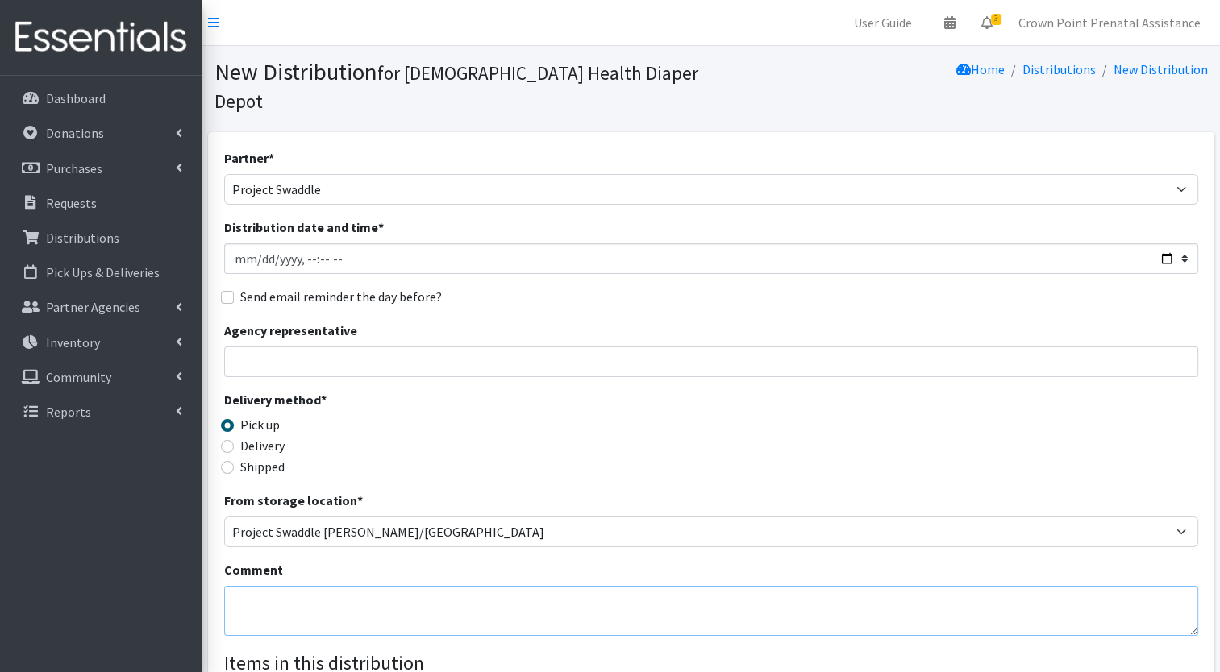
click at [290, 586] on textarea "Comment" at bounding box center [711, 611] width 974 height 50
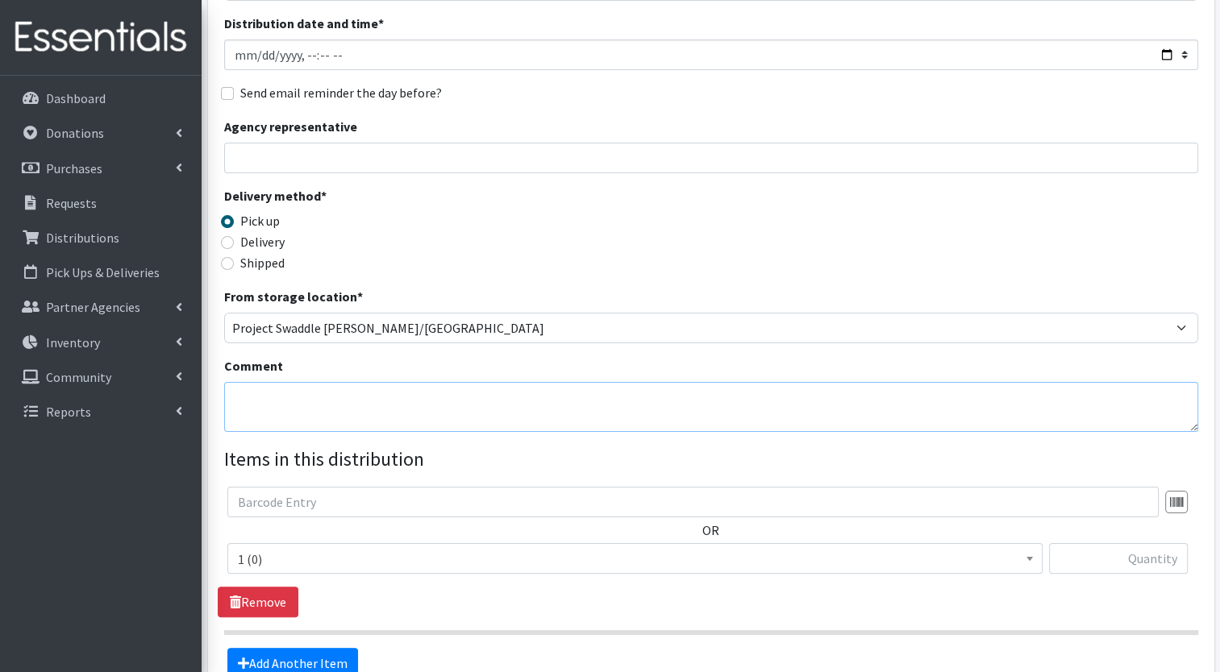
scroll to position [227, 0]
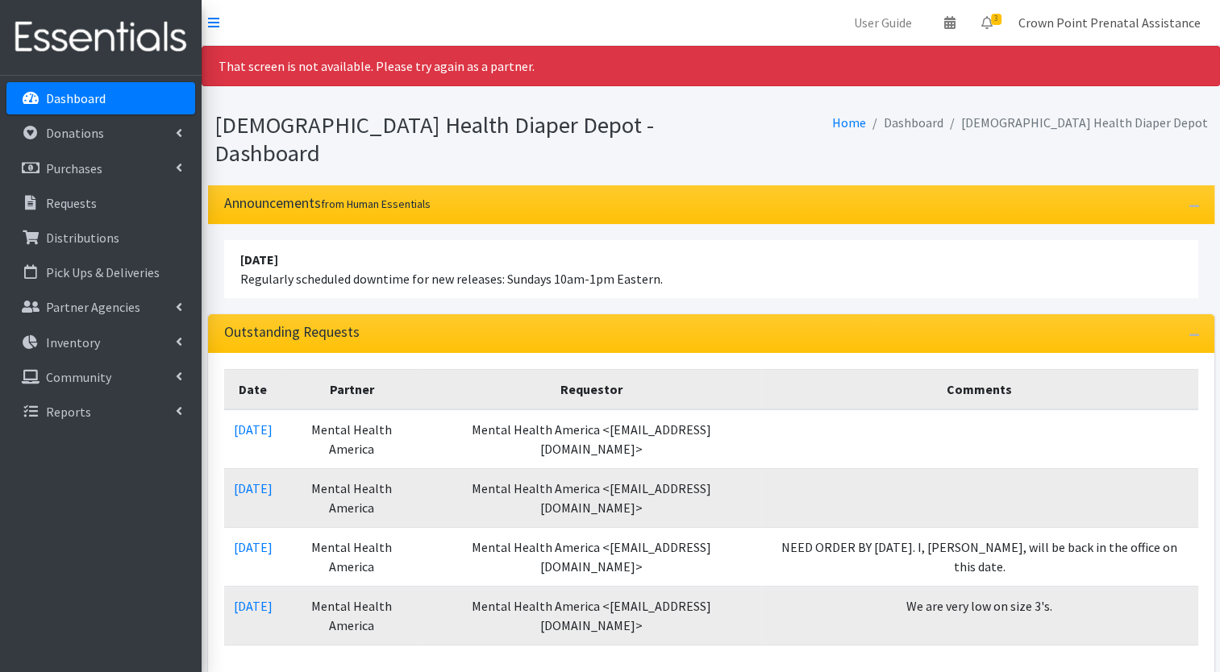
click at [1122, 34] on link "Crown Point Prenatal Assistance" at bounding box center [1109, 22] width 208 height 32
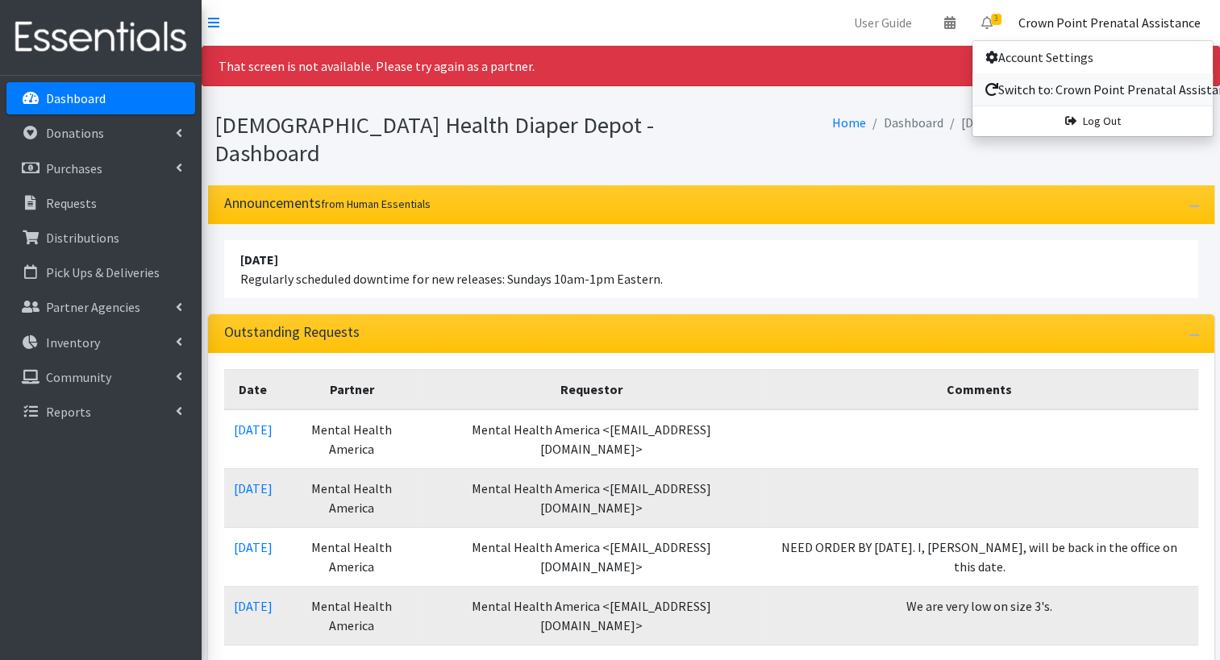
click at [1079, 86] on link "Switch to: Crown Point Prenatal Assistance" at bounding box center [1092, 89] width 240 height 32
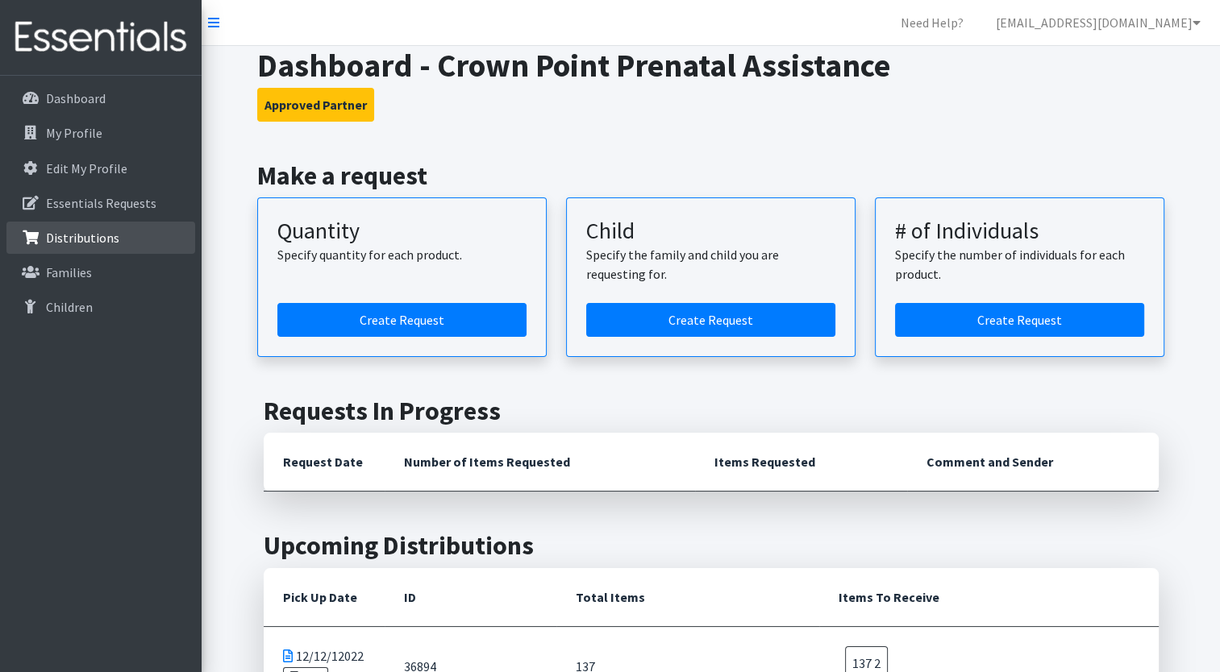
click at [81, 243] on p "Distributions" at bounding box center [82, 238] width 73 height 16
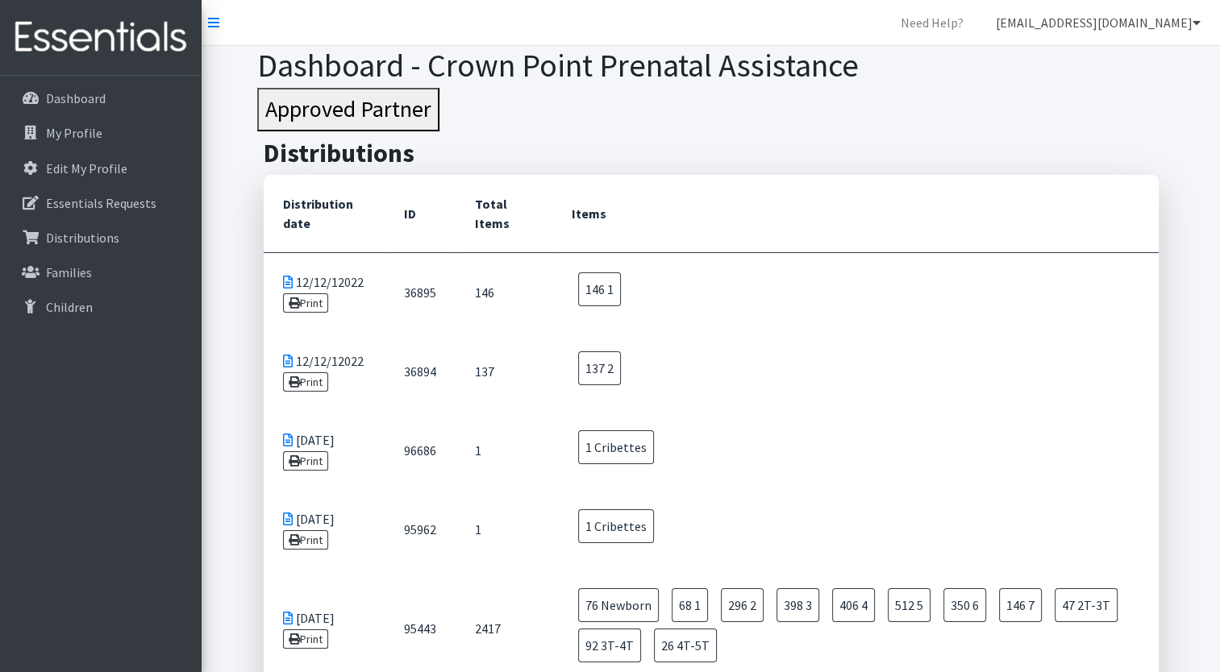
click at [1111, 21] on link "[EMAIL_ADDRESS][DOMAIN_NAME]" at bounding box center [1098, 22] width 231 height 32
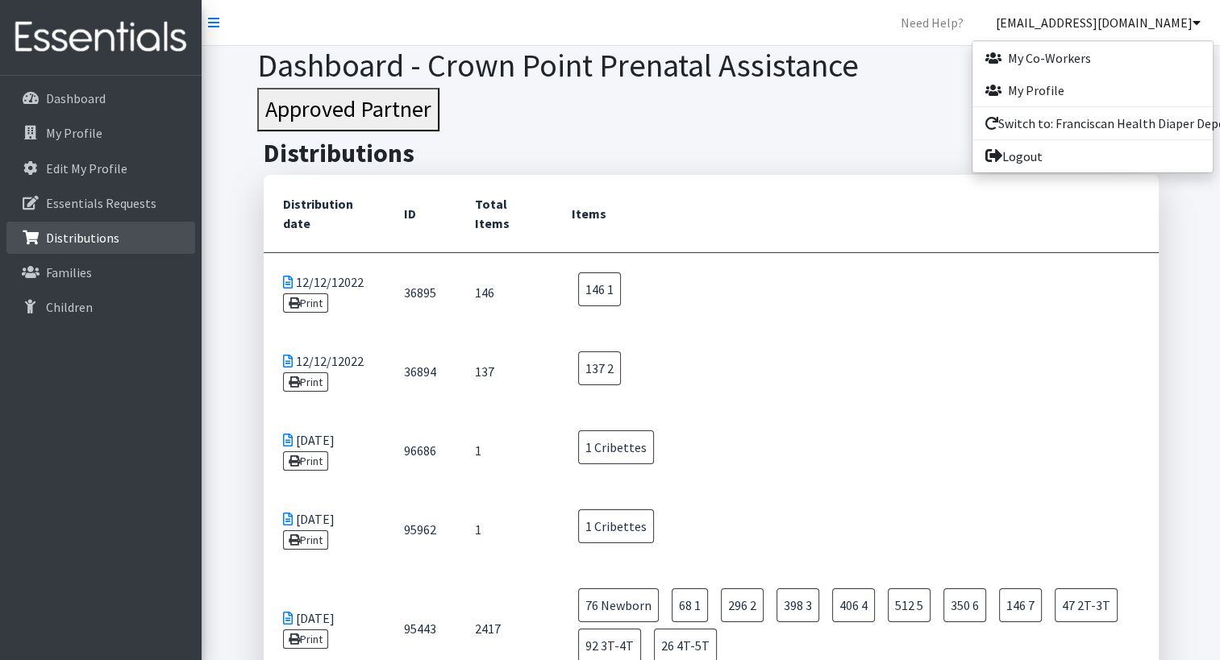
click at [80, 237] on p "Distributions" at bounding box center [82, 238] width 73 height 16
